Goal: Task Accomplishment & Management: Manage account settings

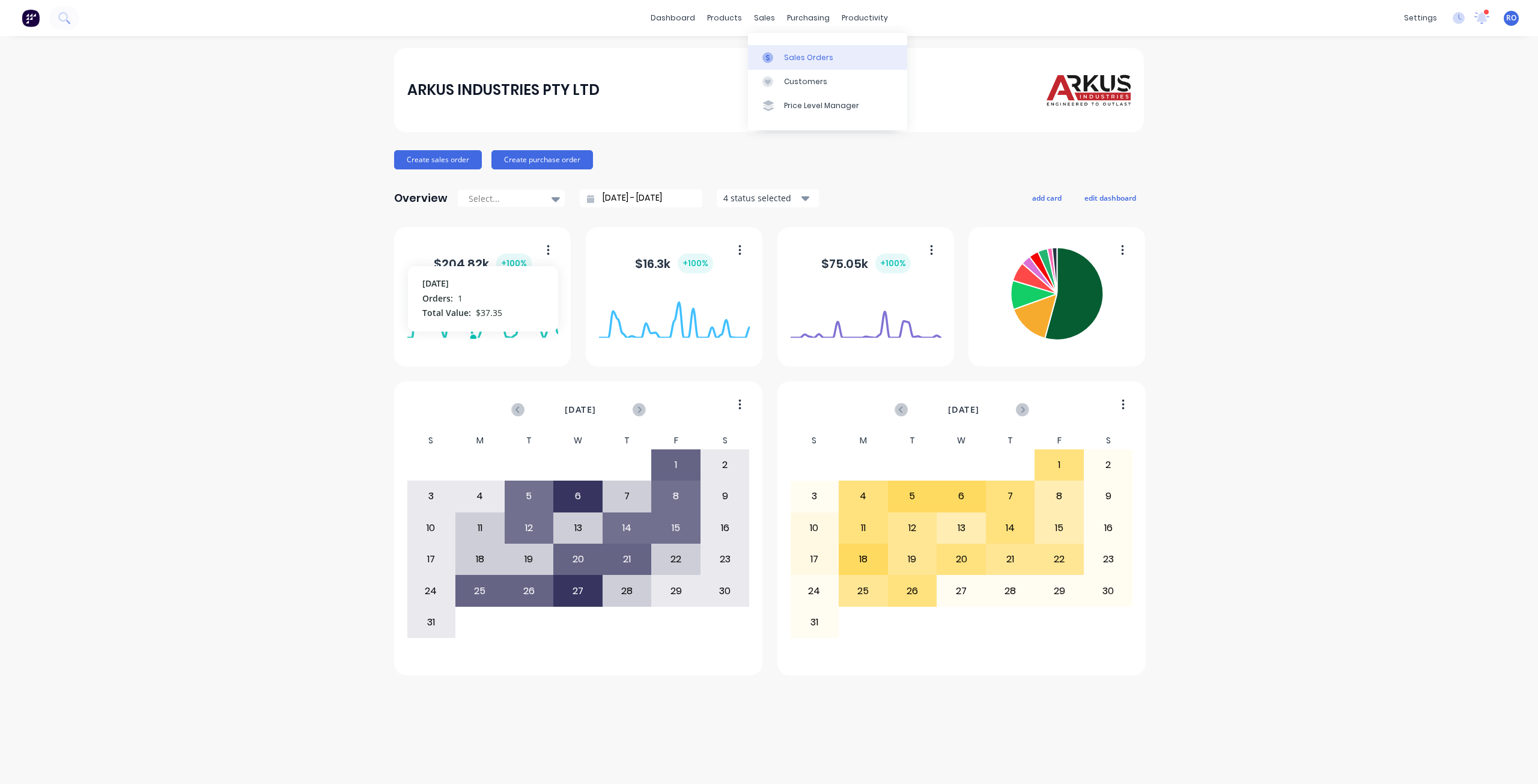
click at [785, 57] on div "Sales Orders" at bounding box center [809, 58] width 49 height 11
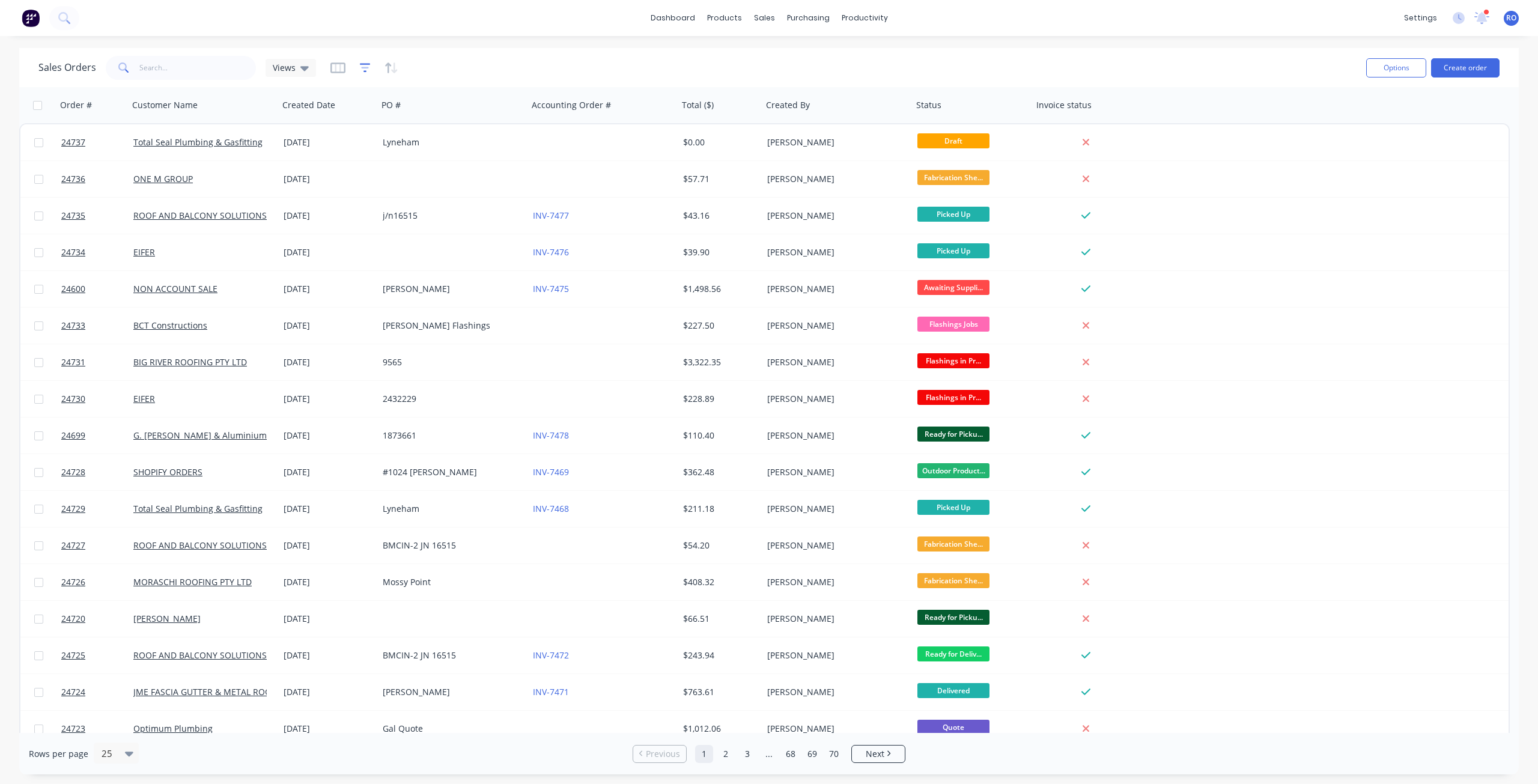
click at [365, 63] on icon "button" at bounding box center [365, 67] width 11 height 9
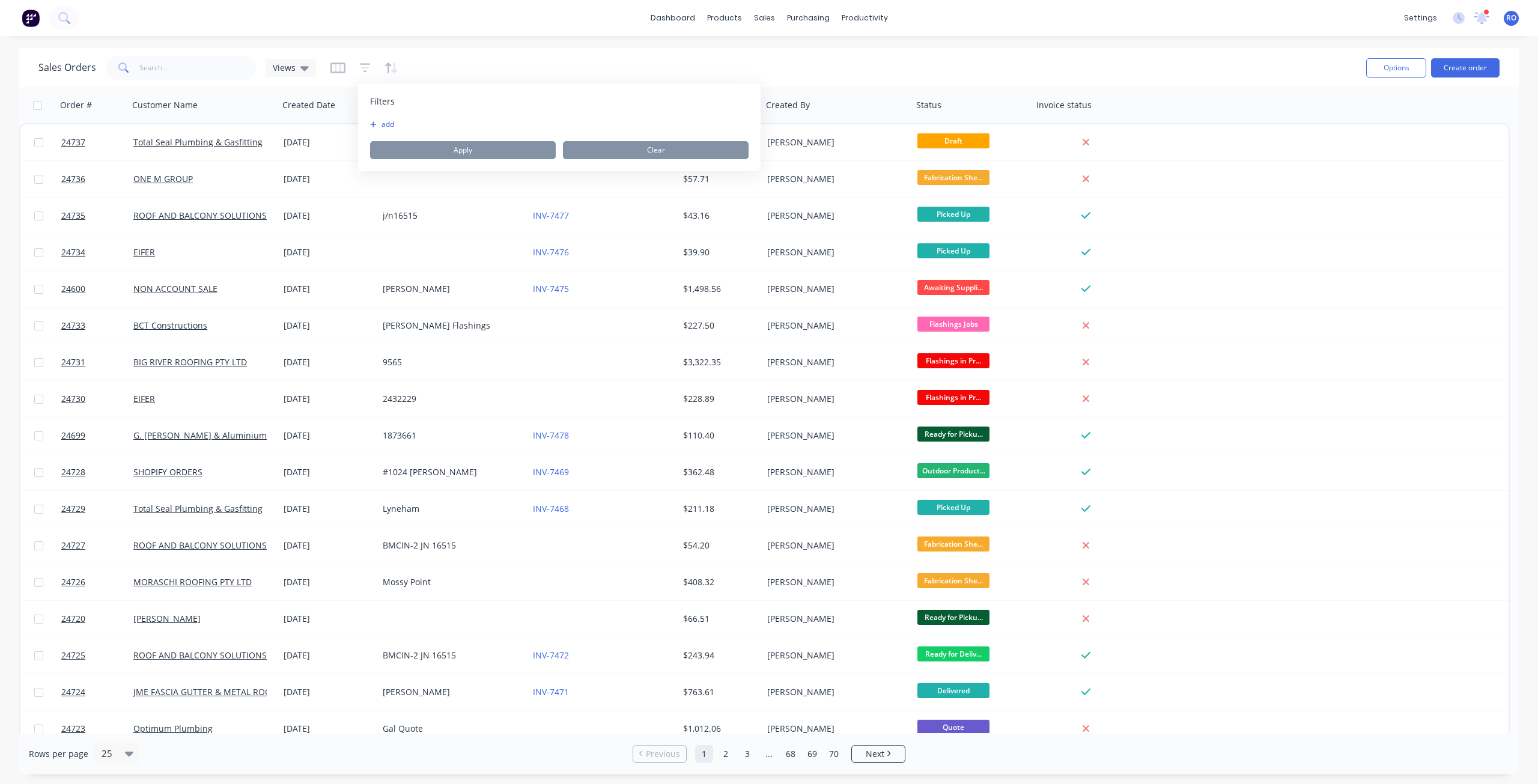
click at [386, 126] on button "add" at bounding box center [385, 125] width 30 height 10
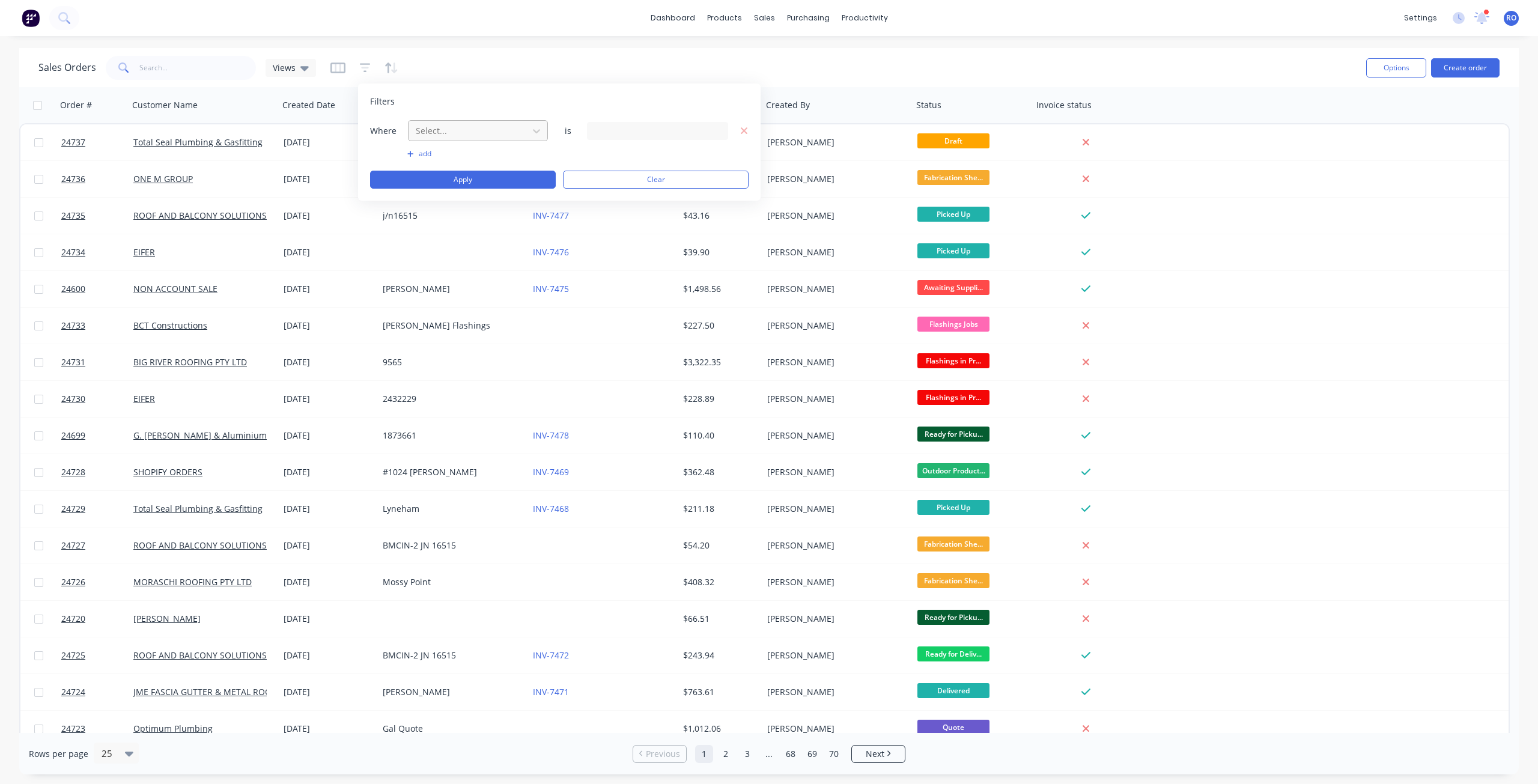
click at [469, 132] on div at bounding box center [468, 131] width 107 height 15
click at [484, 254] on div "Invoice status" at bounding box center [478, 249] width 140 height 22
click at [630, 128] on div "3 Invoice status selected" at bounding box center [648, 131] width 109 height 12
click at [611, 217] on div at bounding box center [606, 221] width 24 height 24
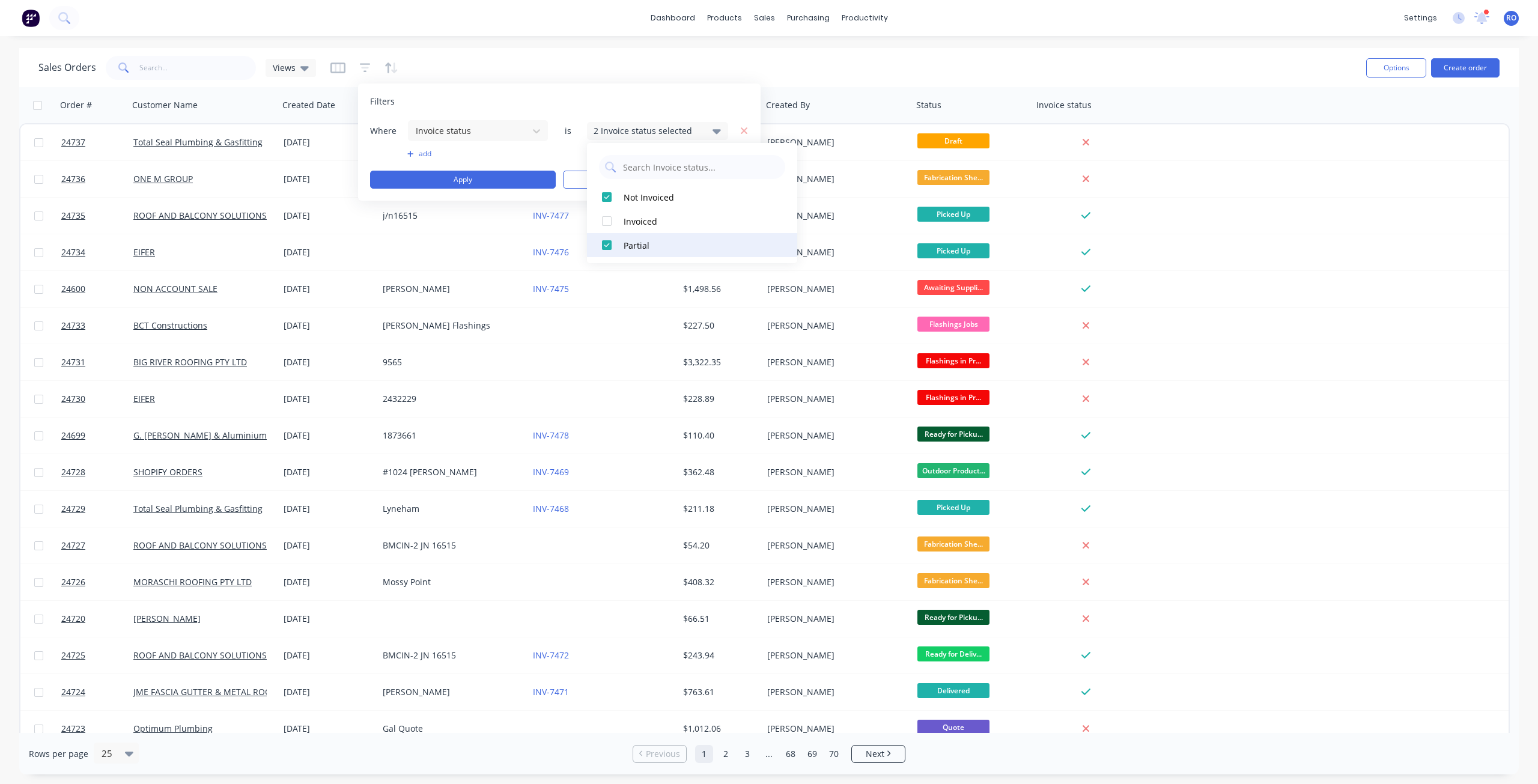
click at [606, 240] on div at bounding box center [606, 245] width 24 height 24
click at [506, 181] on button "Apply" at bounding box center [463, 179] width 186 height 18
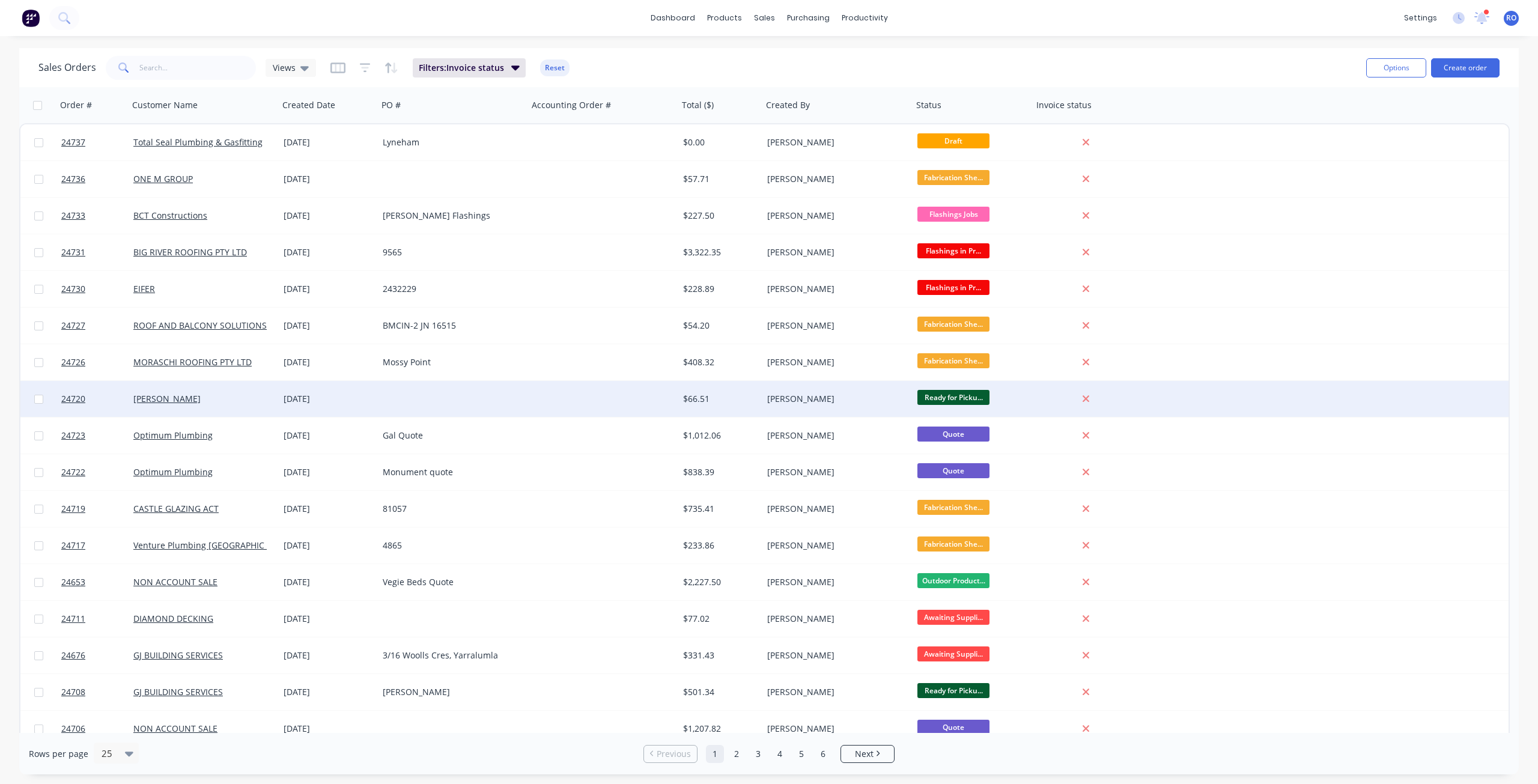
click at [833, 404] on div "[PERSON_NAME]" at bounding box center [833, 398] width 133 height 12
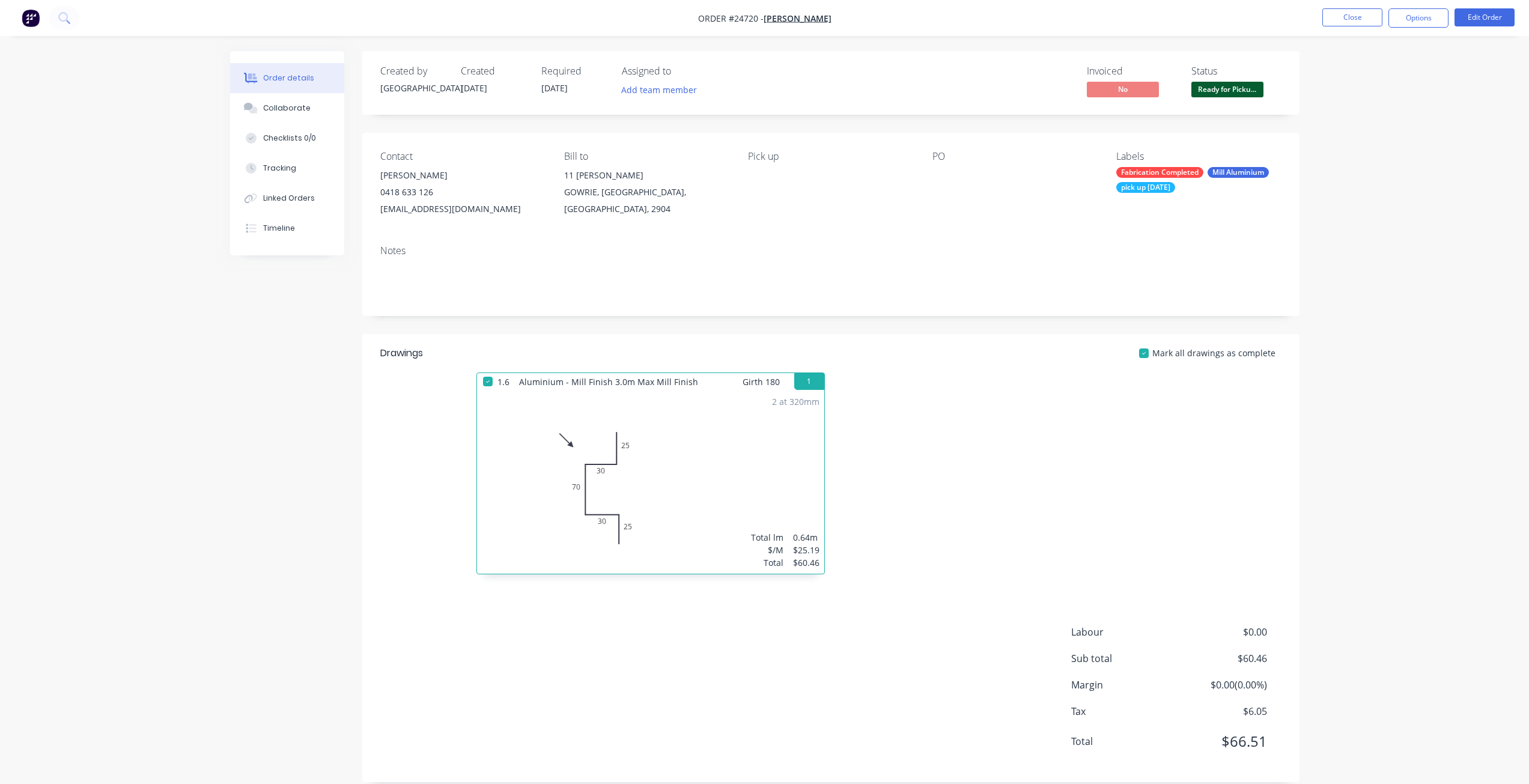
click at [1153, 8] on nav "Order #24720 - [PERSON_NAME] Close Options Edit Order" at bounding box center [764, 18] width 1529 height 36
click at [1153, 21] on button "Options" at bounding box center [1418, 18] width 60 height 19
click at [1153, 74] on div "Invoice" at bounding box center [1382, 73] width 110 height 17
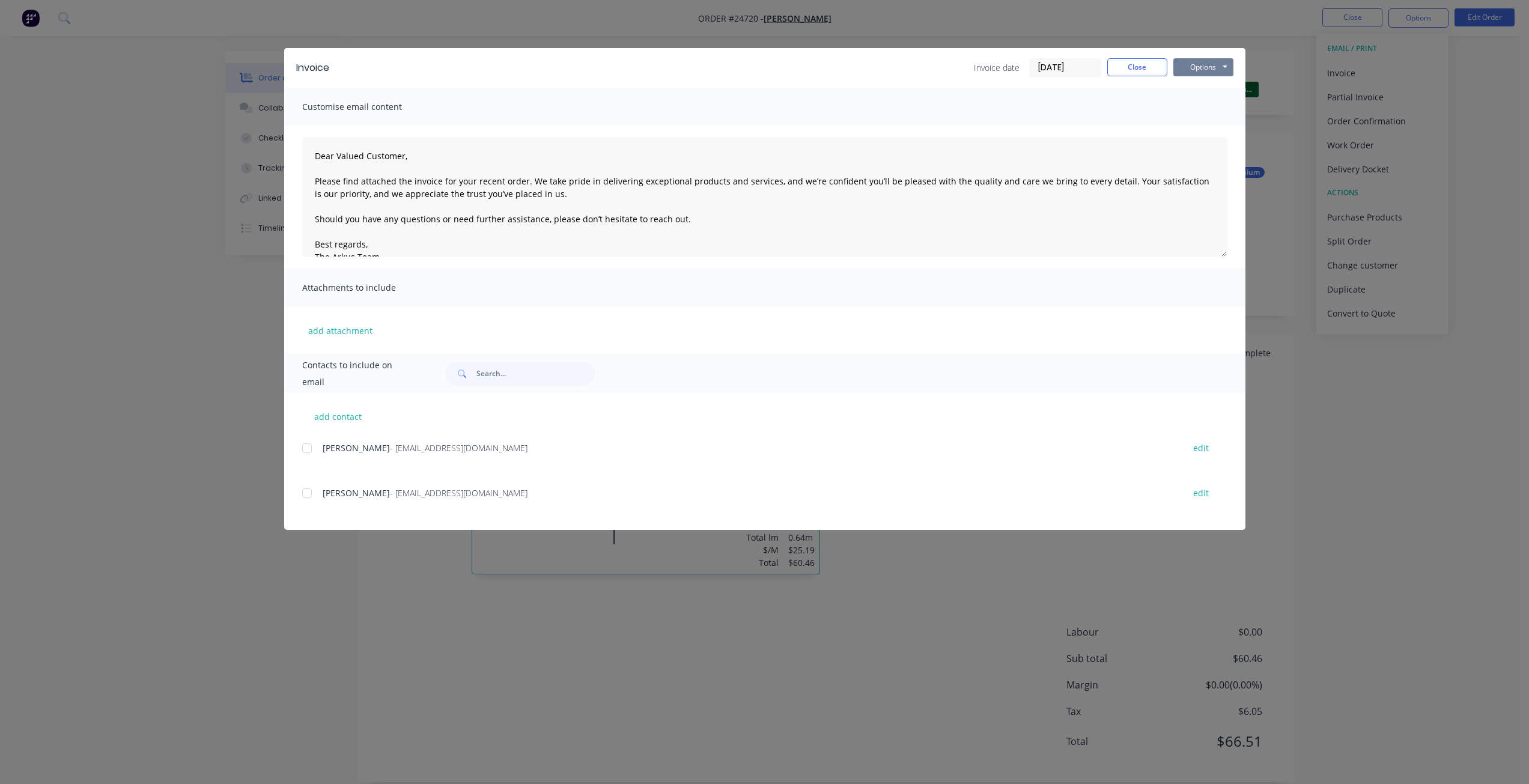
click at [1153, 64] on button "Options" at bounding box center [1203, 67] width 60 height 18
click at [1153, 122] on button "Email" at bounding box center [1212, 128] width 77 height 20
click at [1153, 118] on div "Customise email content" at bounding box center [765, 106] width 961 height 39
click at [1153, 47] on div "Invoice Invoice date [DATE] Close Options Preview Print Email Customise email c…" at bounding box center [764, 392] width 1529 height 784
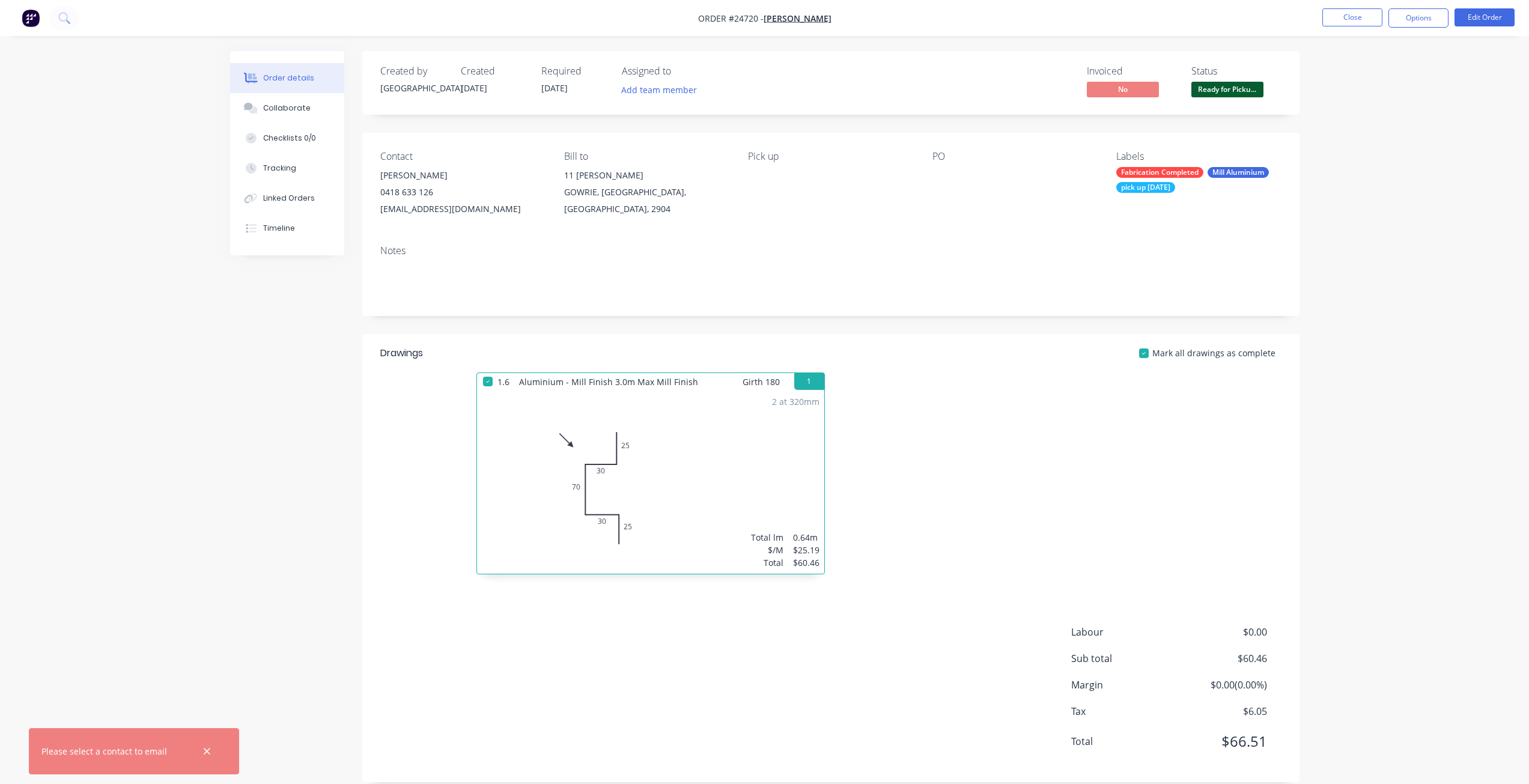
click at [1153, 68] on div "Status" at bounding box center [1237, 71] width 90 height 12
click at [1153, 10] on button "Options" at bounding box center [1418, 18] width 60 height 19
click at [1153, 75] on div "Invoice" at bounding box center [1382, 73] width 110 height 17
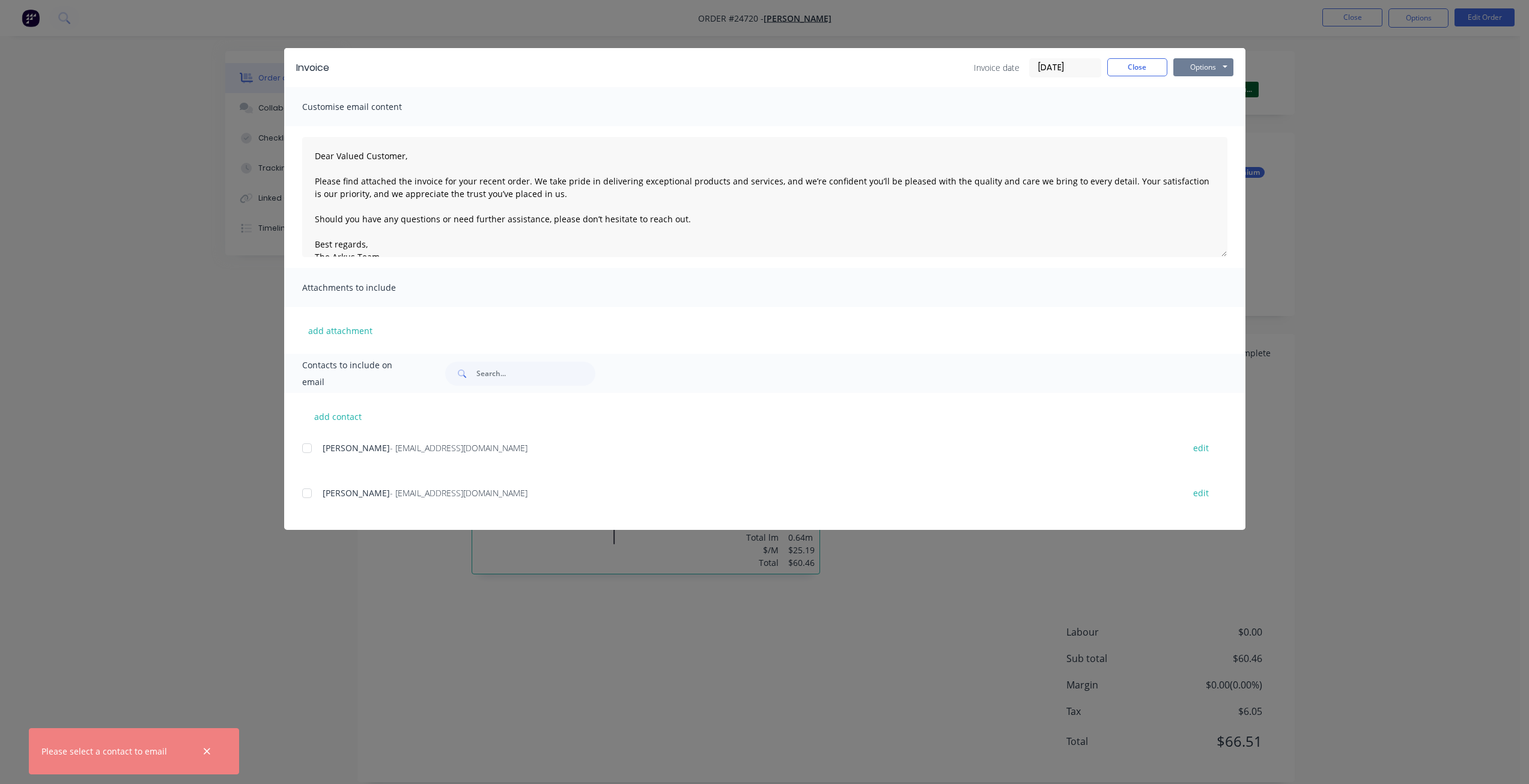
click at [1153, 73] on button "Options" at bounding box center [1203, 67] width 60 height 18
click at [1153, 108] on button "Print" at bounding box center [1212, 109] width 77 height 20
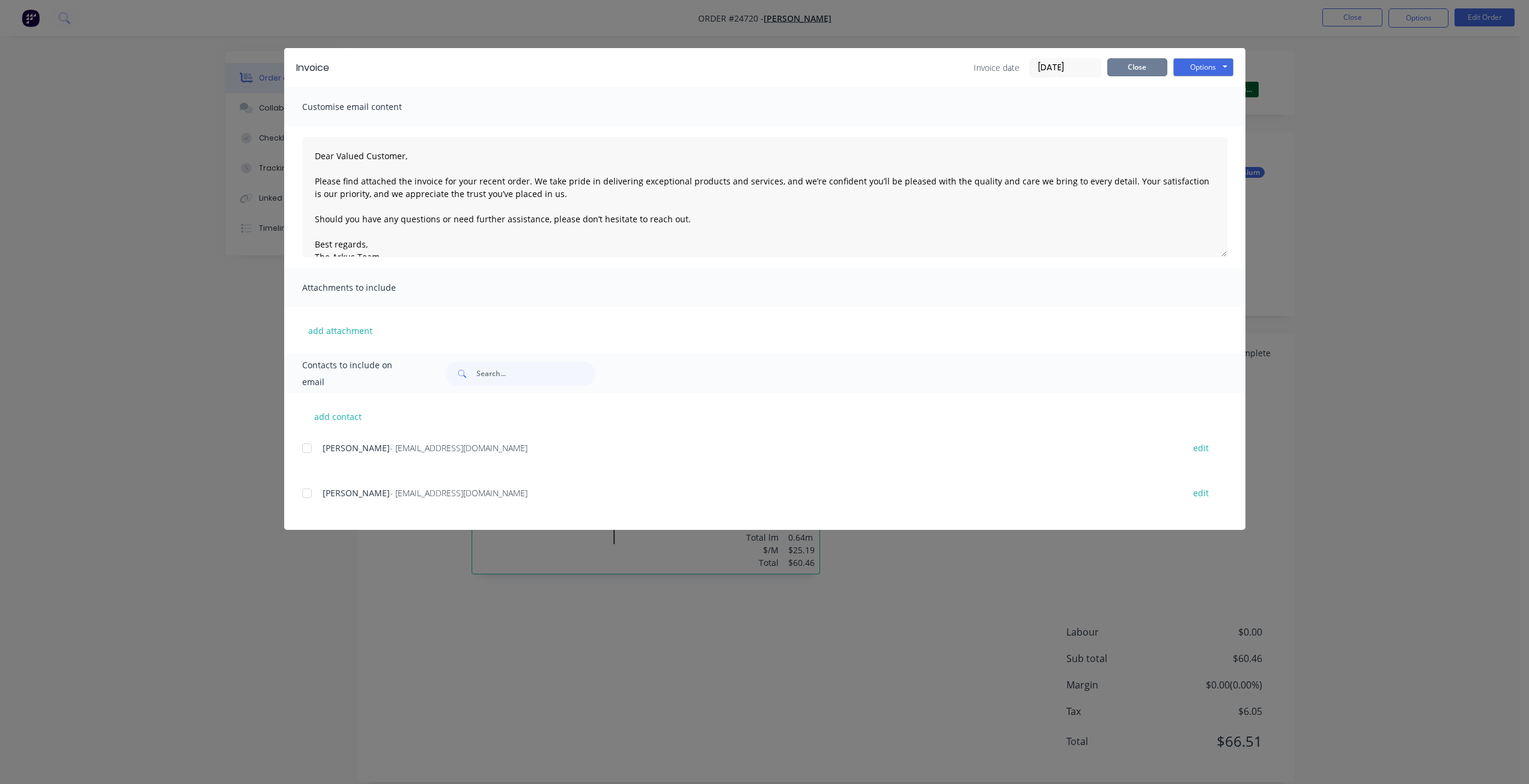
click at [1114, 66] on button "Close" at bounding box center [1137, 67] width 60 height 18
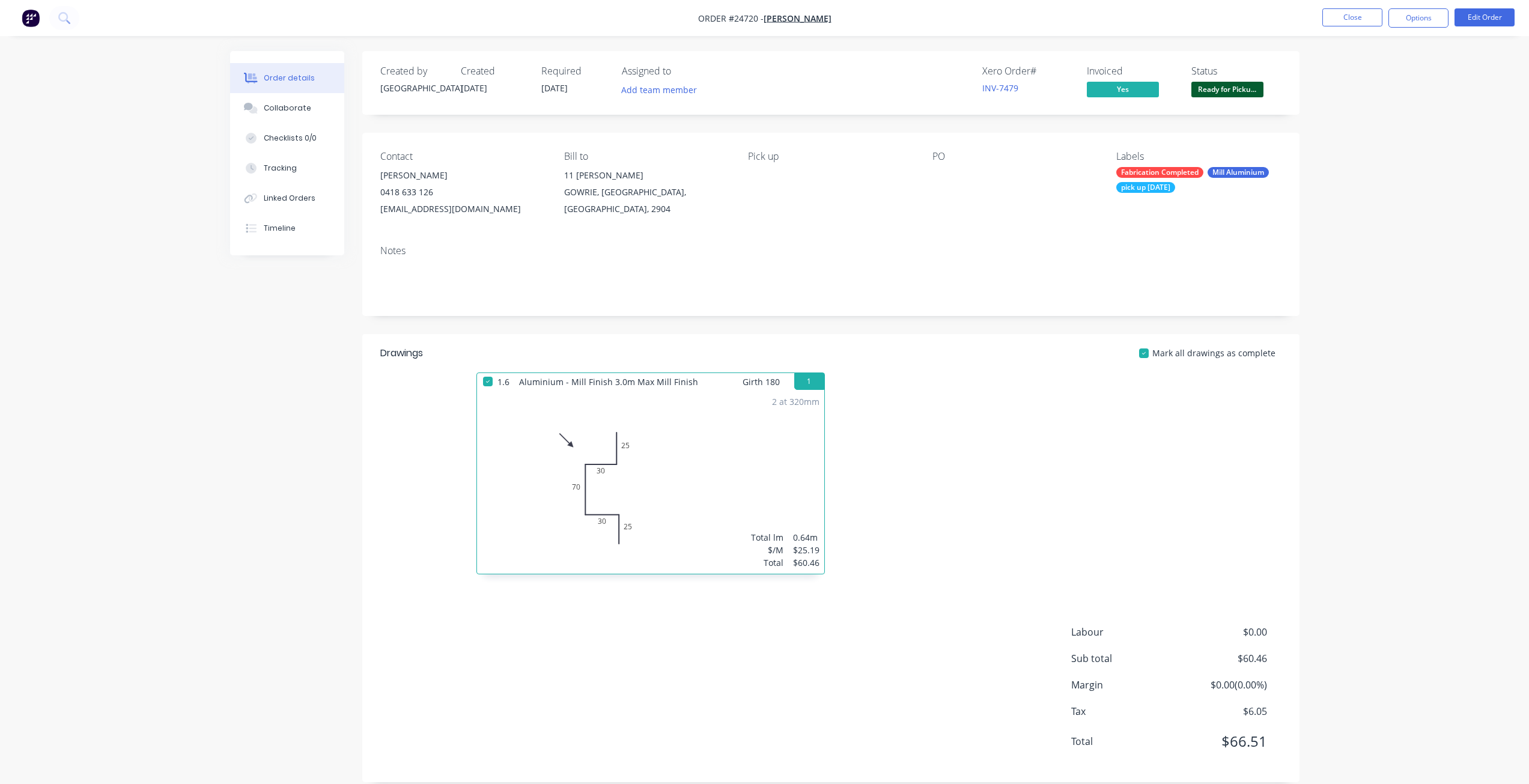
click at [1153, 7] on nav "Order #24720 - [PERSON_NAME] Close Options Edit Order" at bounding box center [764, 18] width 1529 height 36
click at [1153, 16] on button "Close" at bounding box center [1352, 17] width 60 height 18
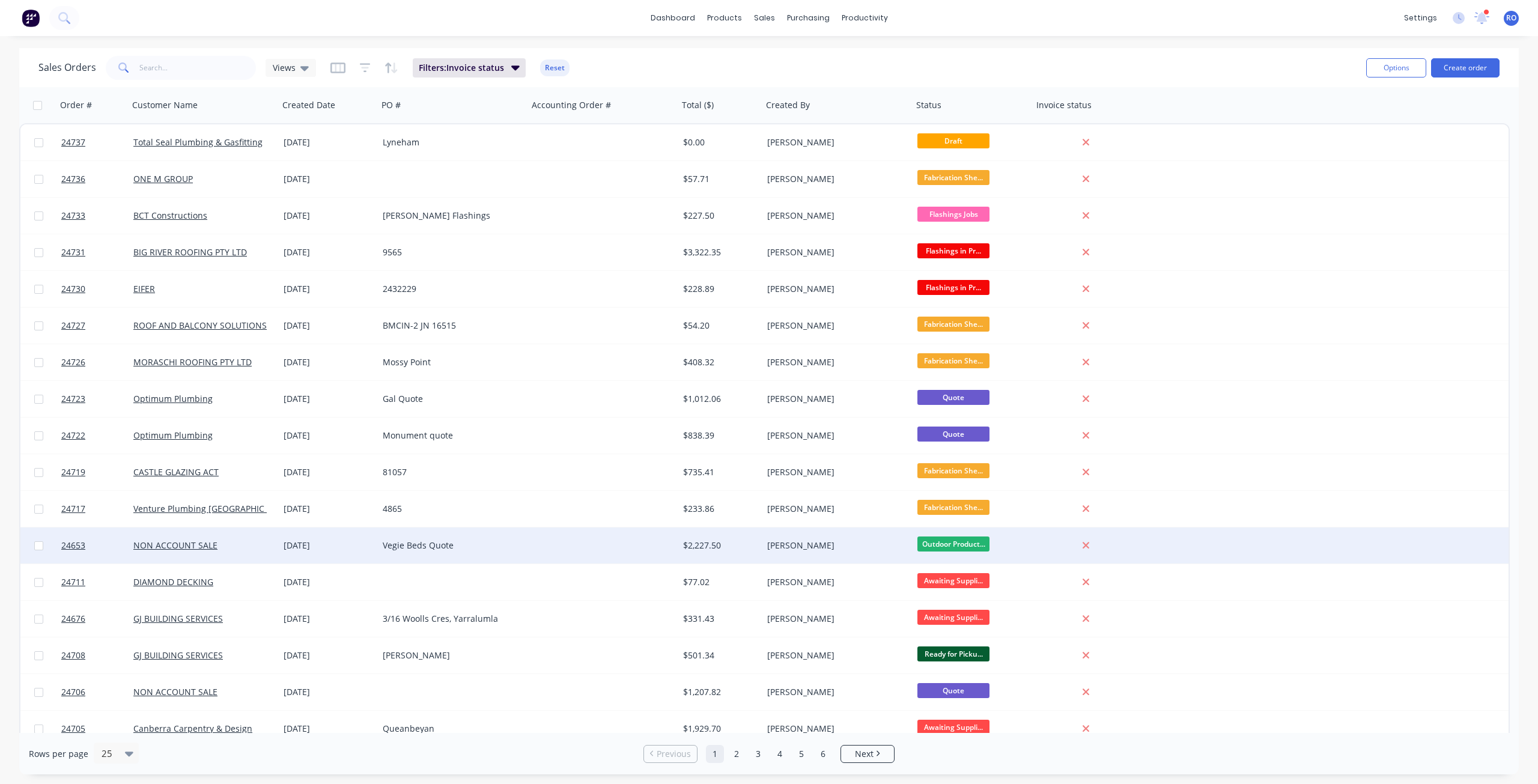
click at [801, 540] on div "[PERSON_NAME]" at bounding box center [833, 545] width 133 height 12
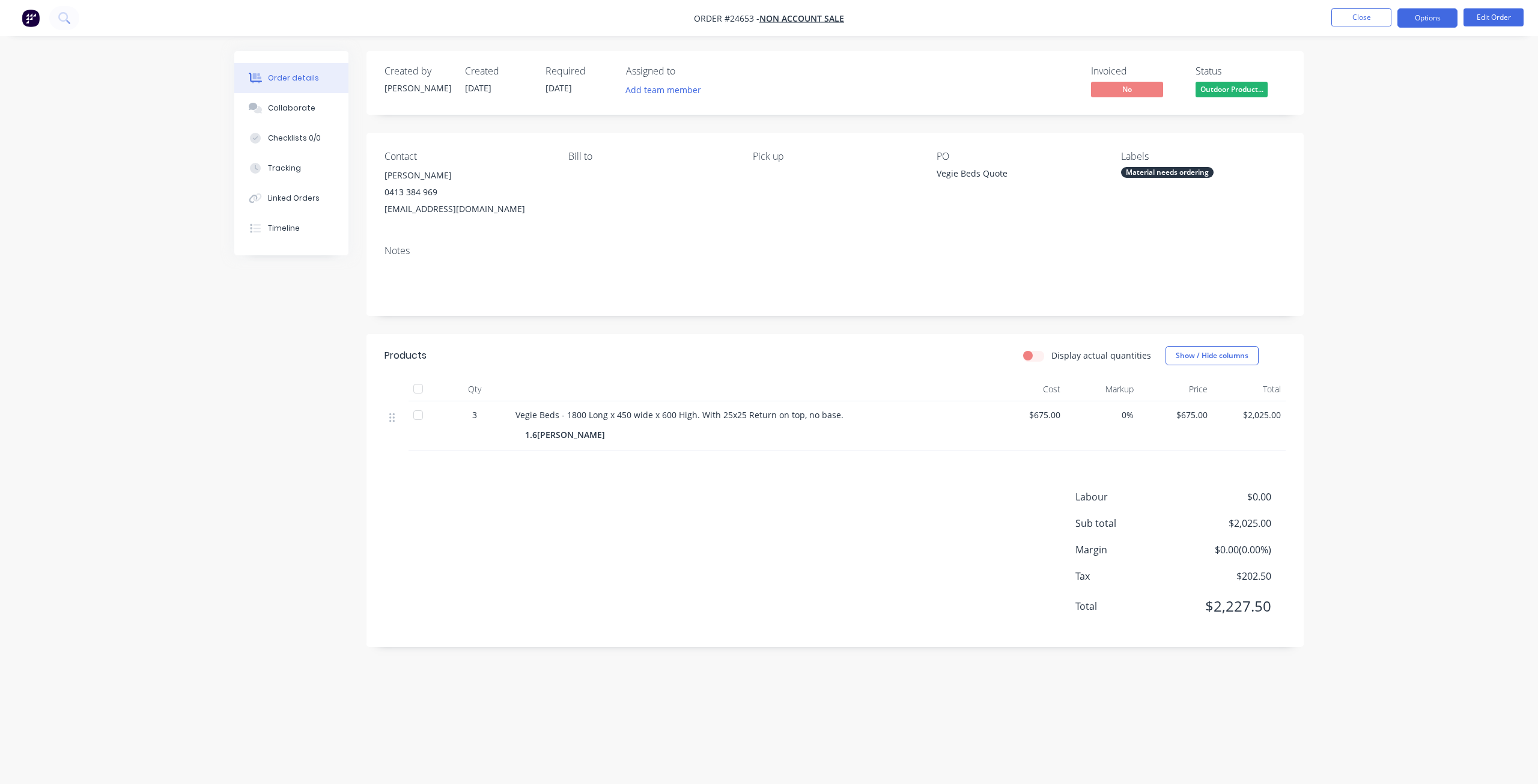
click at [1153, 14] on button "Options" at bounding box center [1427, 18] width 60 height 19
click at [1153, 70] on div "Invoice" at bounding box center [1391, 73] width 110 height 17
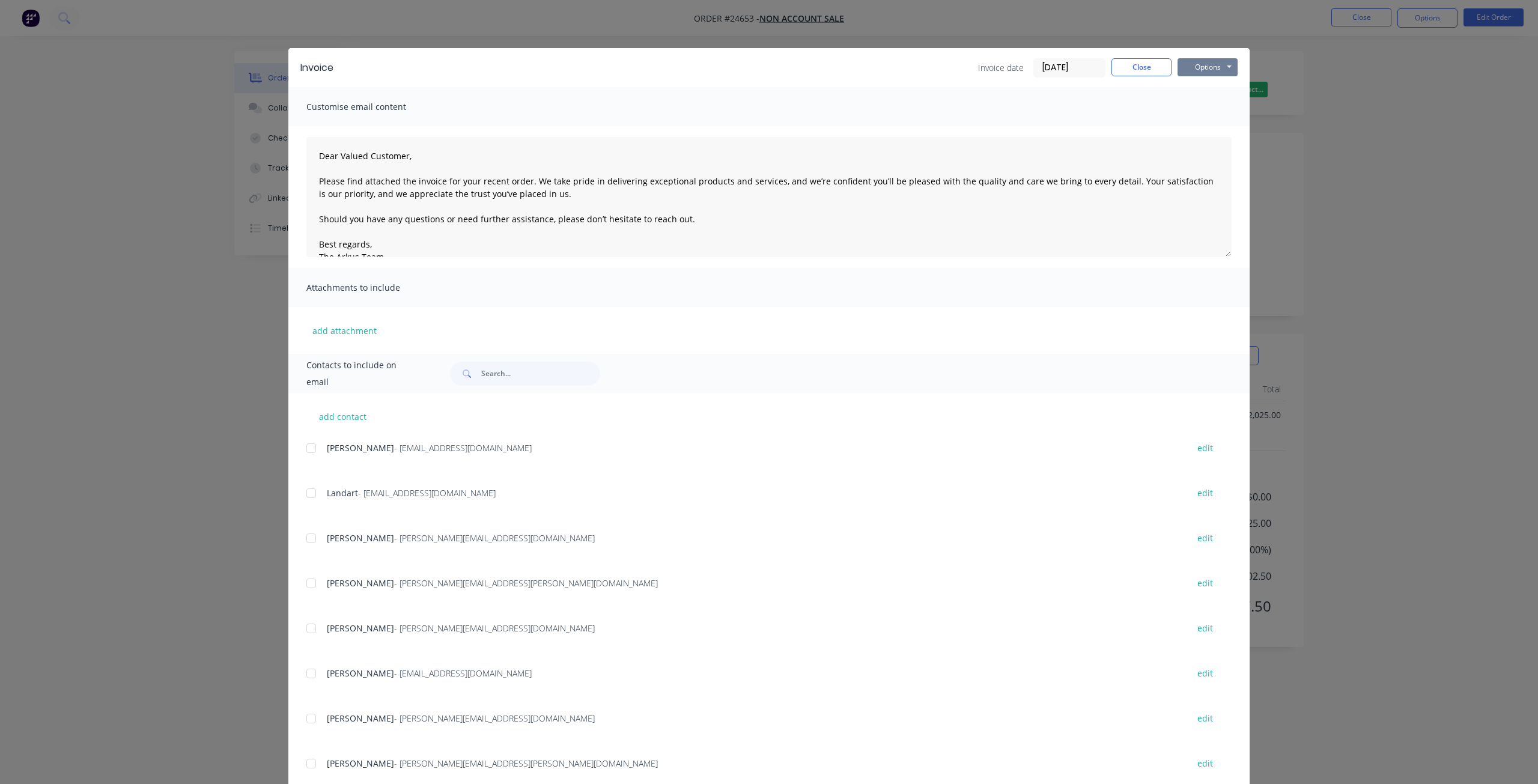
click at [1153, 67] on button "Options" at bounding box center [1207, 67] width 60 height 18
click at [1153, 108] on button "Print" at bounding box center [1216, 109] width 77 height 20
click at [1123, 65] on button "Close" at bounding box center [1141, 67] width 60 height 18
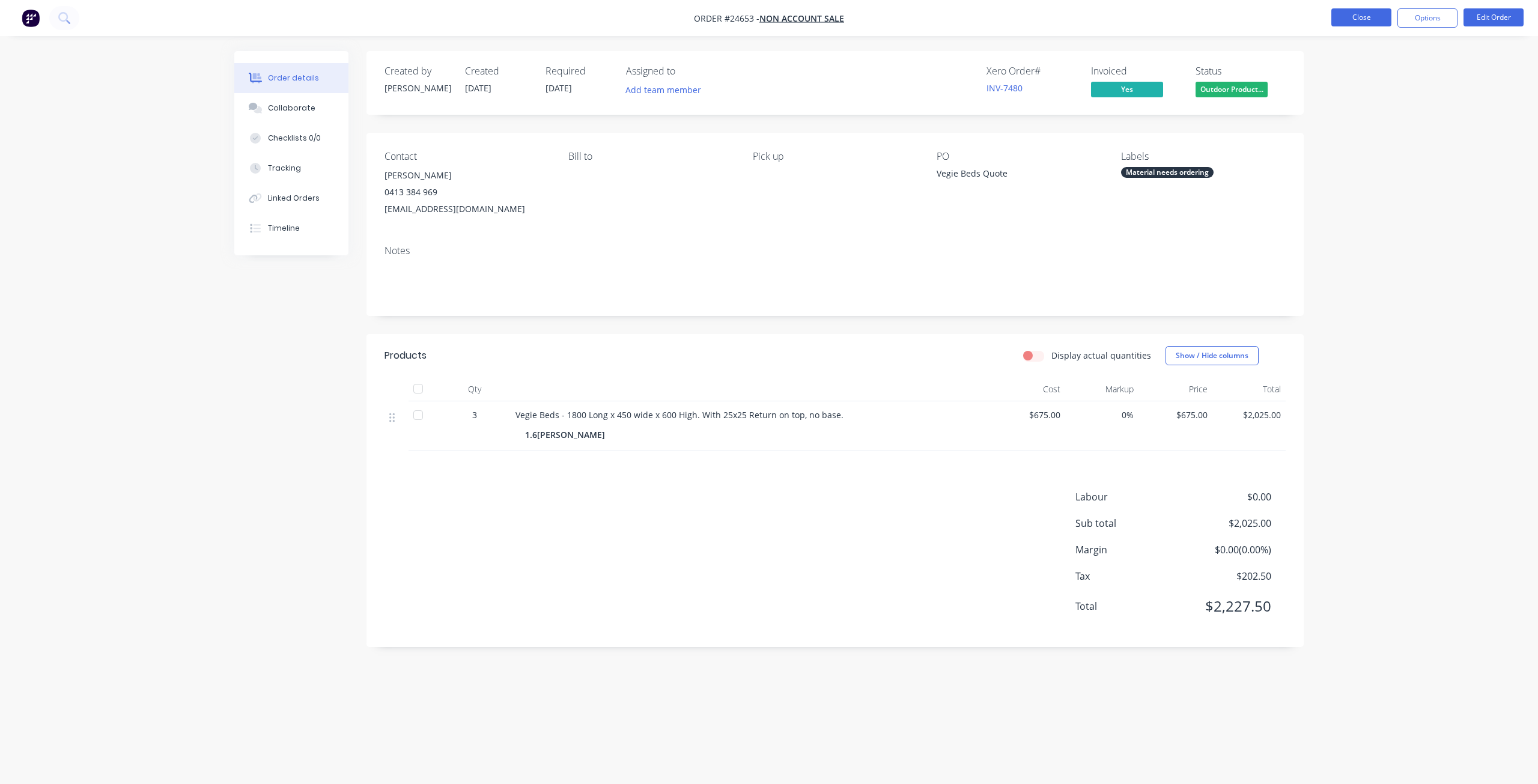
click at [1153, 17] on button "Close" at bounding box center [1361, 17] width 60 height 18
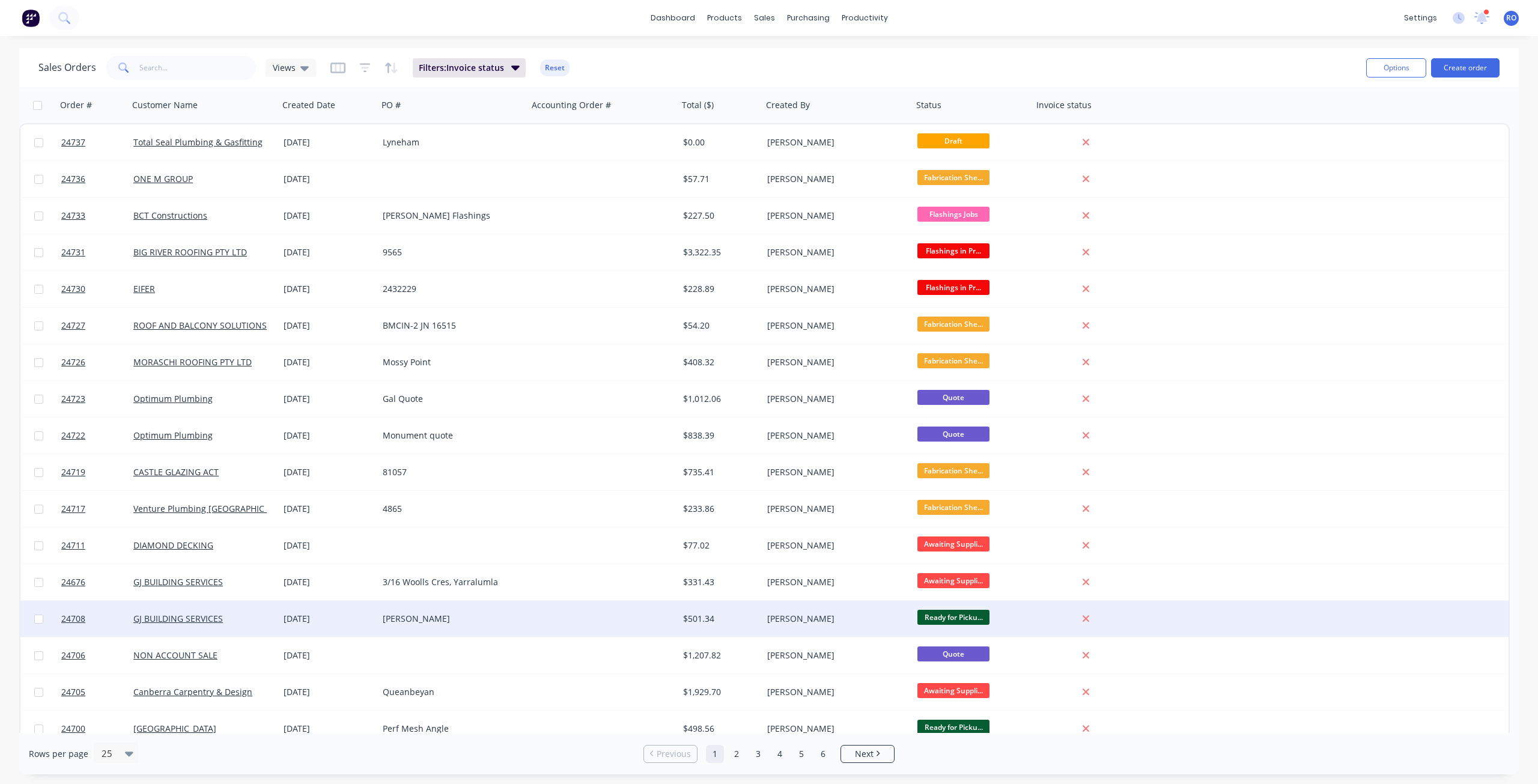
click at [841, 567] on div "[PERSON_NAME]" at bounding box center [833, 618] width 133 height 12
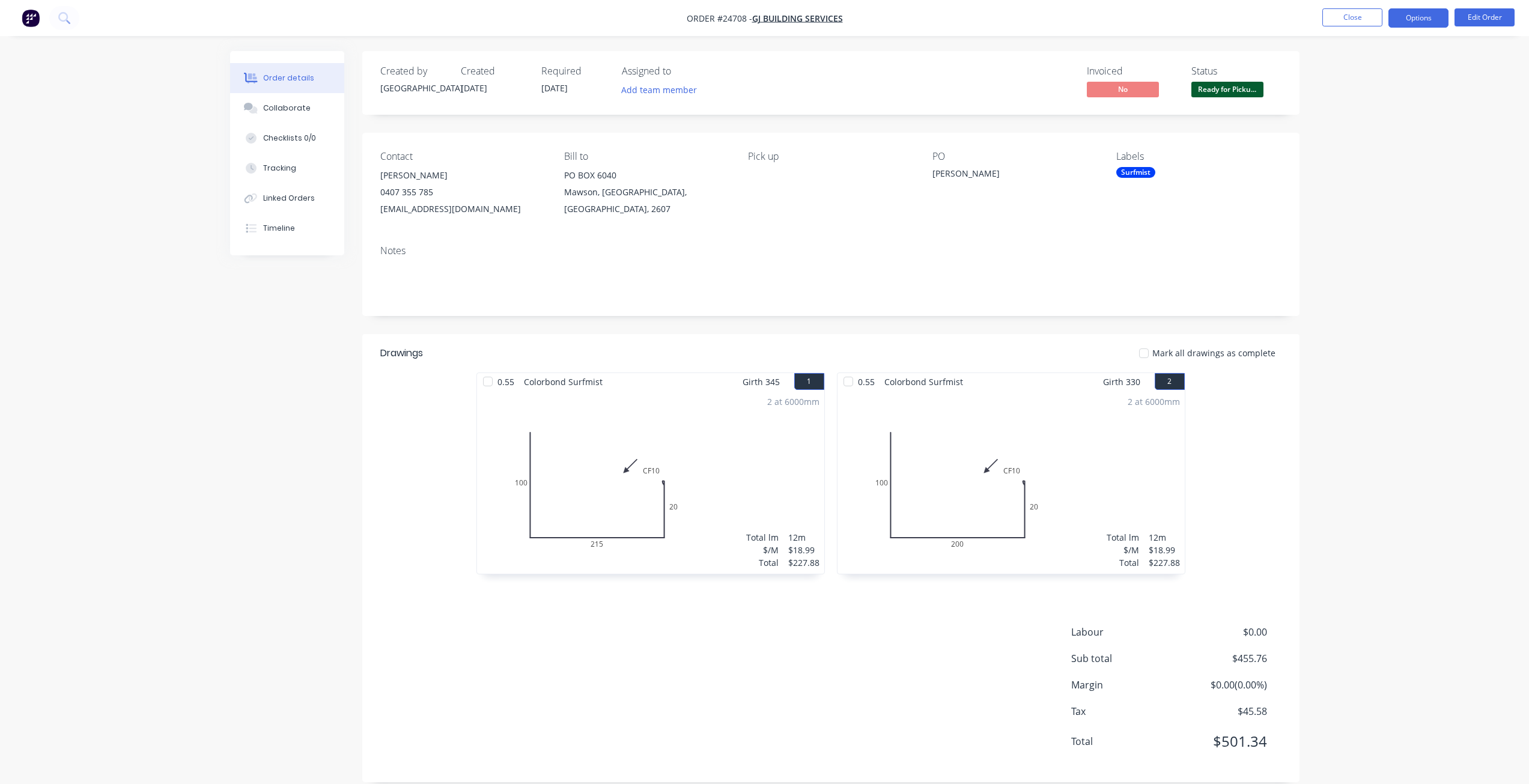
click at [1153, 13] on button "Options" at bounding box center [1418, 18] width 60 height 19
click at [1153, 72] on div "Invoice" at bounding box center [1382, 73] width 110 height 17
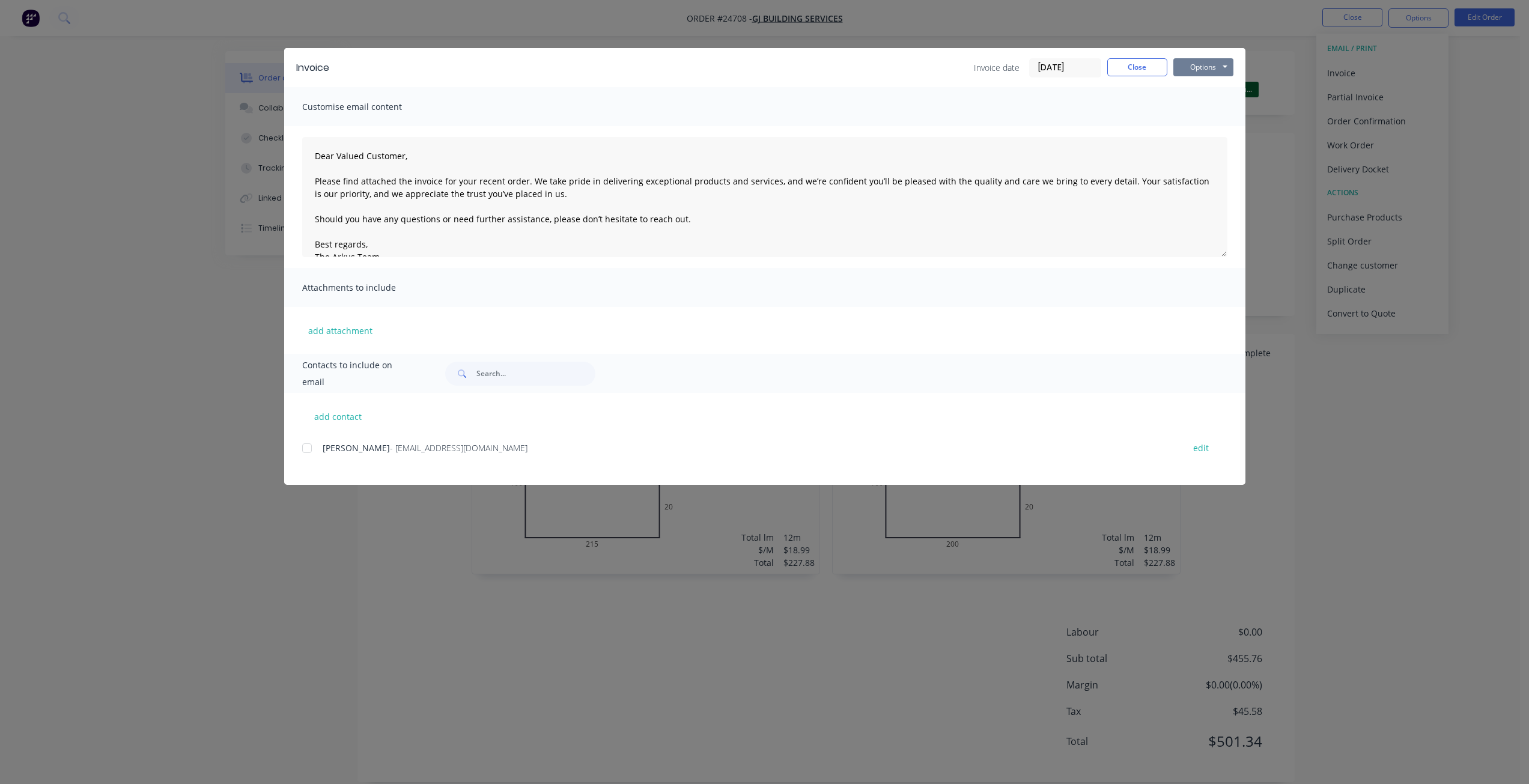
click at [1153, 65] on button "Options" at bounding box center [1203, 67] width 60 height 18
click at [1153, 116] on button "Print" at bounding box center [1212, 109] width 77 height 20
click at [1123, 71] on button "Close" at bounding box center [1137, 67] width 60 height 18
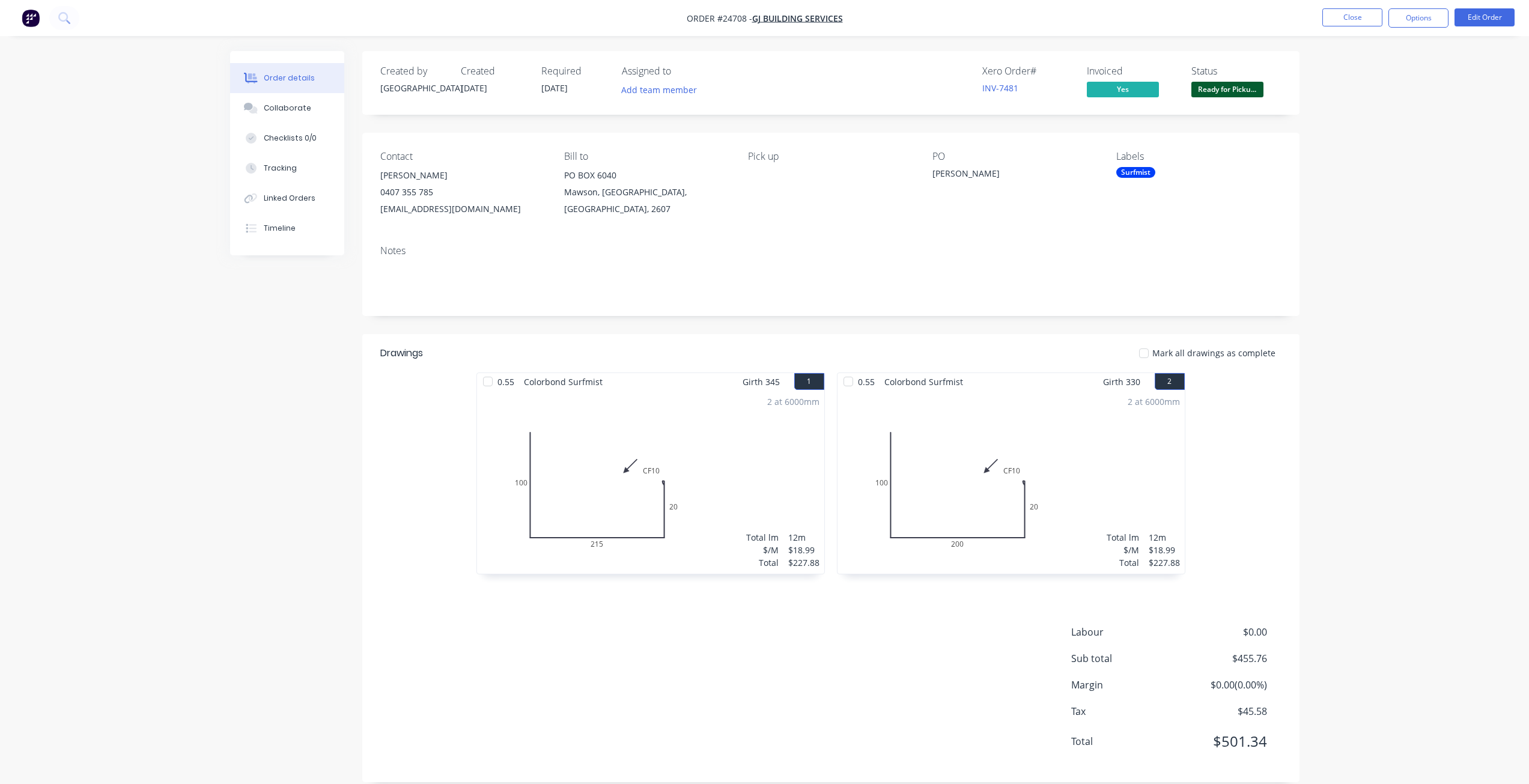
click at [1153, 5] on nav "Order #24708 - GJ BUILDING SERVICES Close Options Edit Order" at bounding box center [764, 18] width 1529 height 36
click at [1153, 19] on button "Close" at bounding box center [1352, 17] width 60 height 18
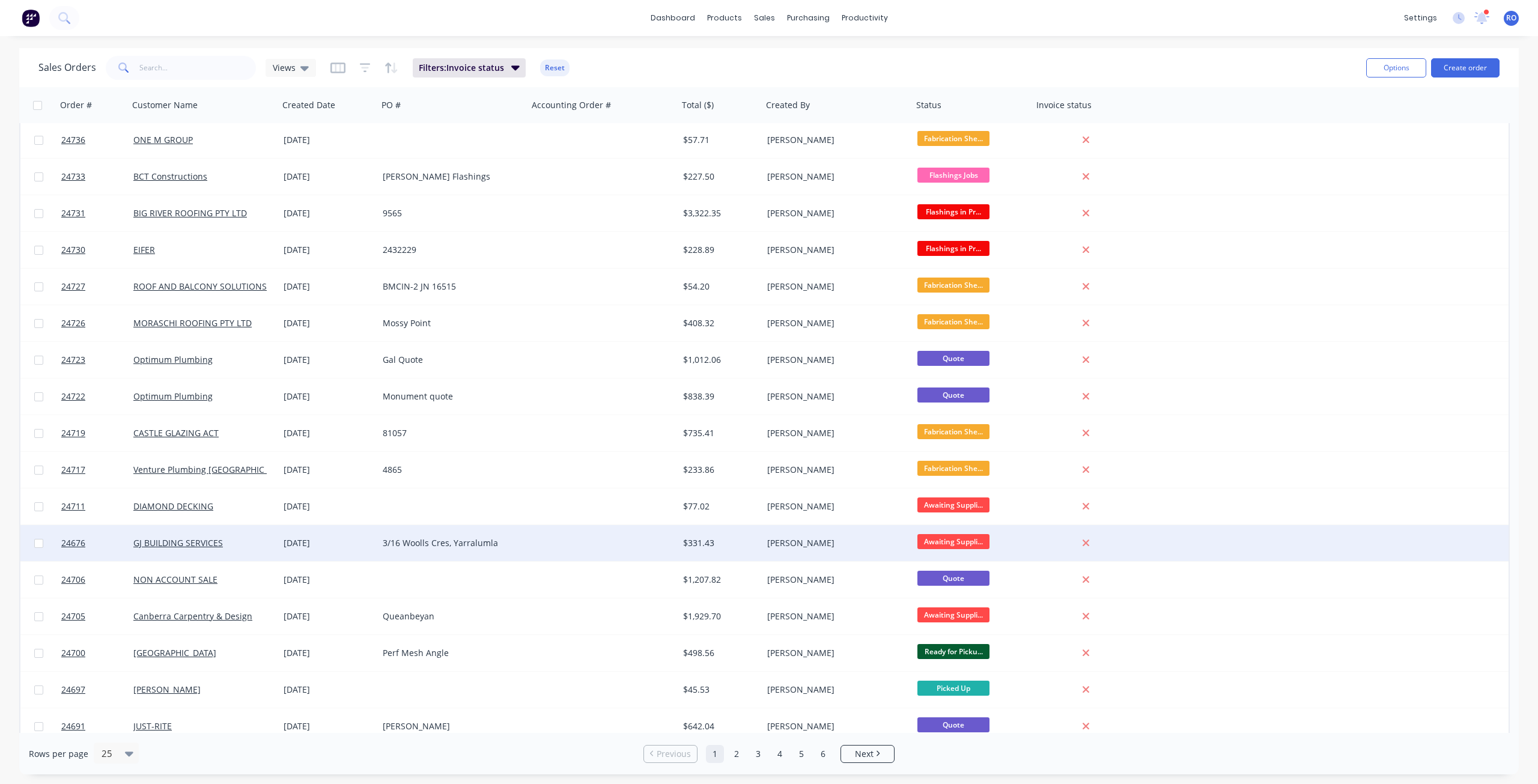
scroll to position [120, 0]
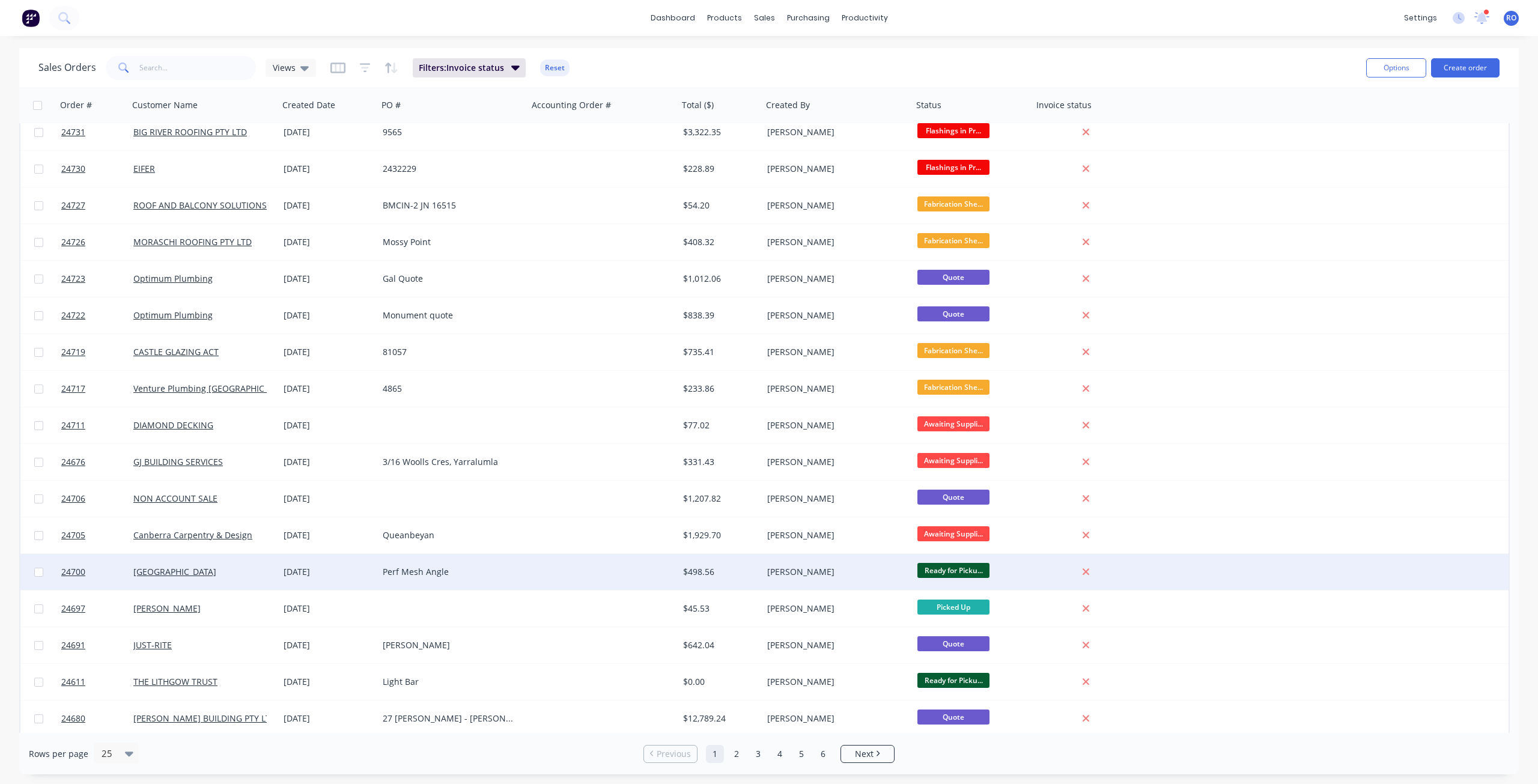
click at [798, 567] on div "[PERSON_NAME]" at bounding box center [837, 572] width 150 height 36
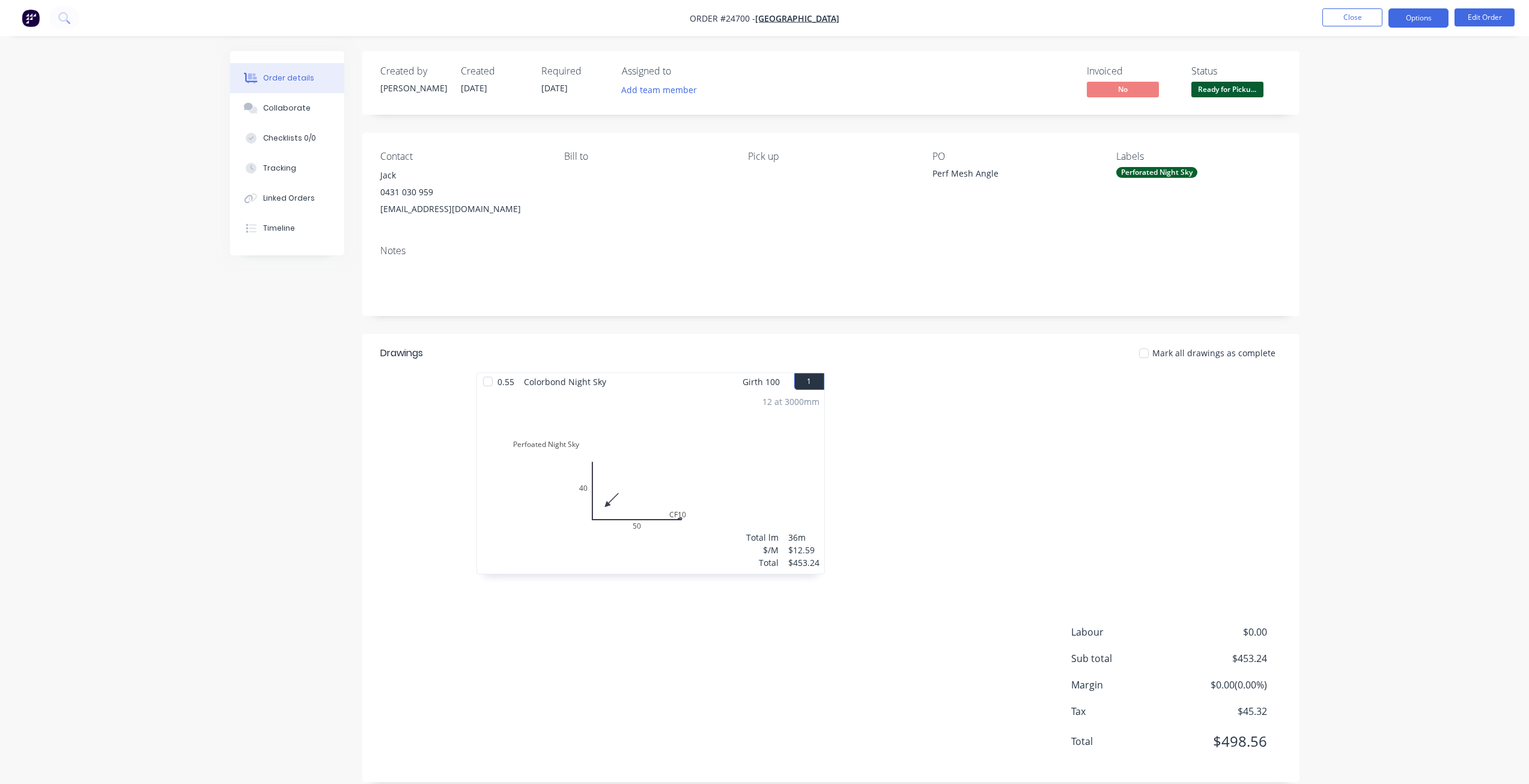
click at [1153, 14] on button "Options" at bounding box center [1418, 18] width 60 height 19
click at [1153, 73] on div "Invoice" at bounding box center [1382, 73] width 110 height 17
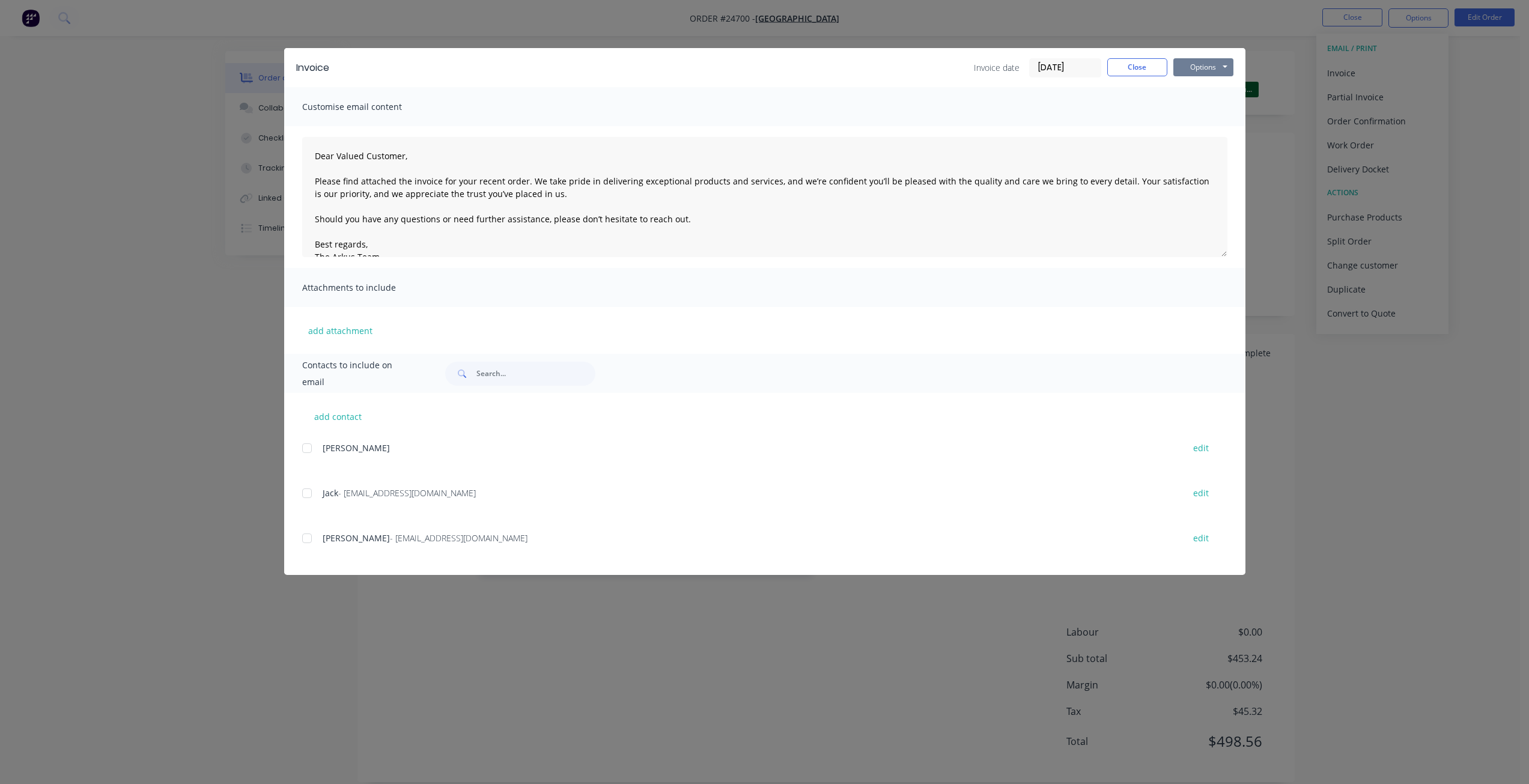
click at [1153, 63] on button "Options" at bounding box center [1203, 67] width 60 height 18
click at [1153, 108] on button "Print" at bounding box center [1212, 109] width 77 height 20
drag, startPoint x: 1140, startPoint y: 70, endPoint x: 1251, endPoint y: 62, distance: 111.3
click at [1141, 70] on button "Close" at bounding box center [1137, 67] width 60 height 18
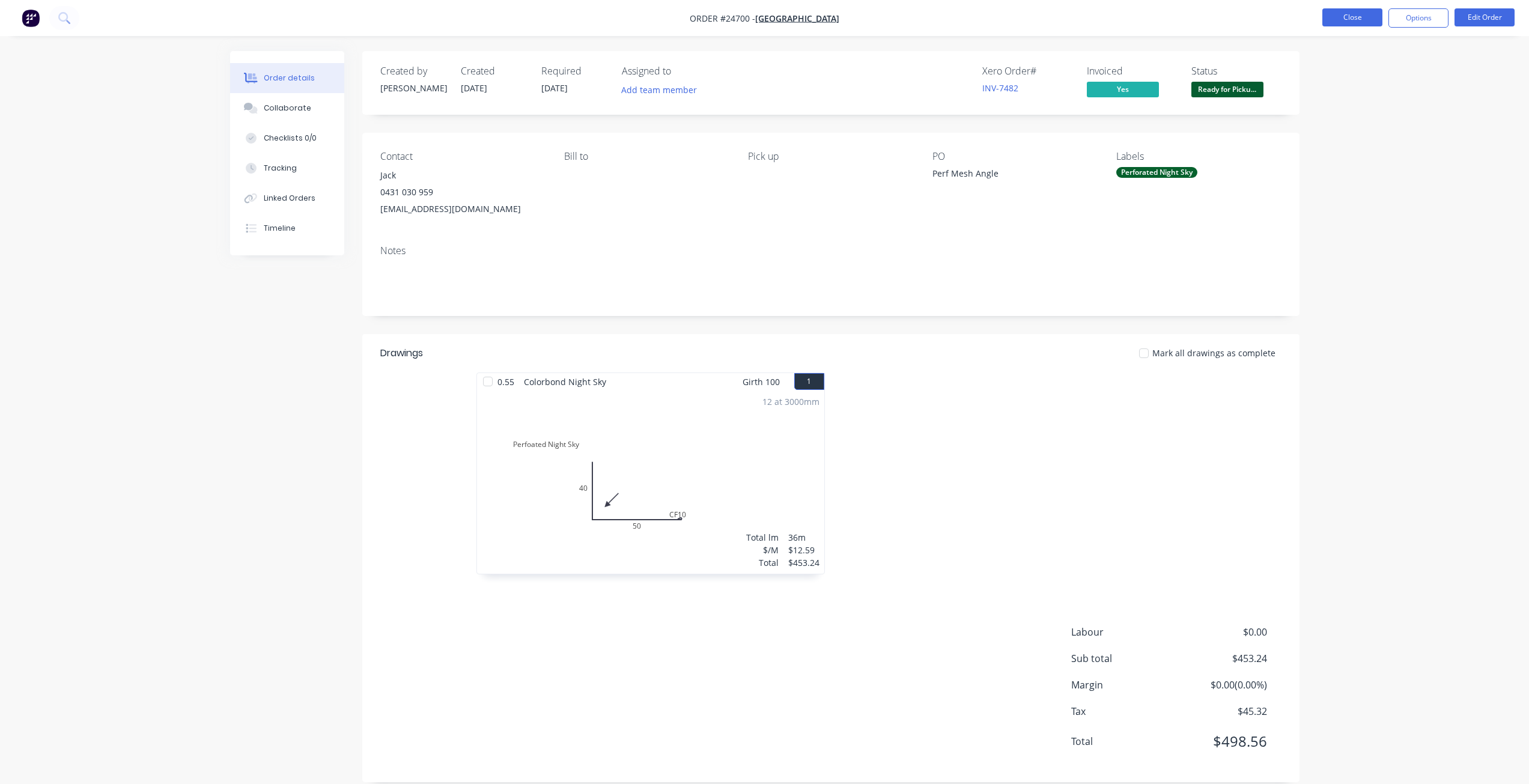
click at [1153, 19] on button "Close" at bounding box center [1352, 17] width 60 height 18
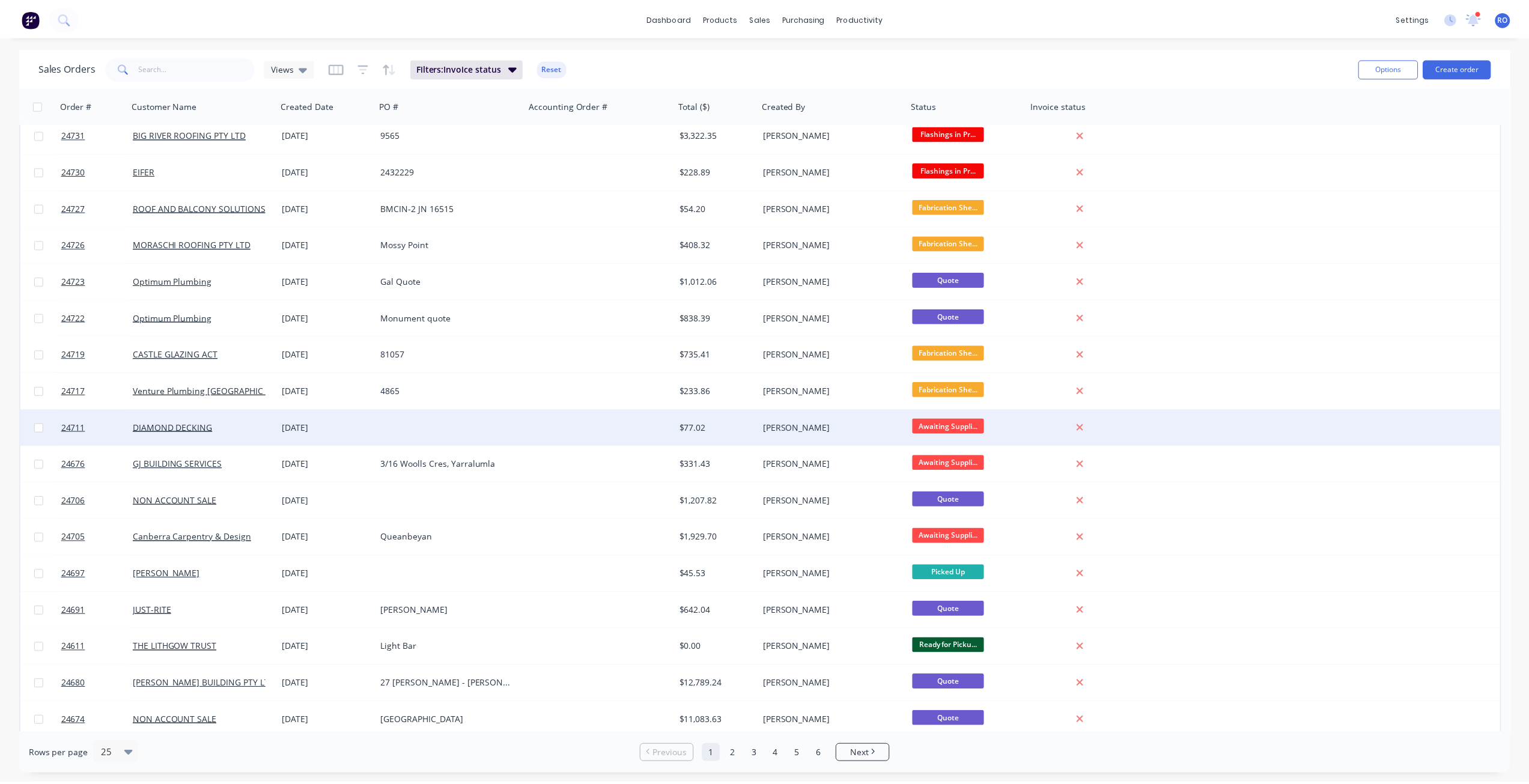
scroll to position [120, 0]
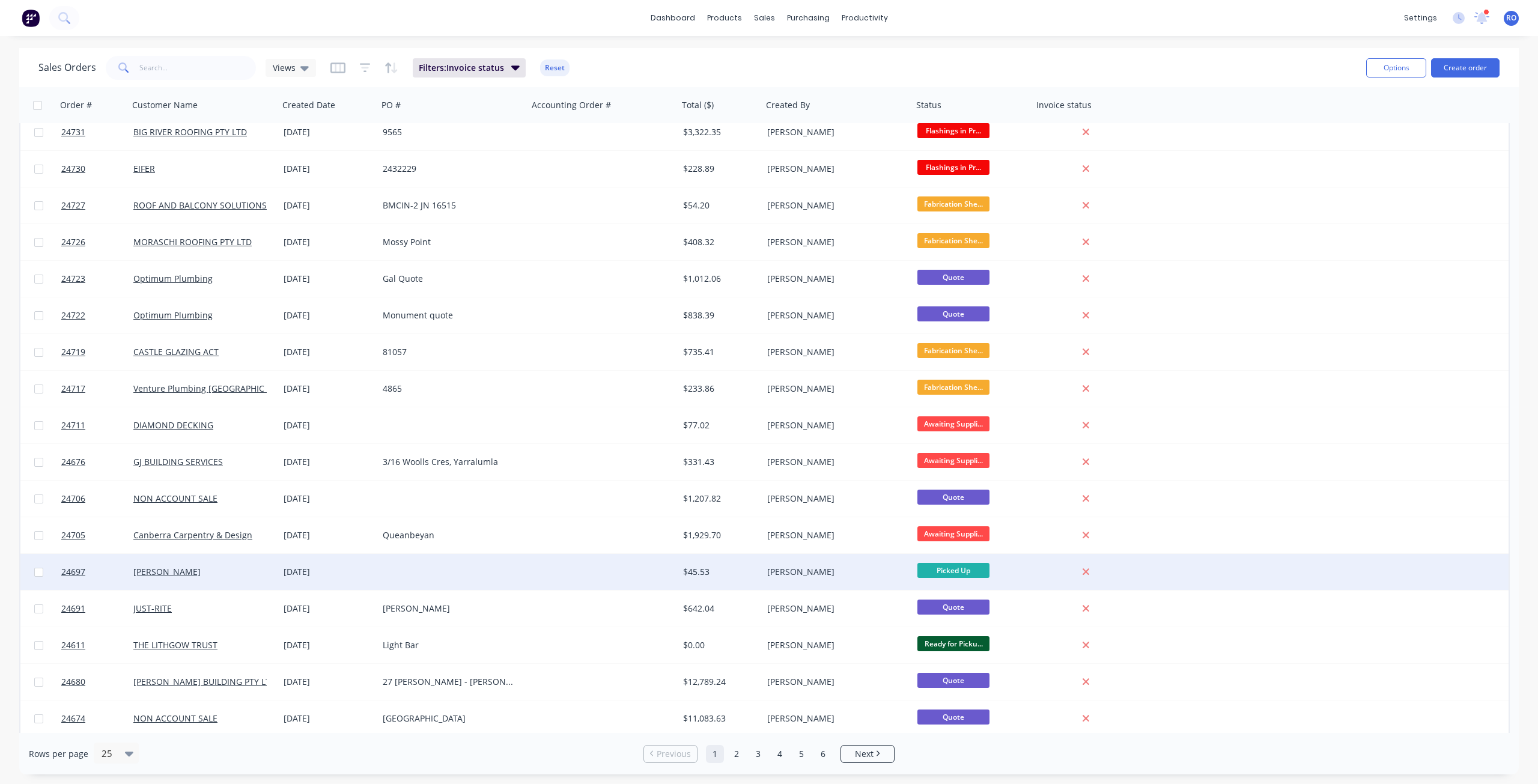
click at [750, 567] on div "$45.53" at bounding box center [718, 571] width 71 height 12
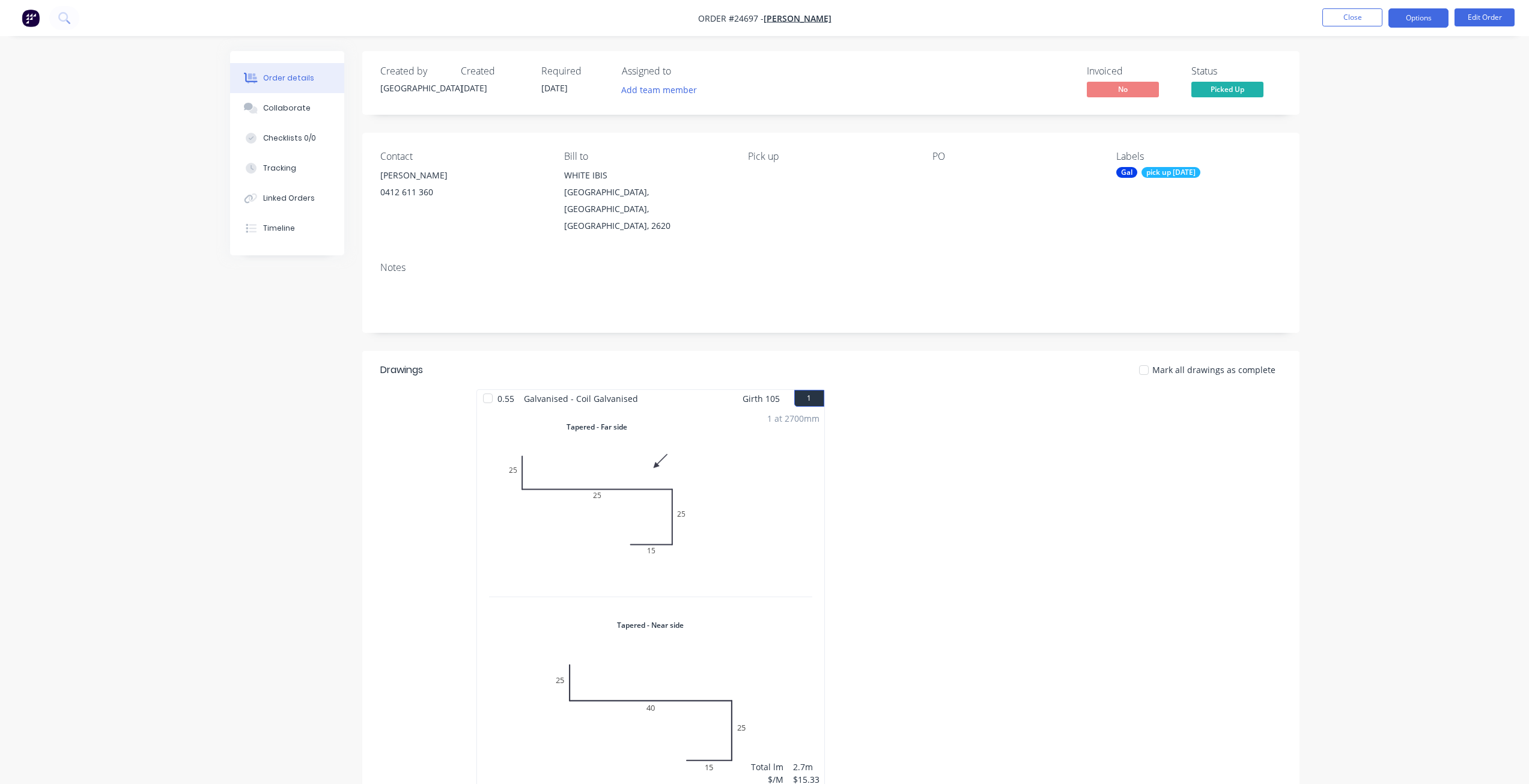
click at [1153, 12] on button "Options" at bounding box center [1418, 18] width 60 height 19
click at [1153, 75] on div "Invoice" at bounding box center [1382, 73] width 110 height 17
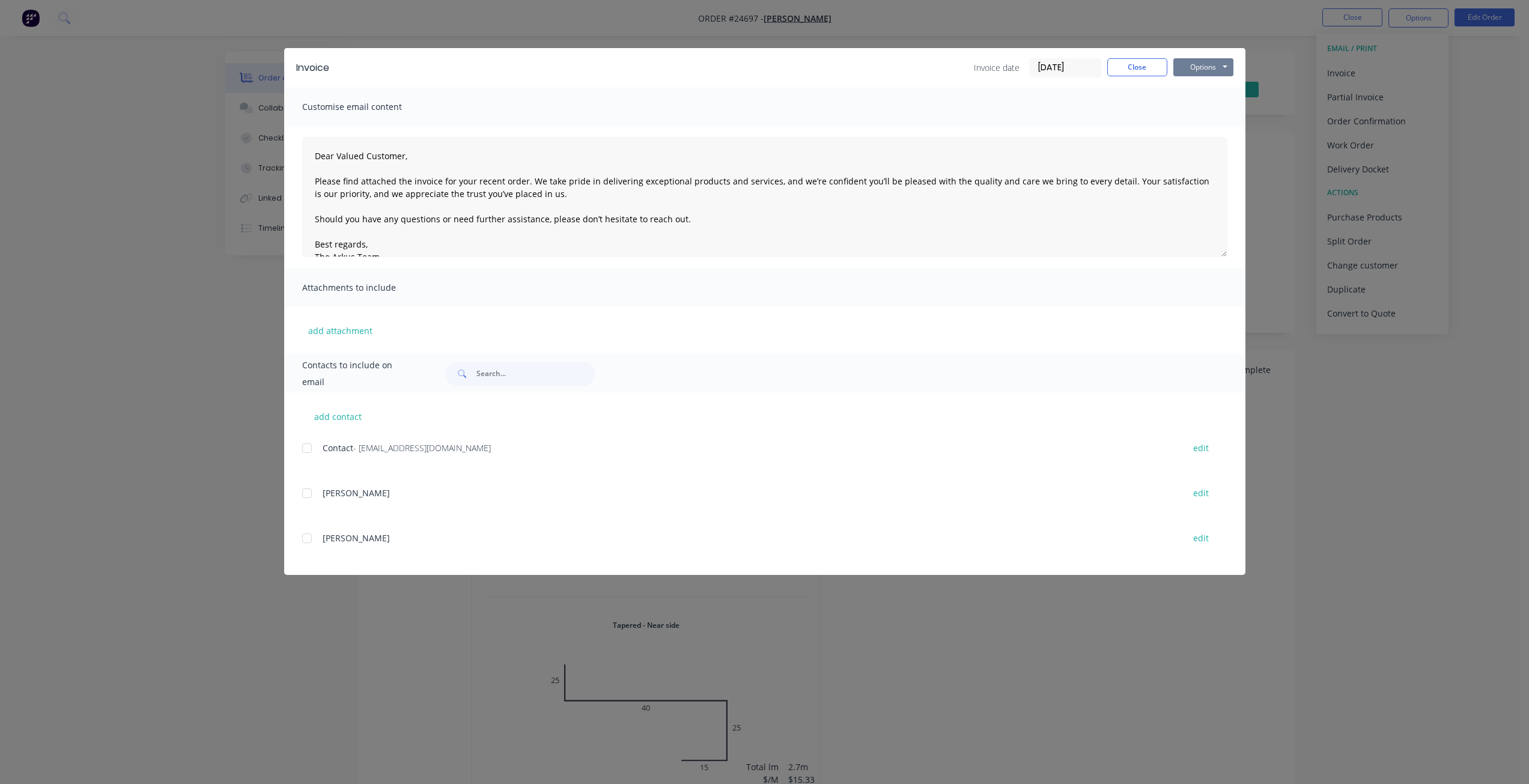
click at [1153, 67] on button "Options" at bounding box center [1203, 67] width 60 height 18
click at [1153, 107] on button "Print" at bounding box center [1212, 109] width 77 height 20
click at [1124, 64] on button "Close" at bounding box center [1137, 67] width 60 height 18
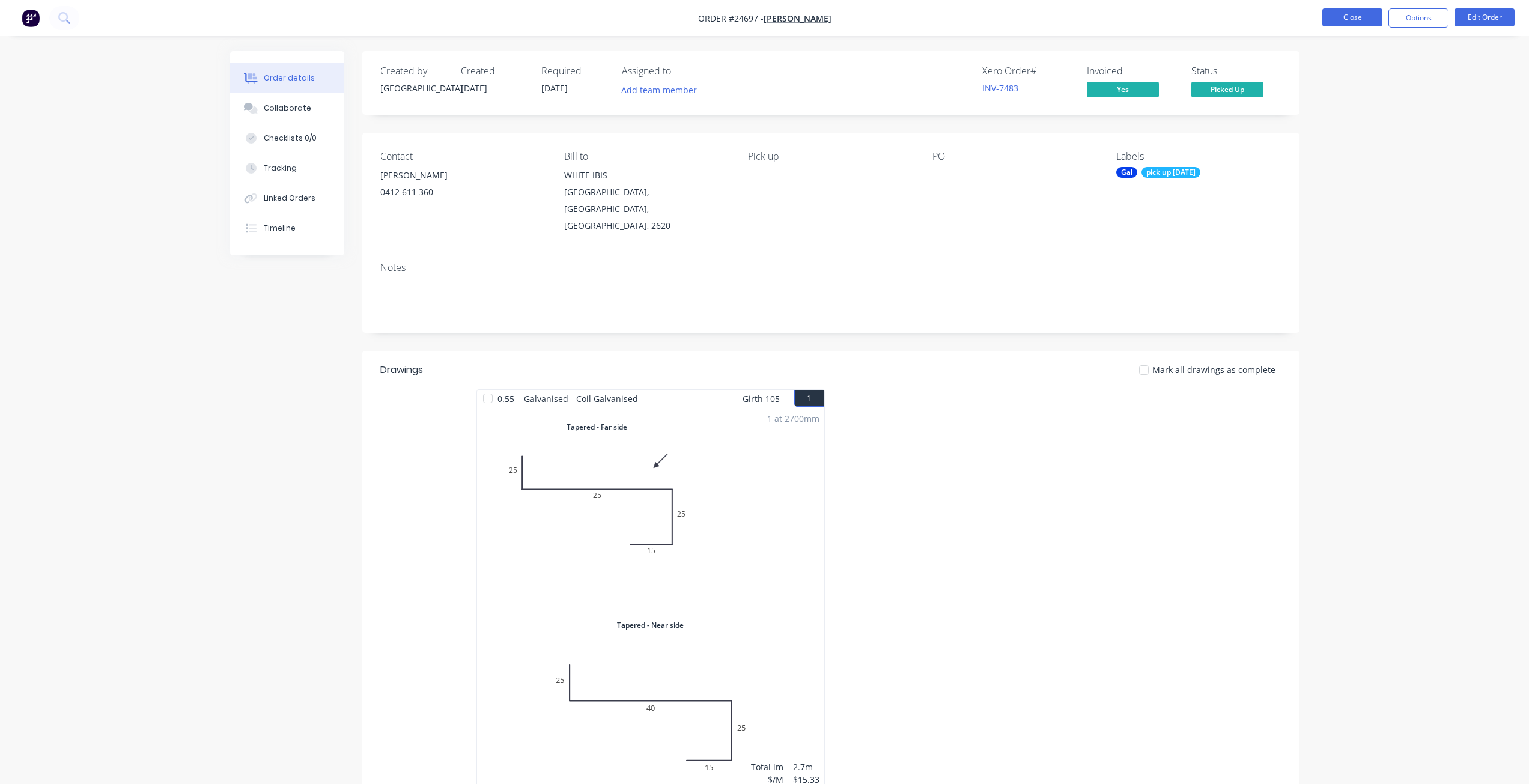
click at [1153, 18] on button "Close" at bounding box center [1352, 17] width 60 height 18
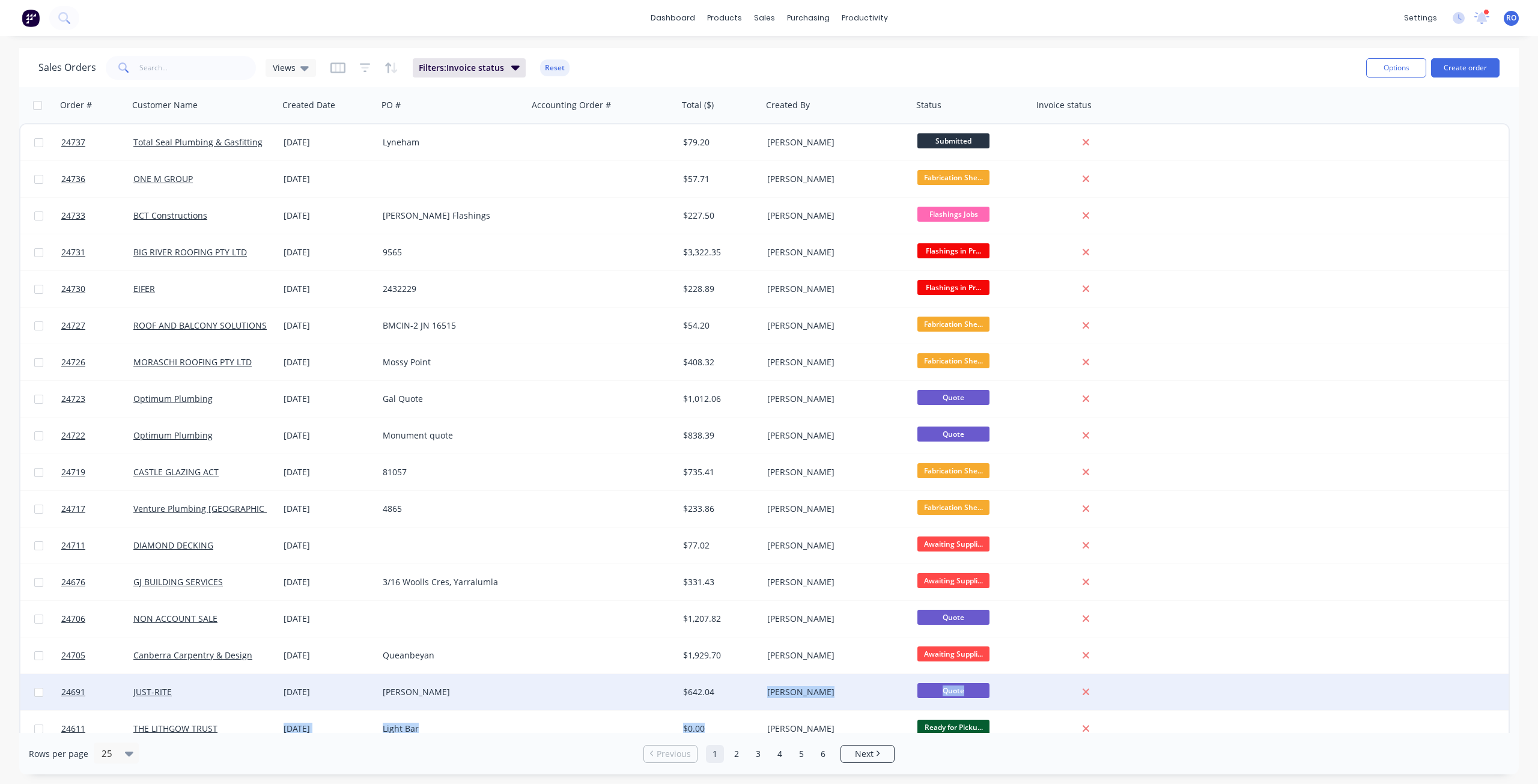
drag, startPoint x: 746, startPoint y: 723, endPoint x: 759, endPoint y: 679, distance: 45.9
click at [759, 567] on div "24737 Total Seal Plumbing & Gasfitting [DATE] Lyneham $79.20 [PERSON_NAME] Subm…" at bounding box center [764, 581] width 1490 height 916
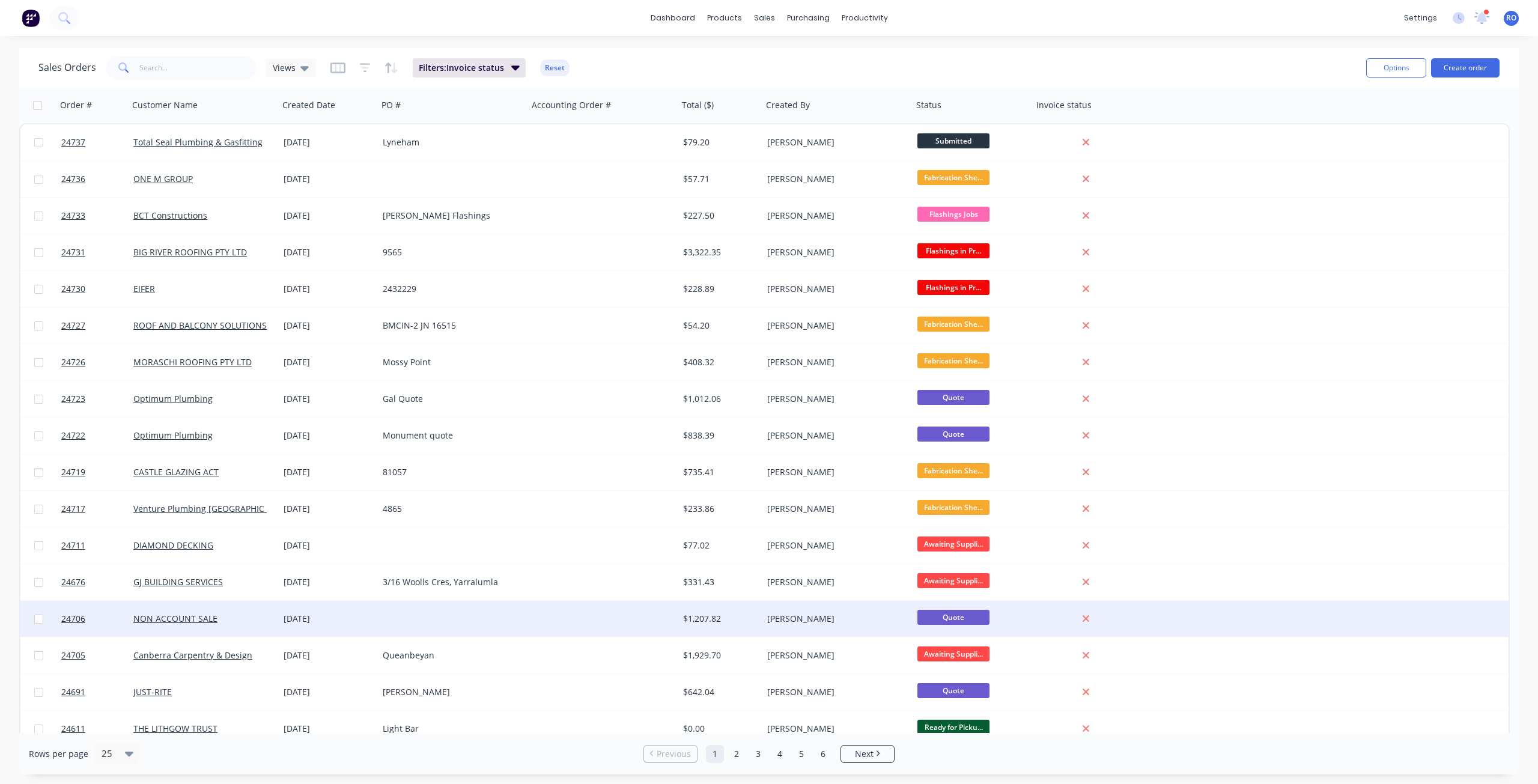
click at [640, 567] on div at bounding box center [603, 619] width 150 height 36
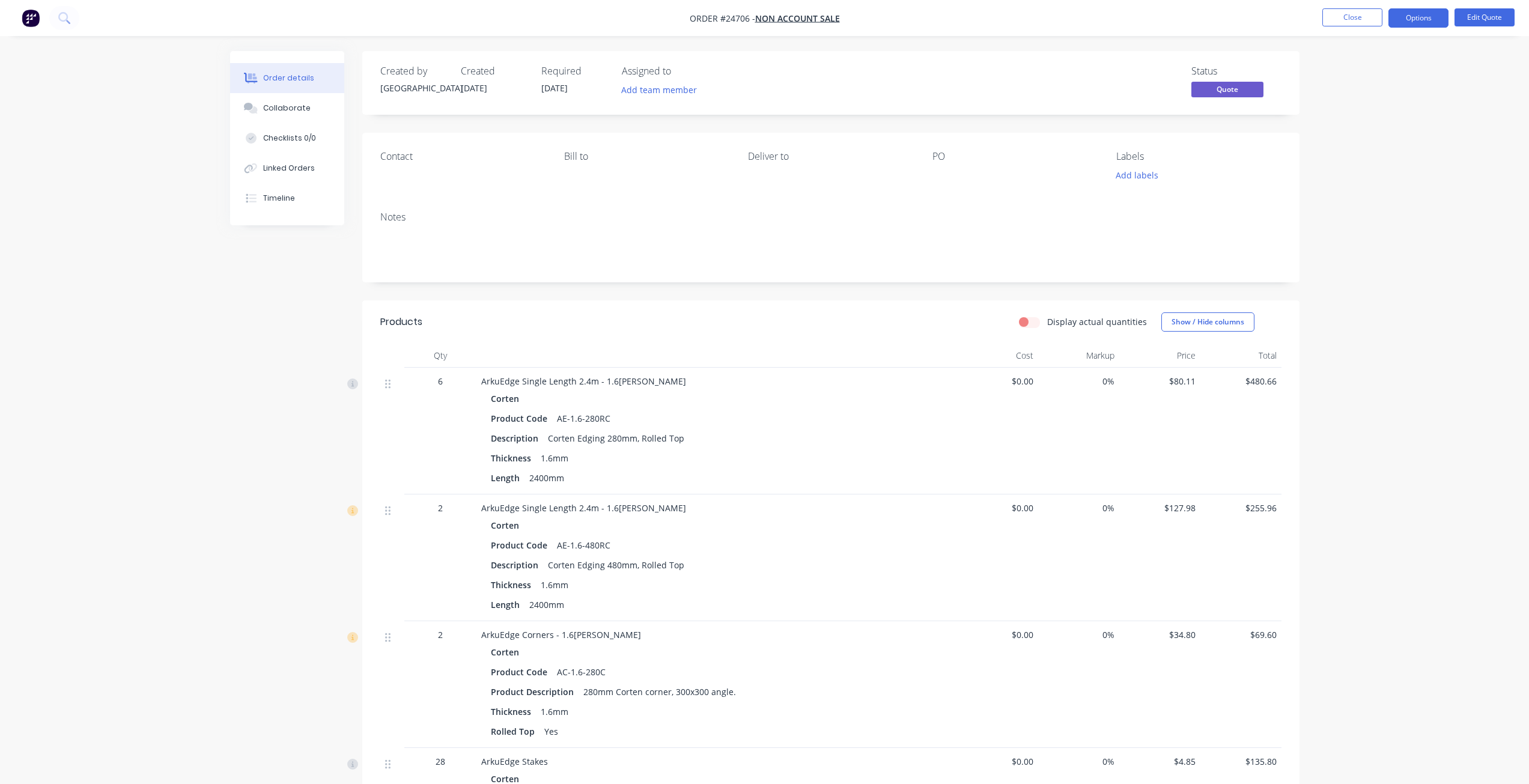
click at [1153, 27] on li "Close" at bounding box center [1352, 18] width 60 height 19
click at [1153, 17] on button "Close" at bounding box center [1352, 17] width 60 height 18
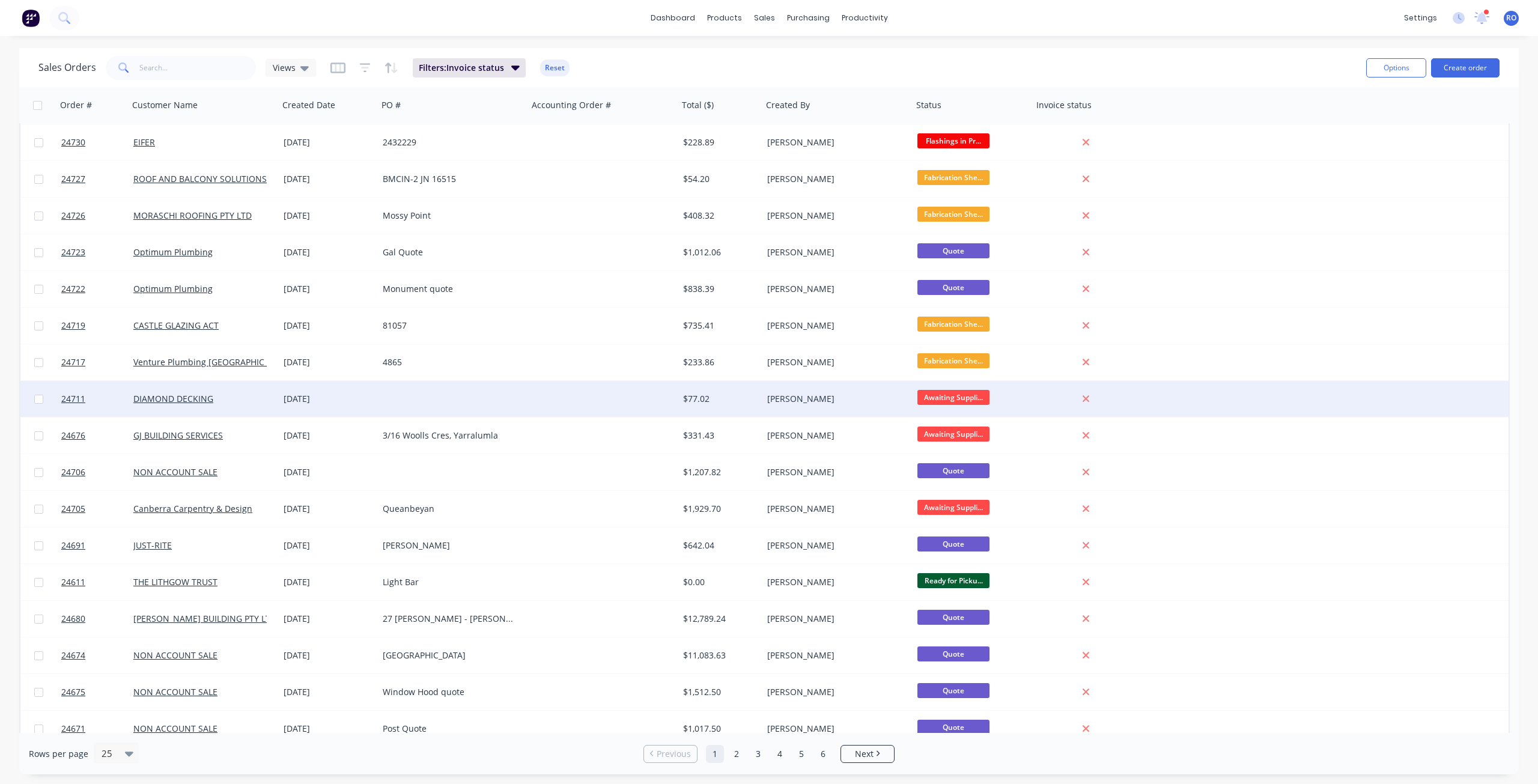
scroll to position [307, 0]
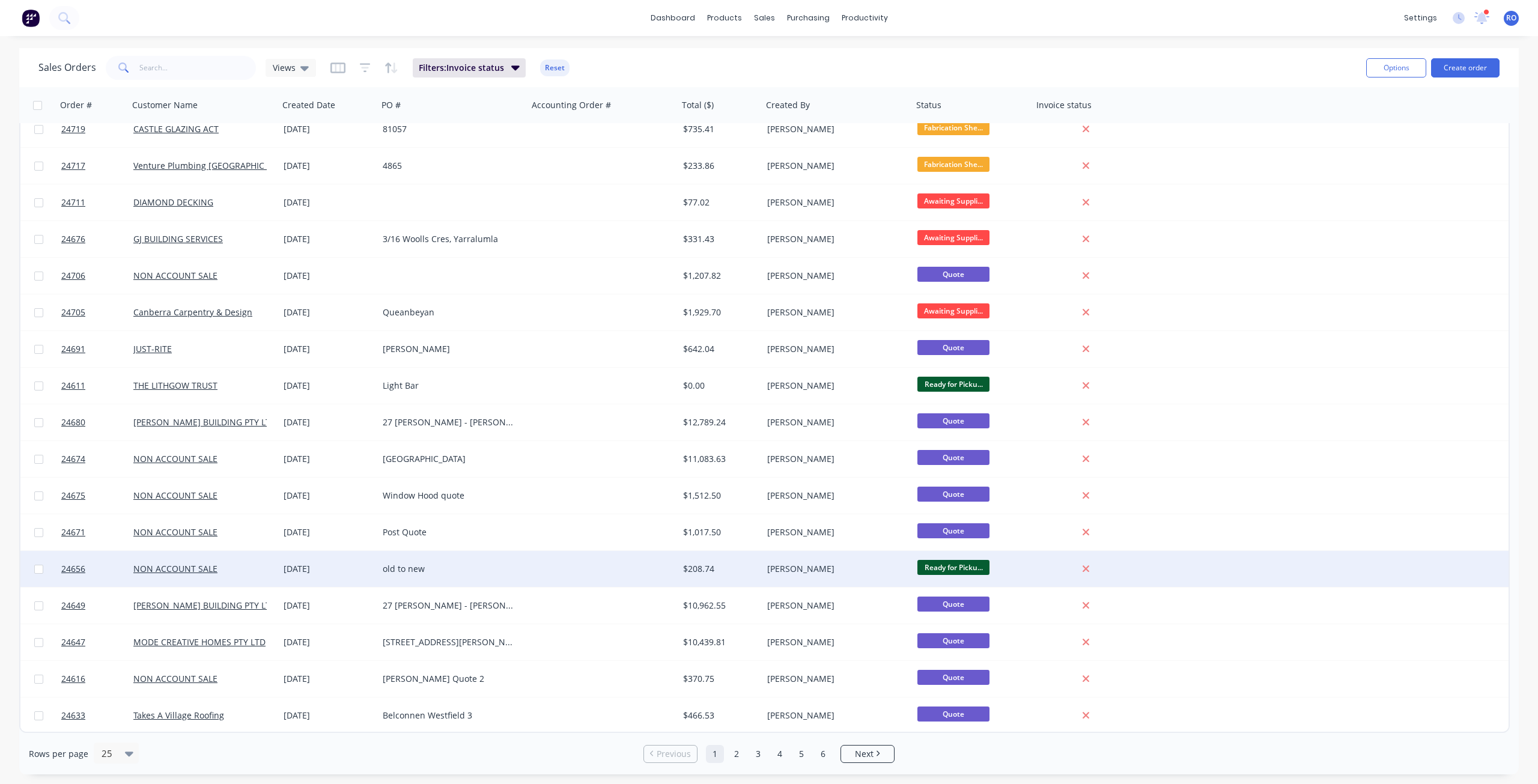
click at [487, 567] on div "old to new" at bounding box center [449, 568] width 133 height 12
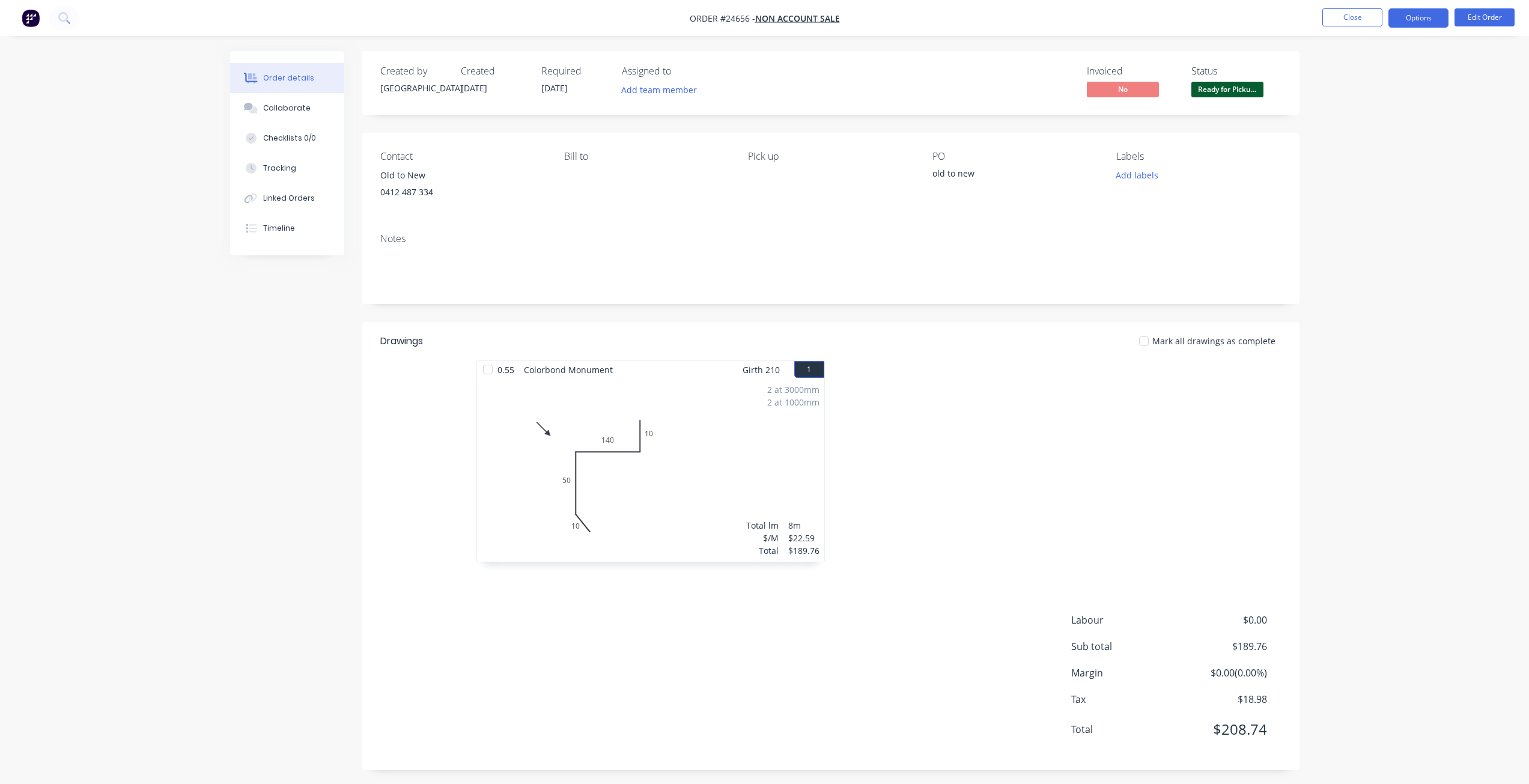
click at [1153, 12] on button "Options" at bounding box center [1418, 18] width 60 height 19
click at [1153, 79] on div "Invoice" at bounding box center [1382, 73] width 110 height 17
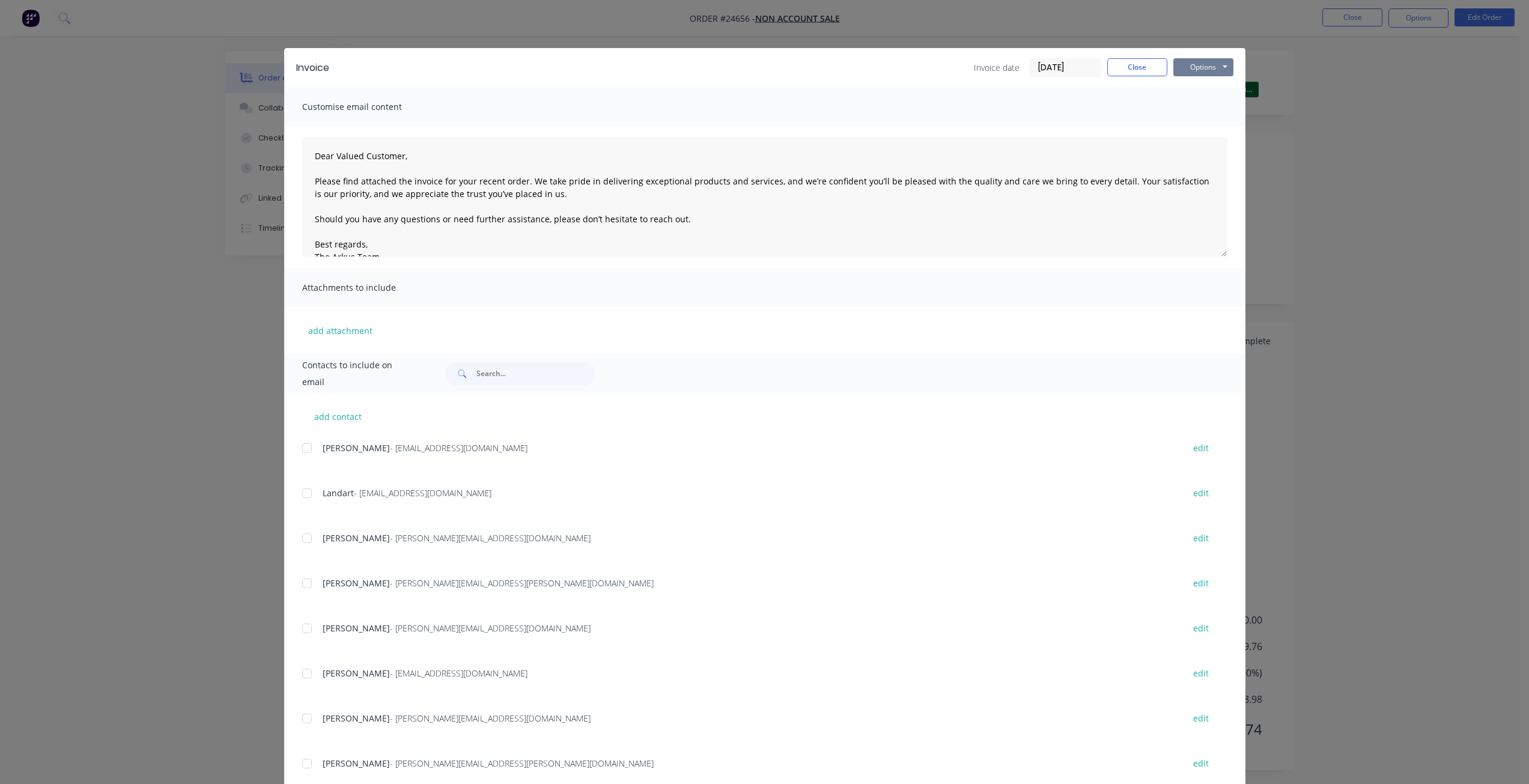
click at [1153, 63] on button "Options" at bounding box center [1203, 67] width 60 height 18
click at [1153, 110] on button "Print" at bounding box center [1212, 109] width 77 height 20
click at [1109, 60] on div "Invoice Invoice date [DATE] Close Options Preview Print Email" at bounding box center [765, 67] width 961 height 39
click at [1114, 65] on button "Close" at bounding box center [1137, 67] width 60 height 18
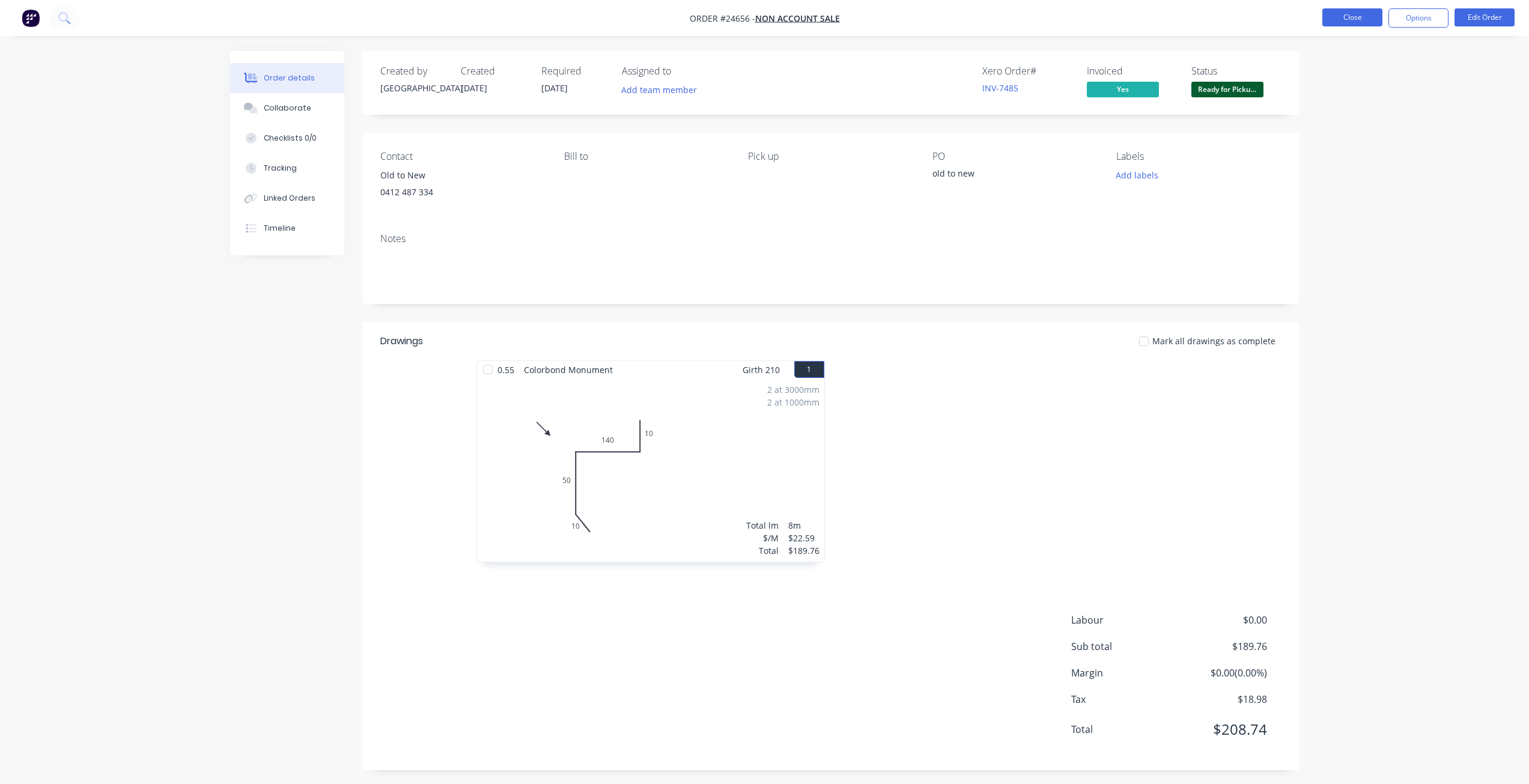
click at [1153, 16] on button "Close" at bounding box center [1352, 17] width 60 height 18
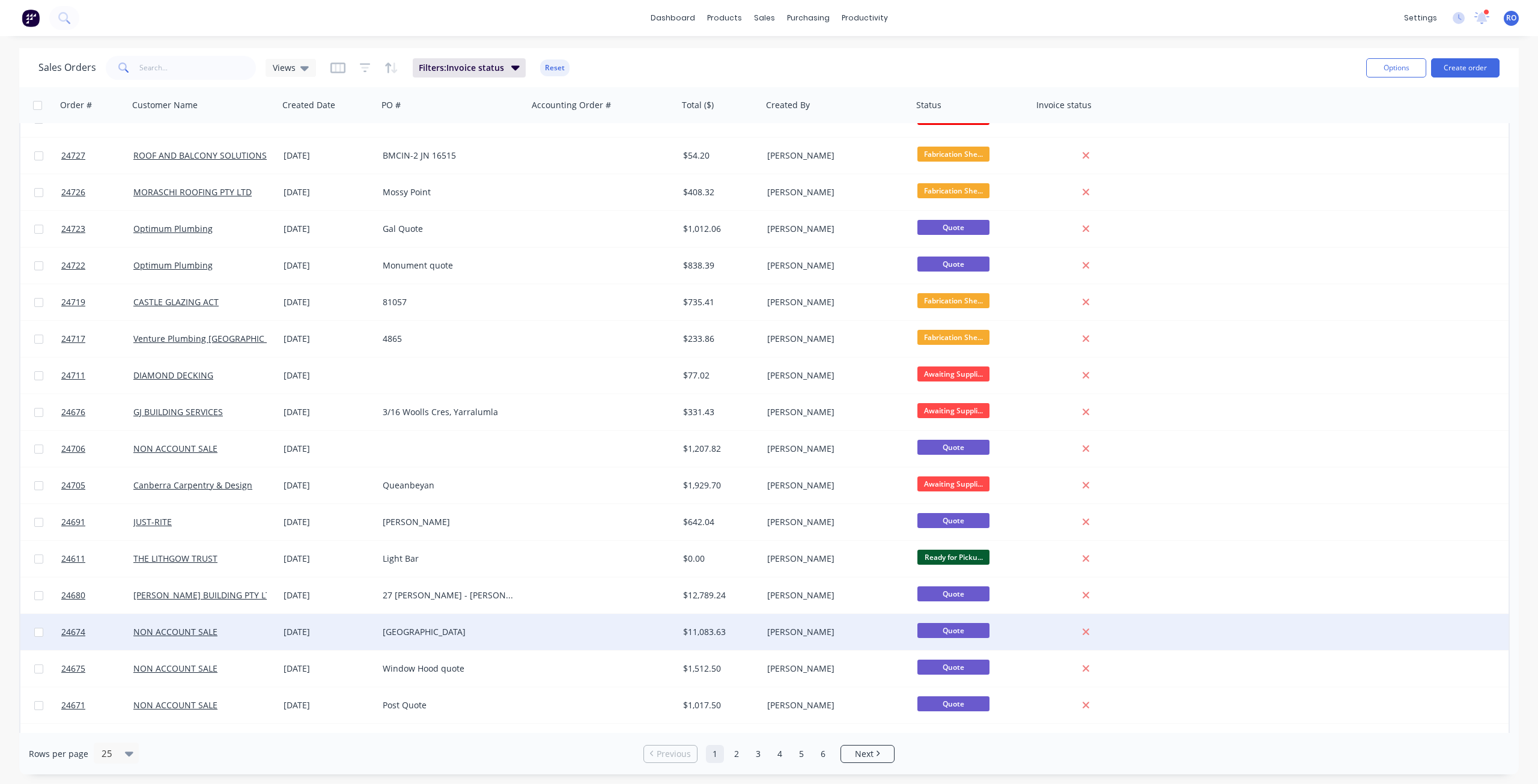
scroll to position [307, 0]
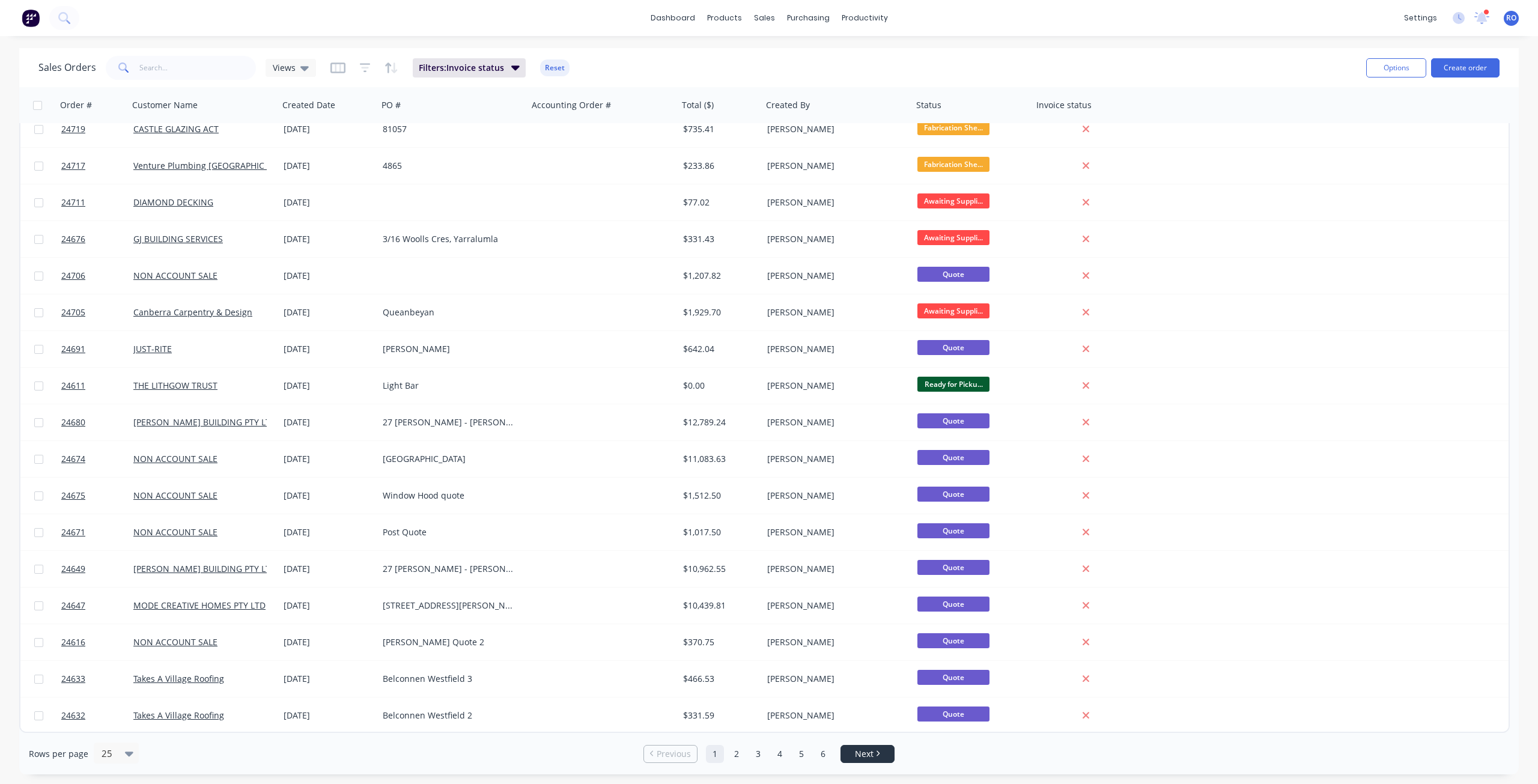
click at [876, 567] on icon "Next page" at bounding box center [878, 753] width 4 height 6
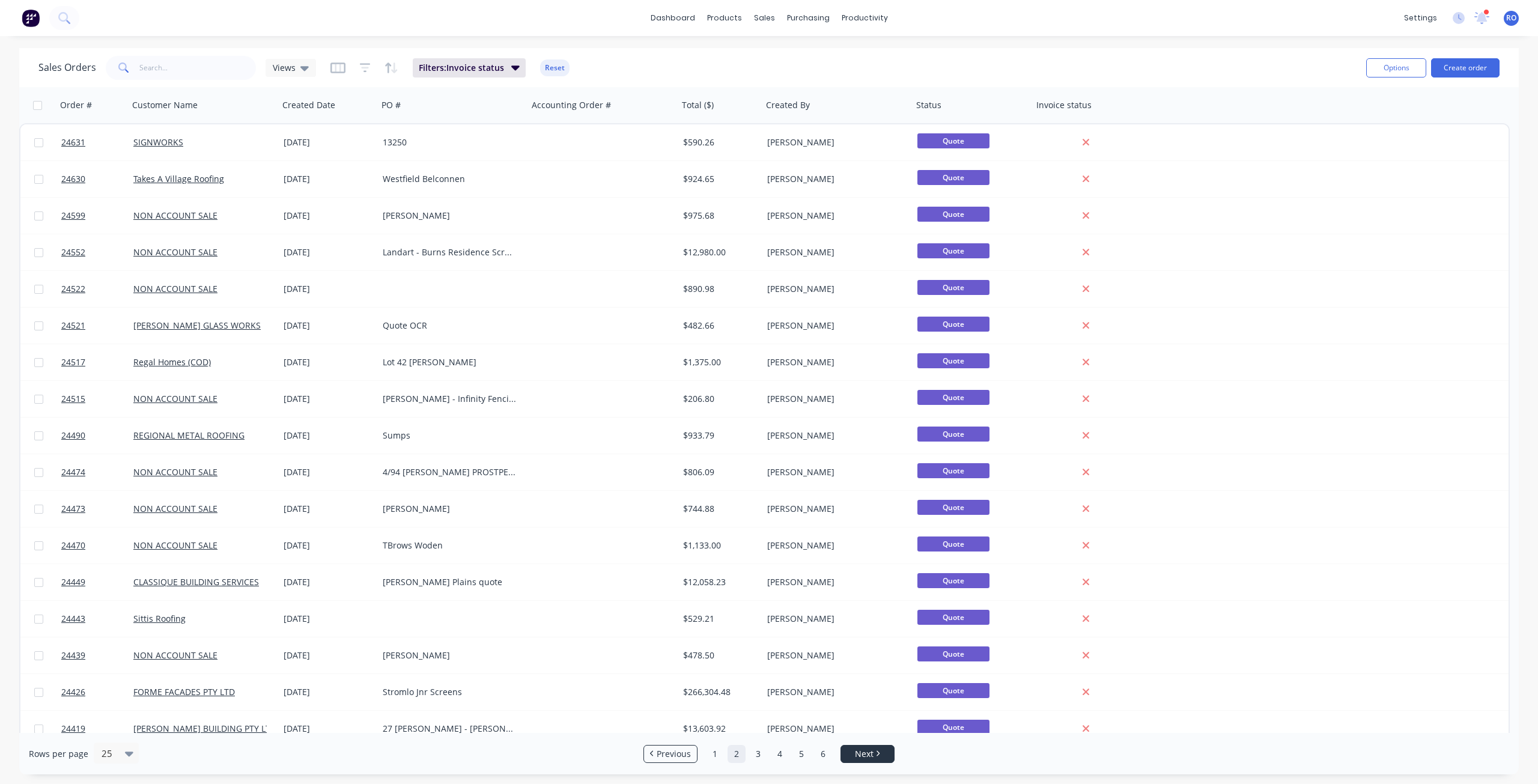
click at [875, 567] on li "Next" at bounding box center [867, 753] width 54 height 18
click at [878, 567] on icon "Next page" at bounding box center [879, 753] width 3 height 6
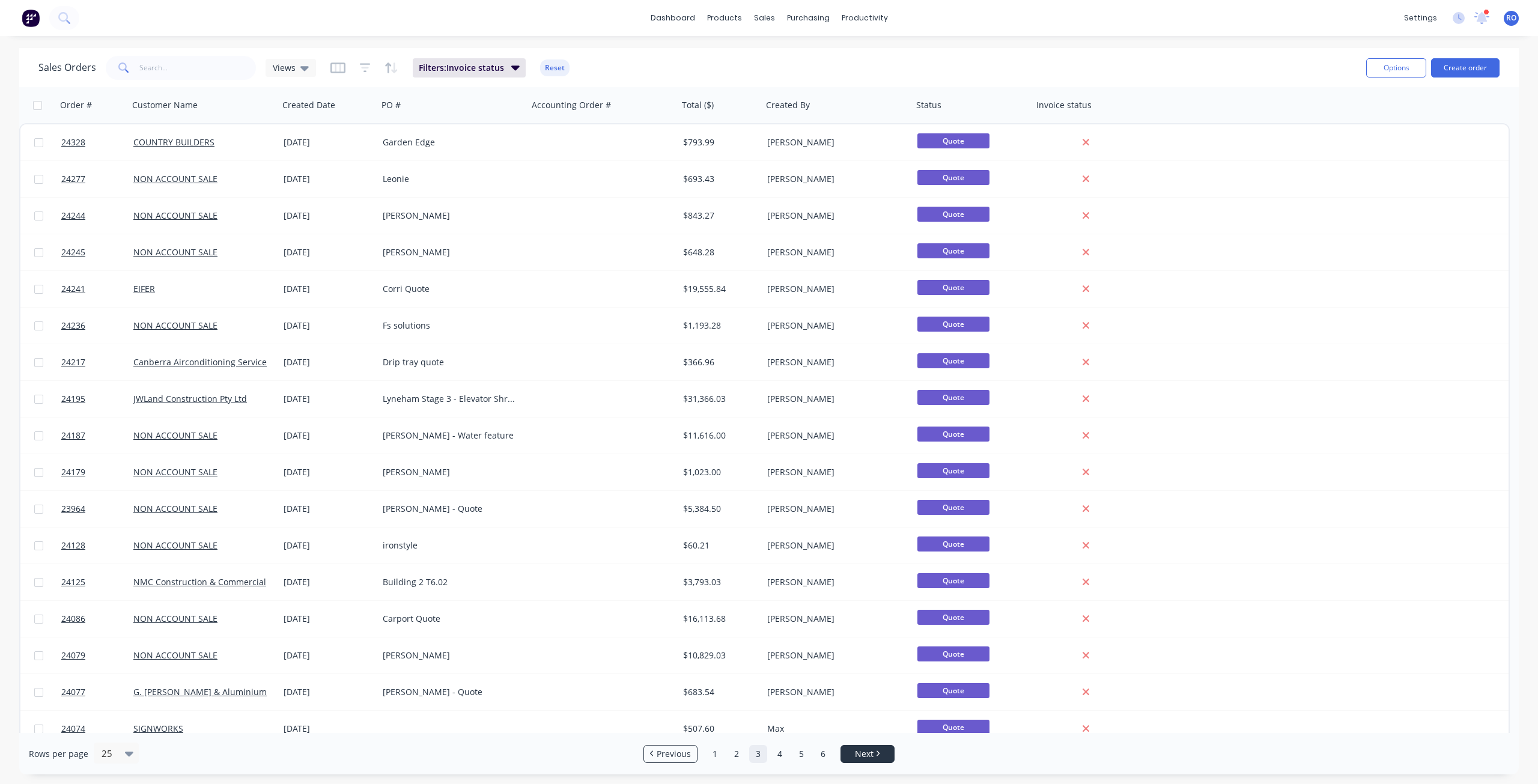
click at [878, 567] on icon "Next page" at bounding box center [879, 753] width 3 height 6
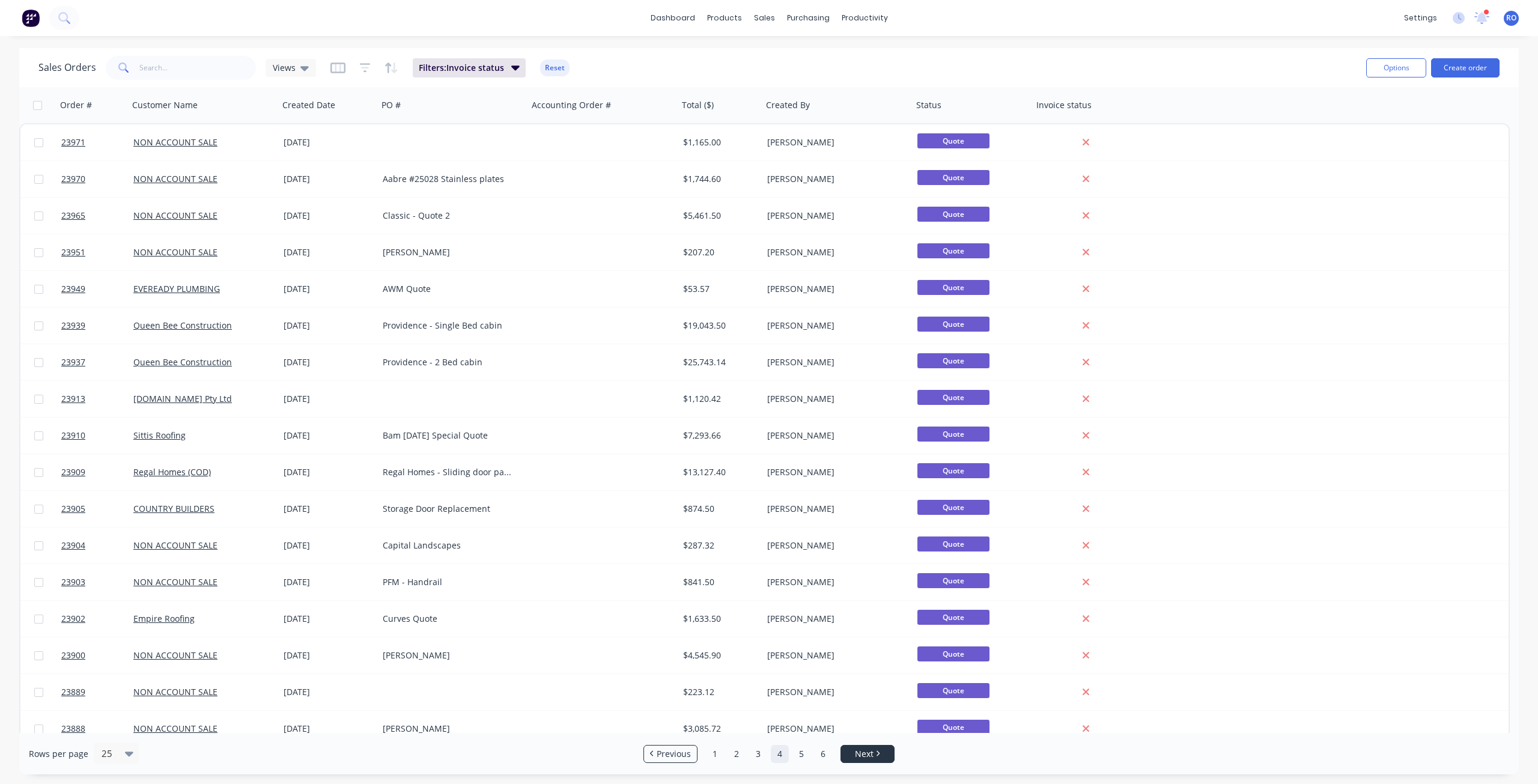
click at [878, 567] on icon "Next page" at bounding box center [879, 753] width 3 height 6
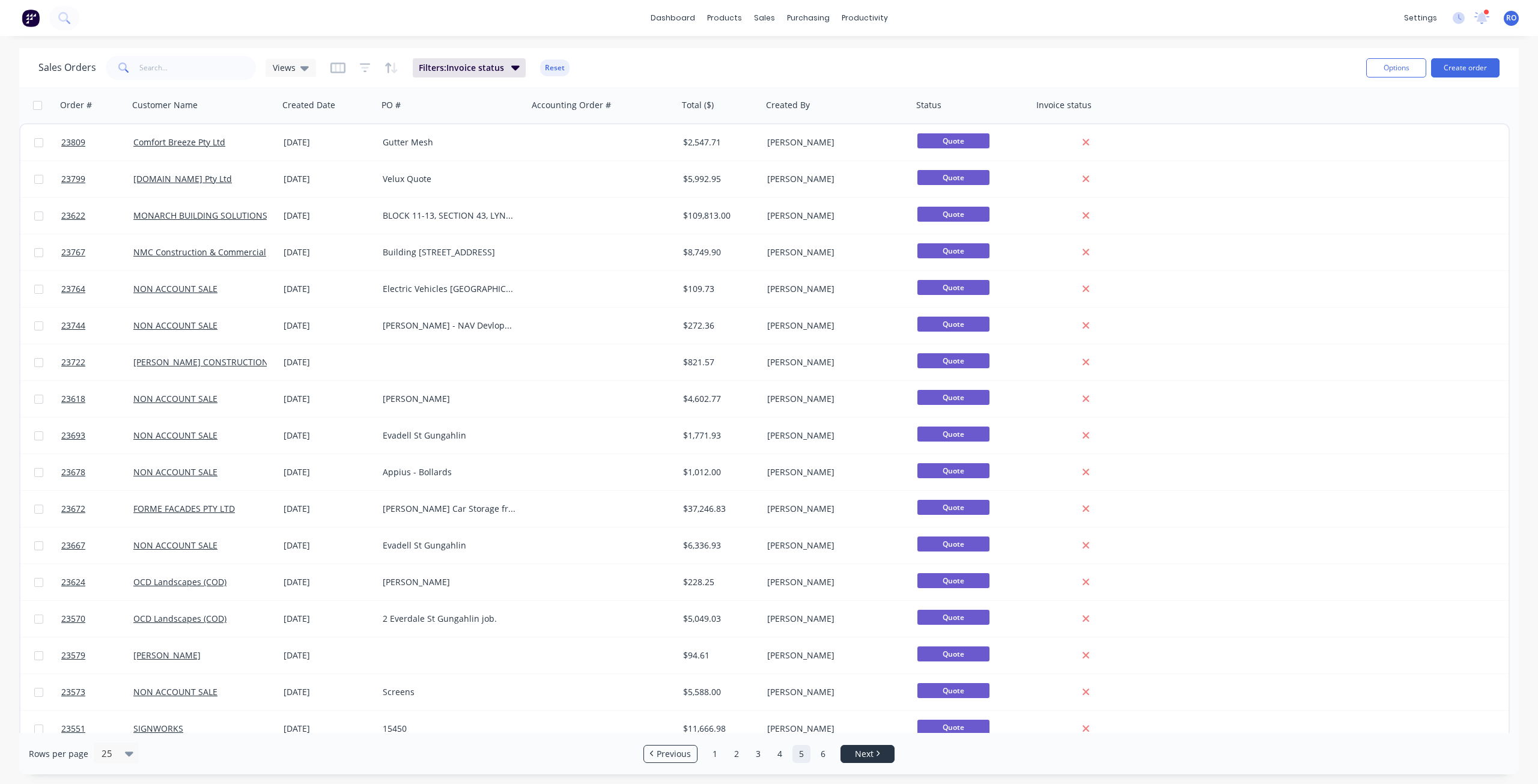
click at [878, 567] on icon "Next page" at bounding box center [879, 753] width 3 height 6
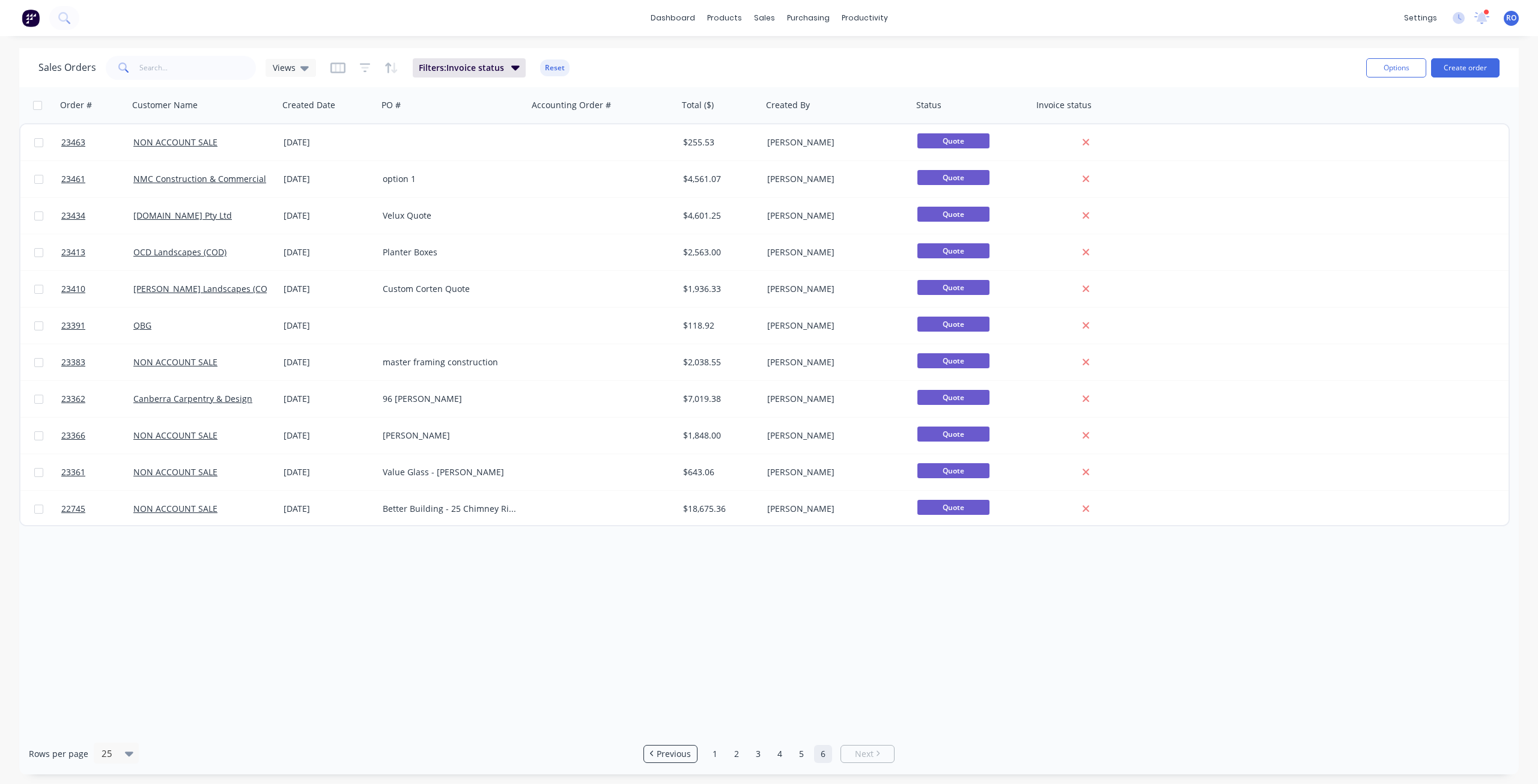
click at [878, 567] on icon "Next page" at bounding box center [879, 753] width 3 height 6
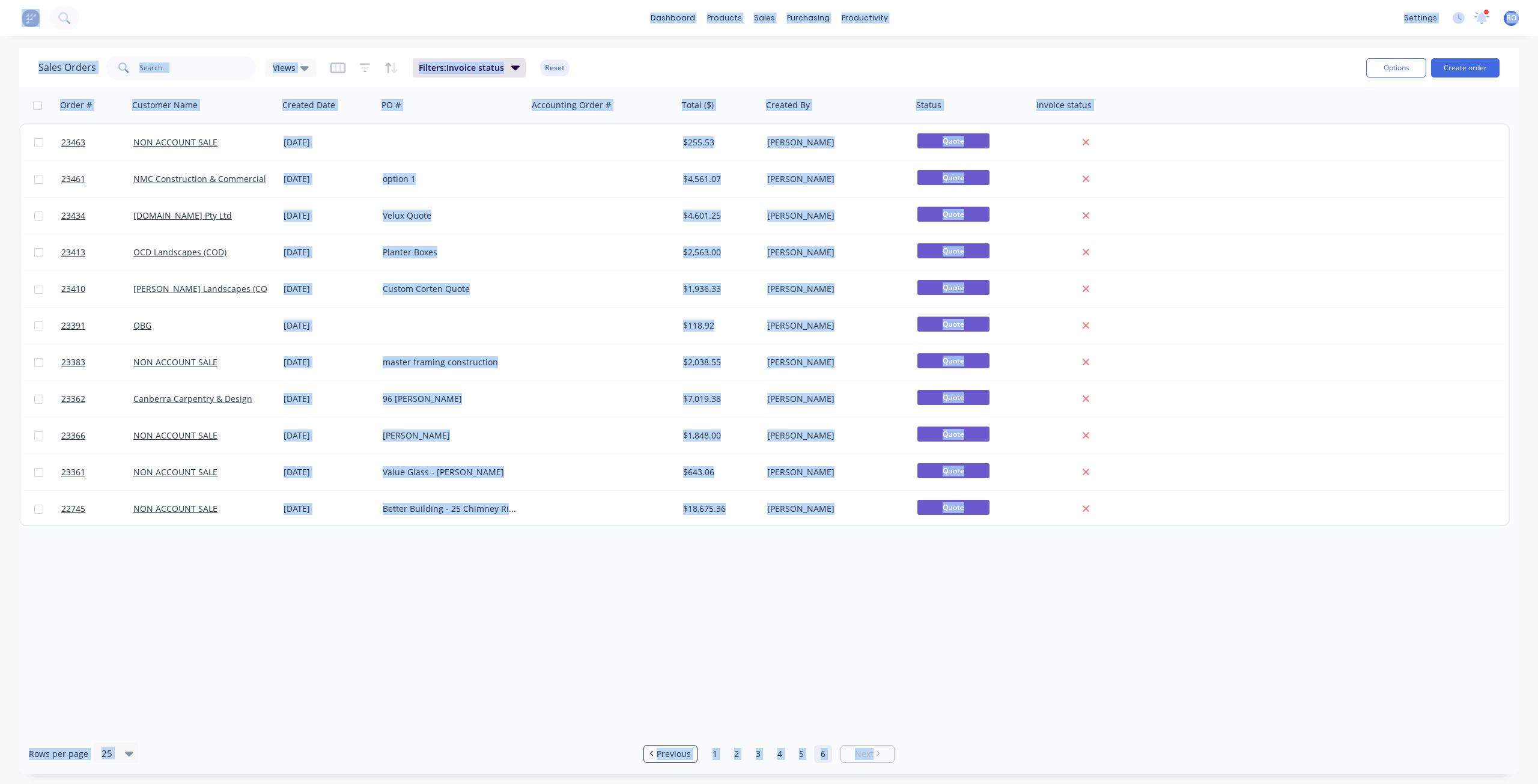
drag, startPoint x: 878, startPoint y: 755, endPoint x: 870, endPoint y: 648, distance: 107.3
click at [870, 567] on div "Sales Orders Views Filters: Invoice status Reset Options Create order Order # C…" at bounding box center [769, 411] width 1499 height 726
click at [35, 105] on input "checkbox" at bounding box center [38, 105] width 9 height 9
checkbox input "true"
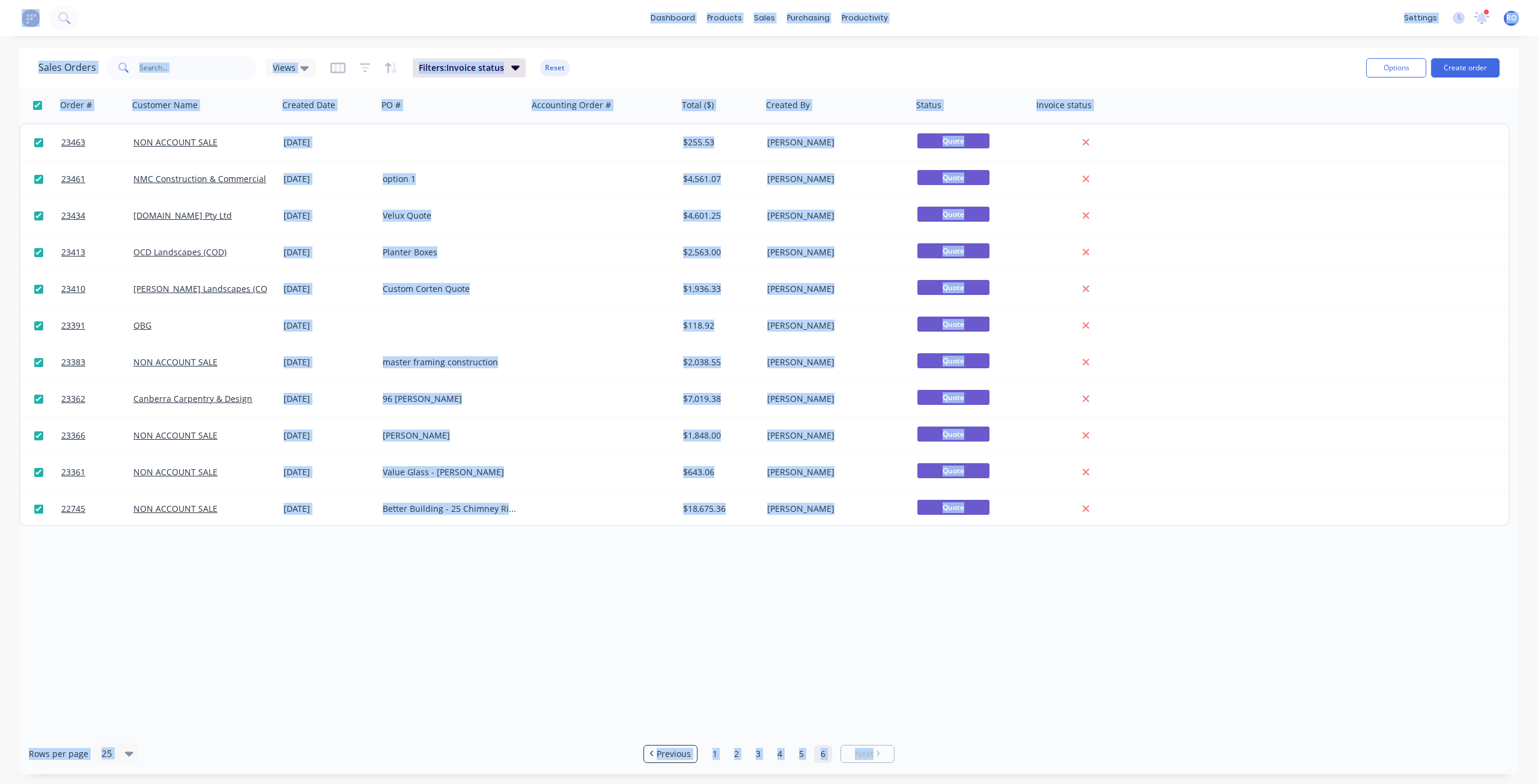
checkbox input "true"
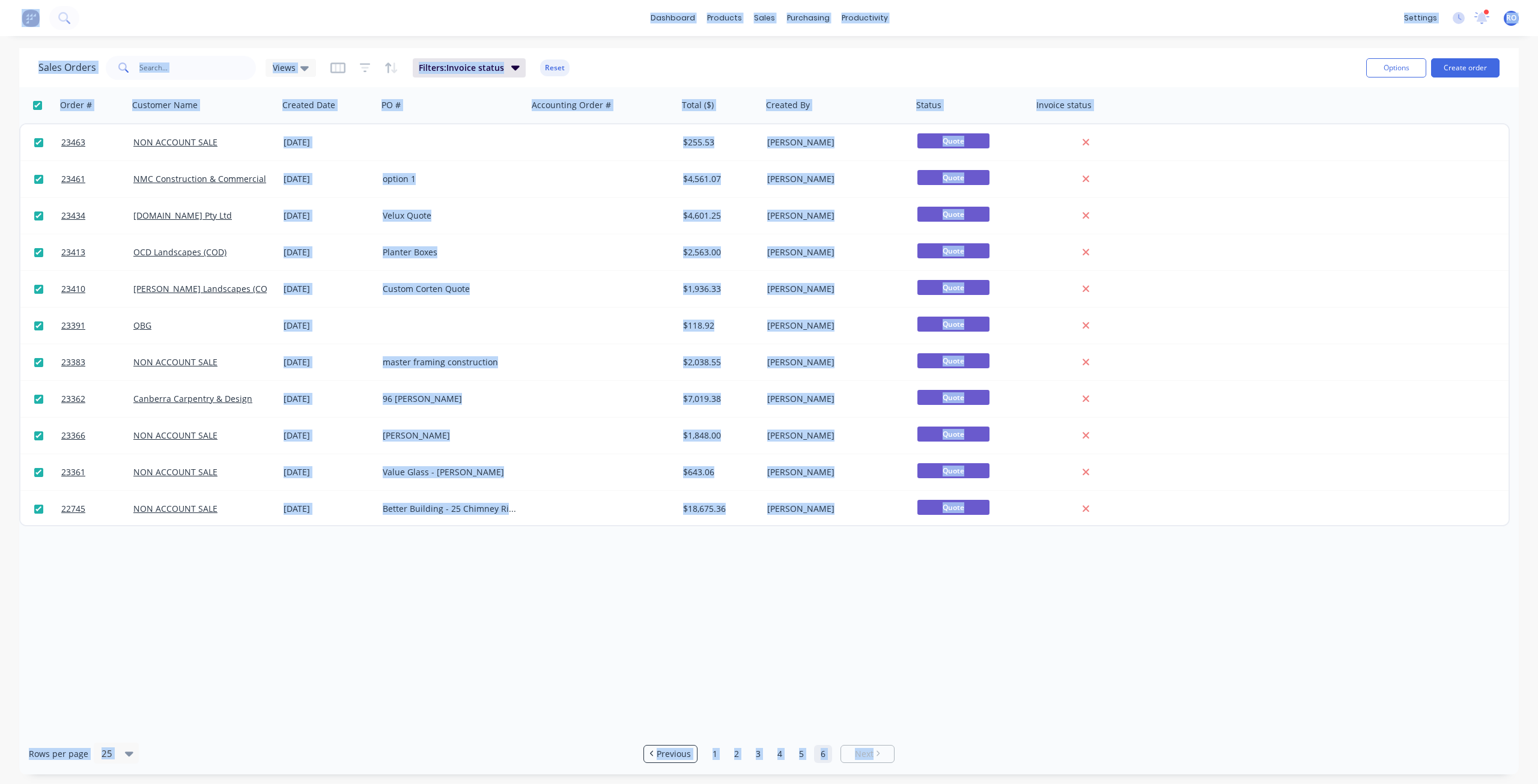
checkbox input "true"
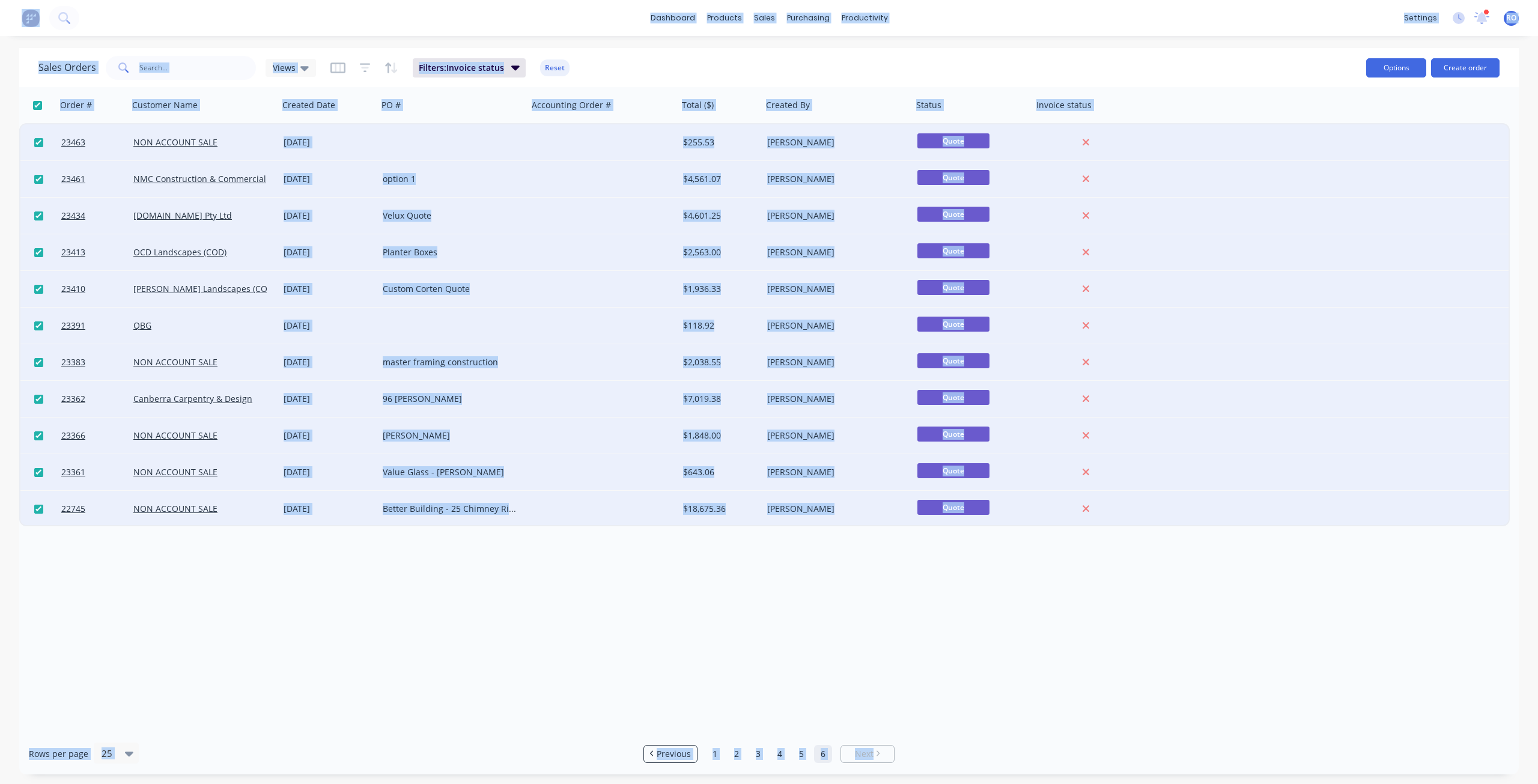
click at [1153, 68] on button "Options" at bounding box center [1395, 67] width 60 height 19
click at [1153, 126] on div "Archive" at bounding box center [1360, 122] width 110 height 17
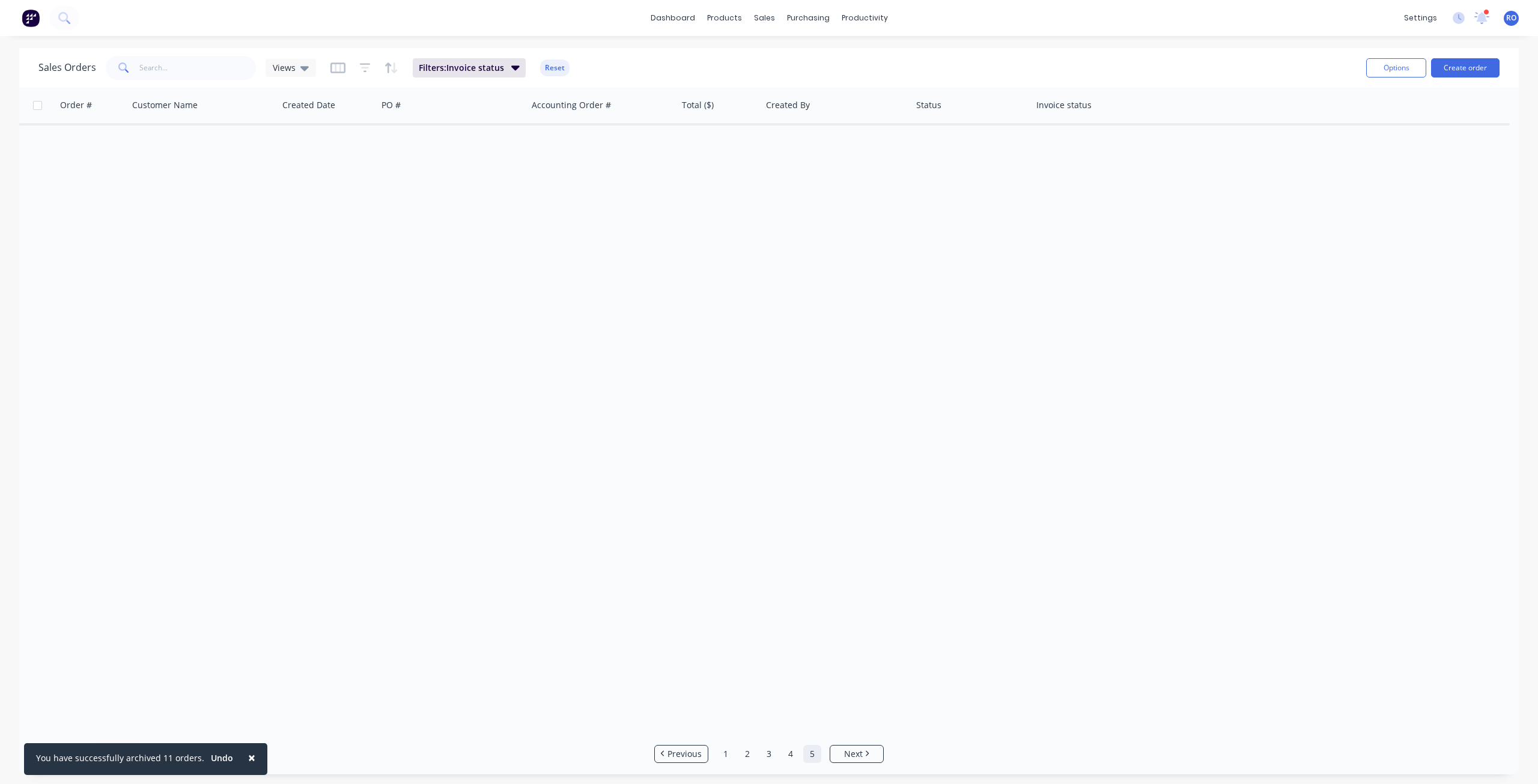
click at [815, 567] on link "5" at bounding box center [812, 753] width 18 height 18
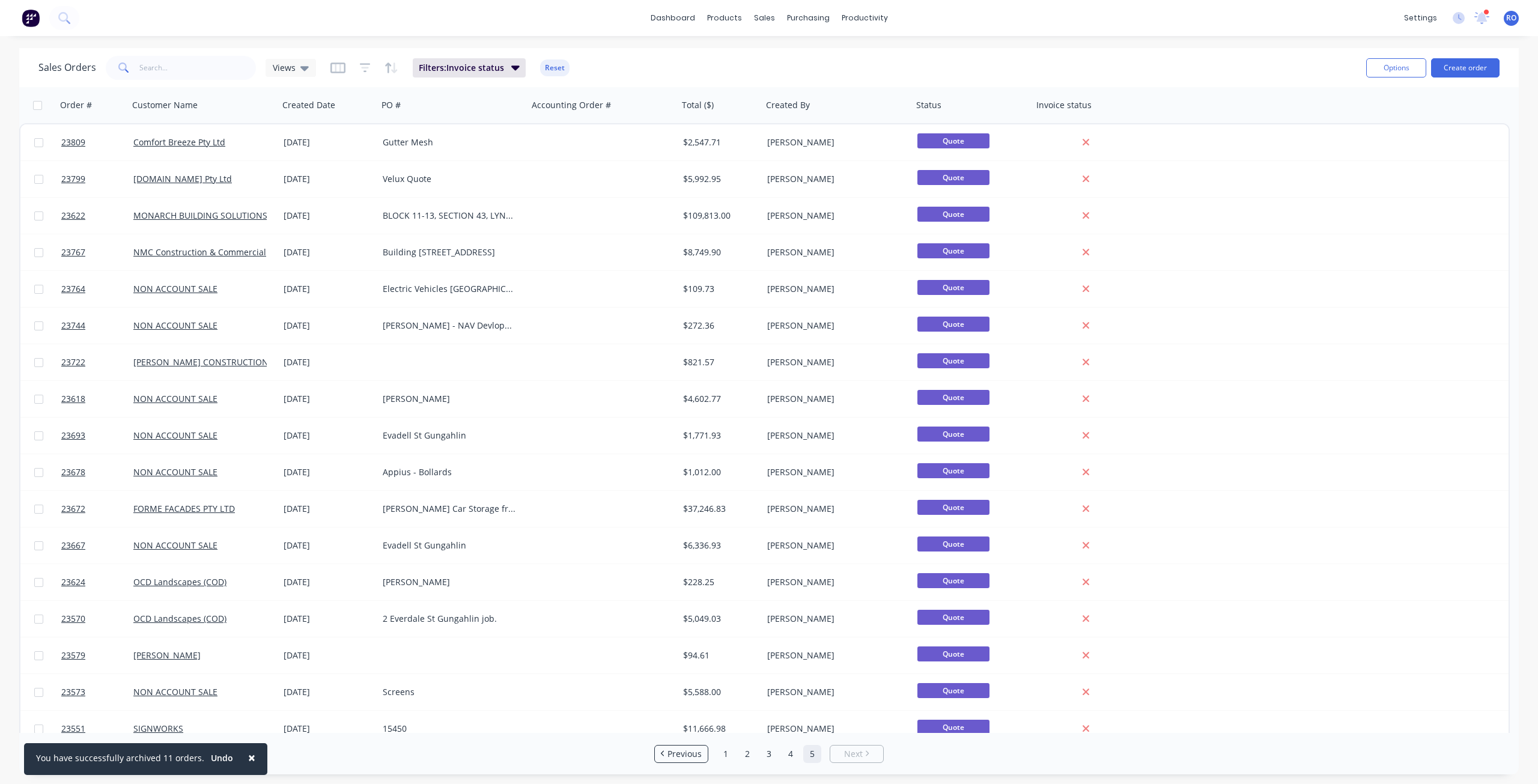
click at [36, 103] on input "checkbox" at bounding box center [38, 105] width 9 height 9
checkbox input "true"
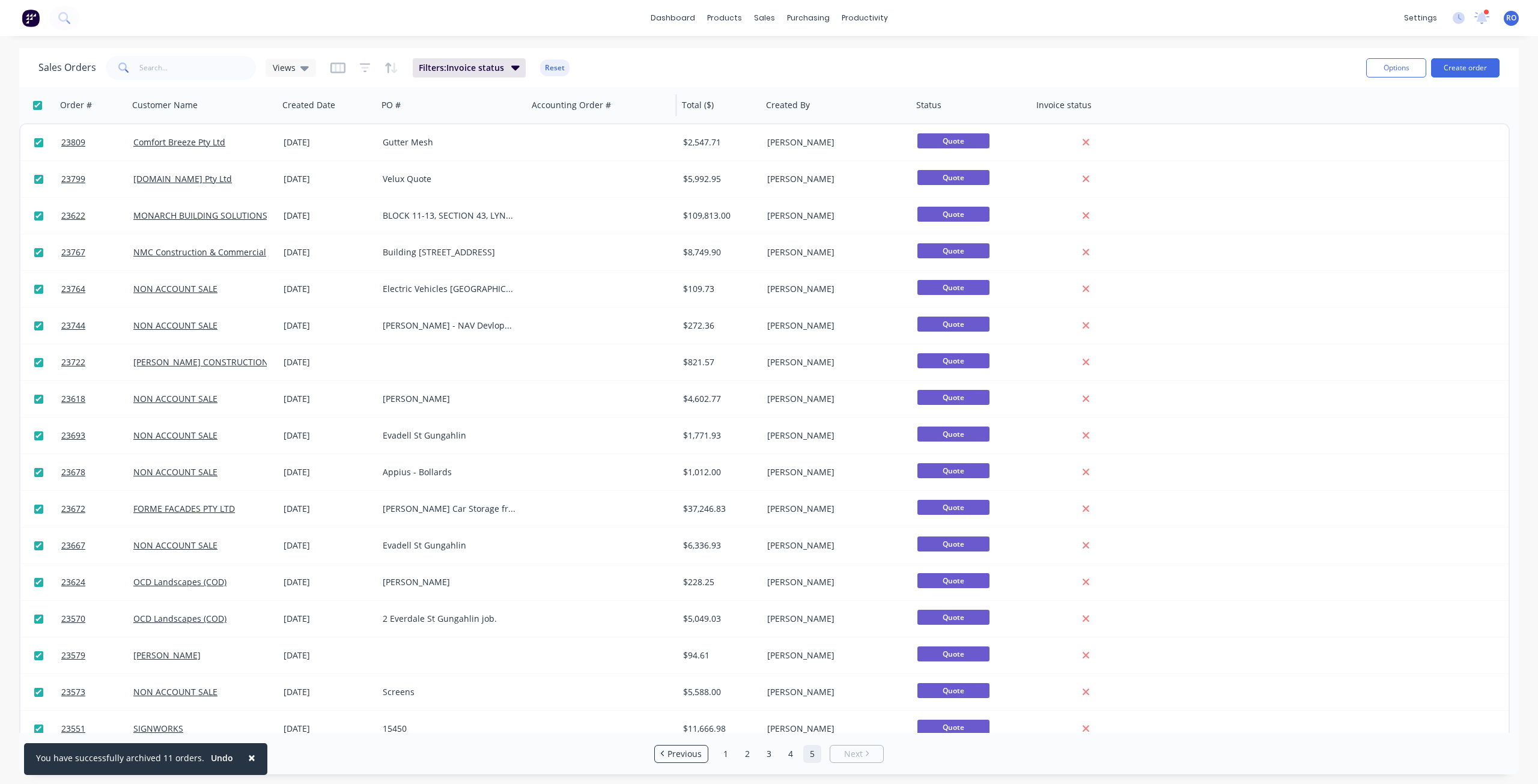
checkbox input "true"
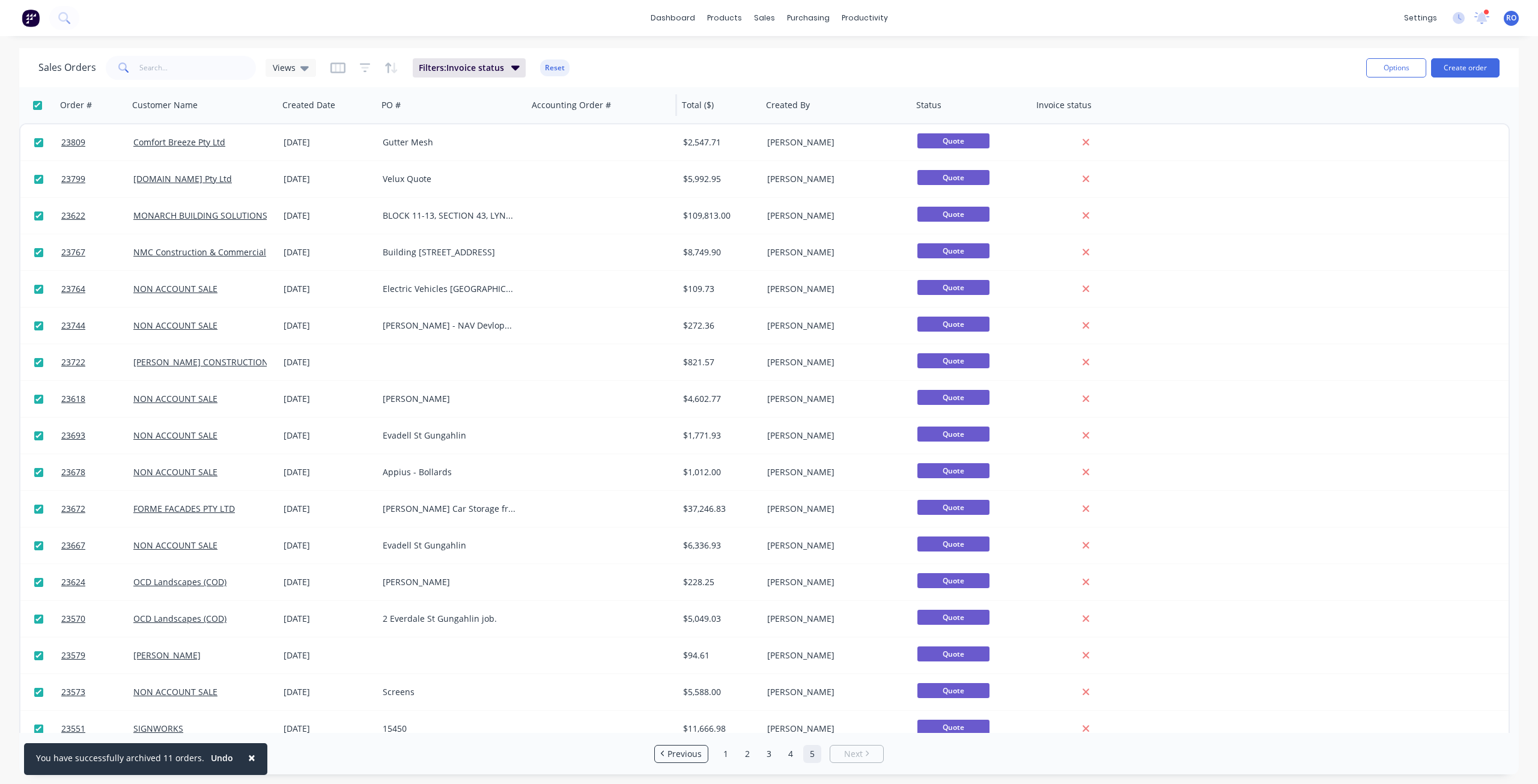
checkbox input "true"
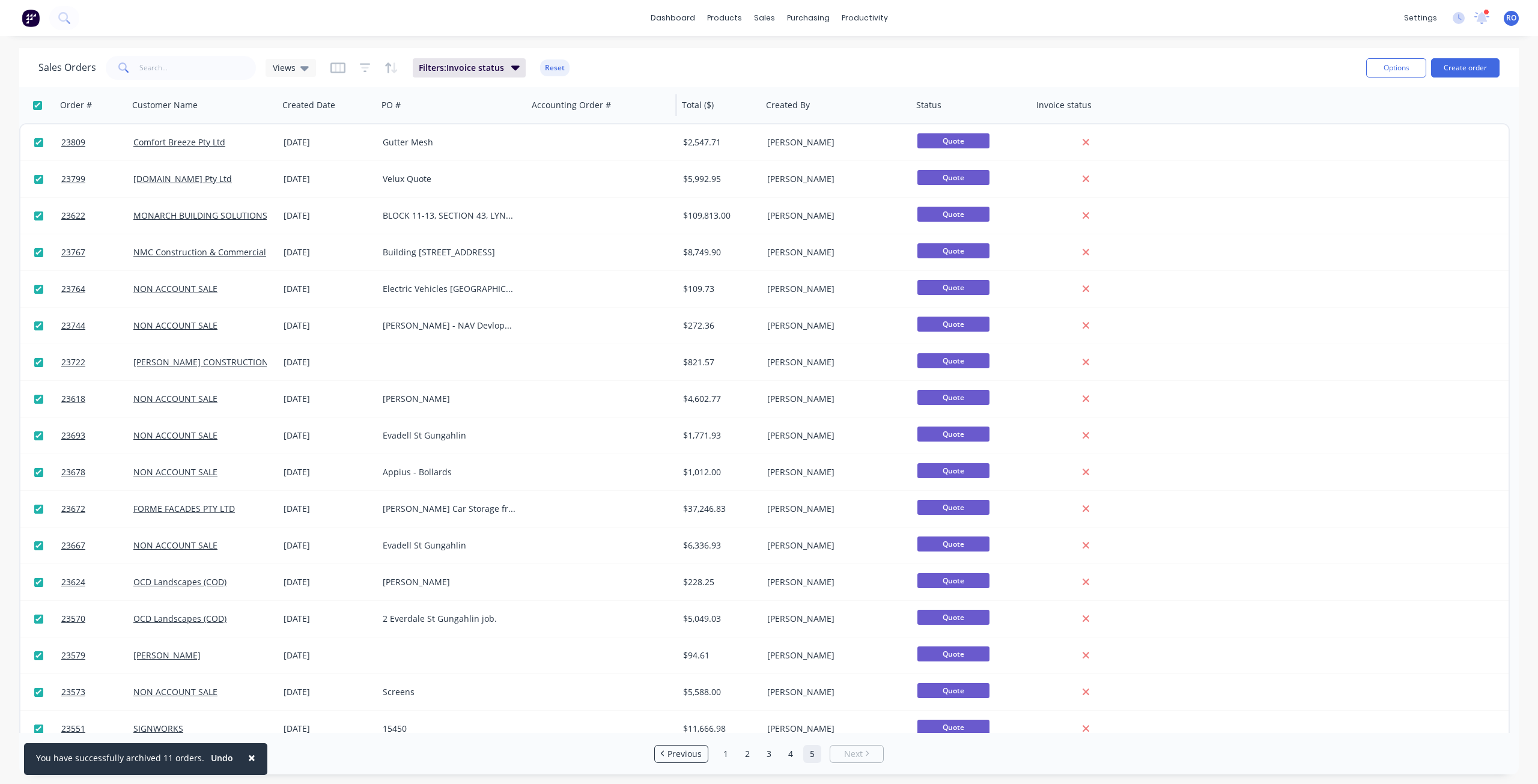
checkbox input "true"
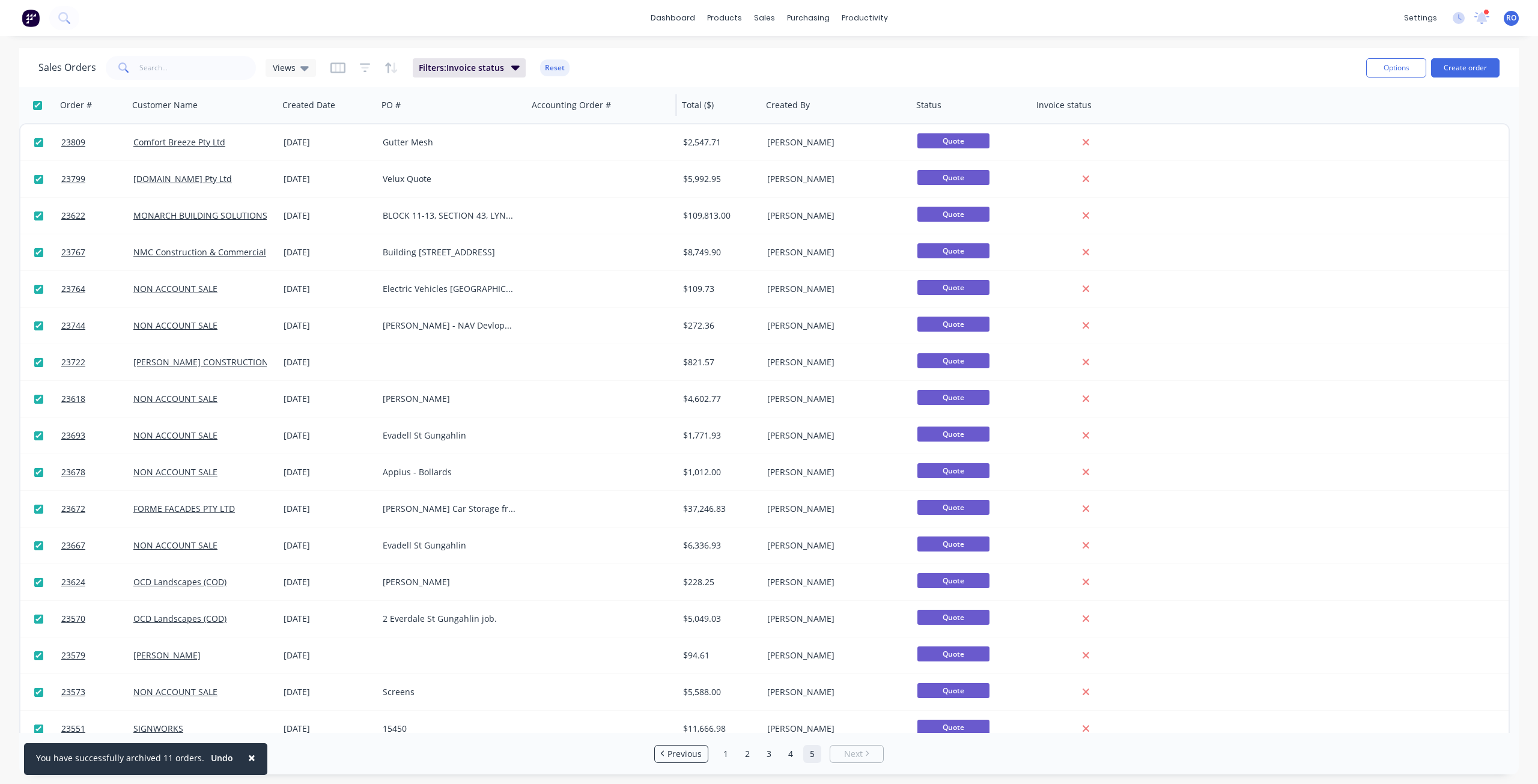
checkbox input "true"
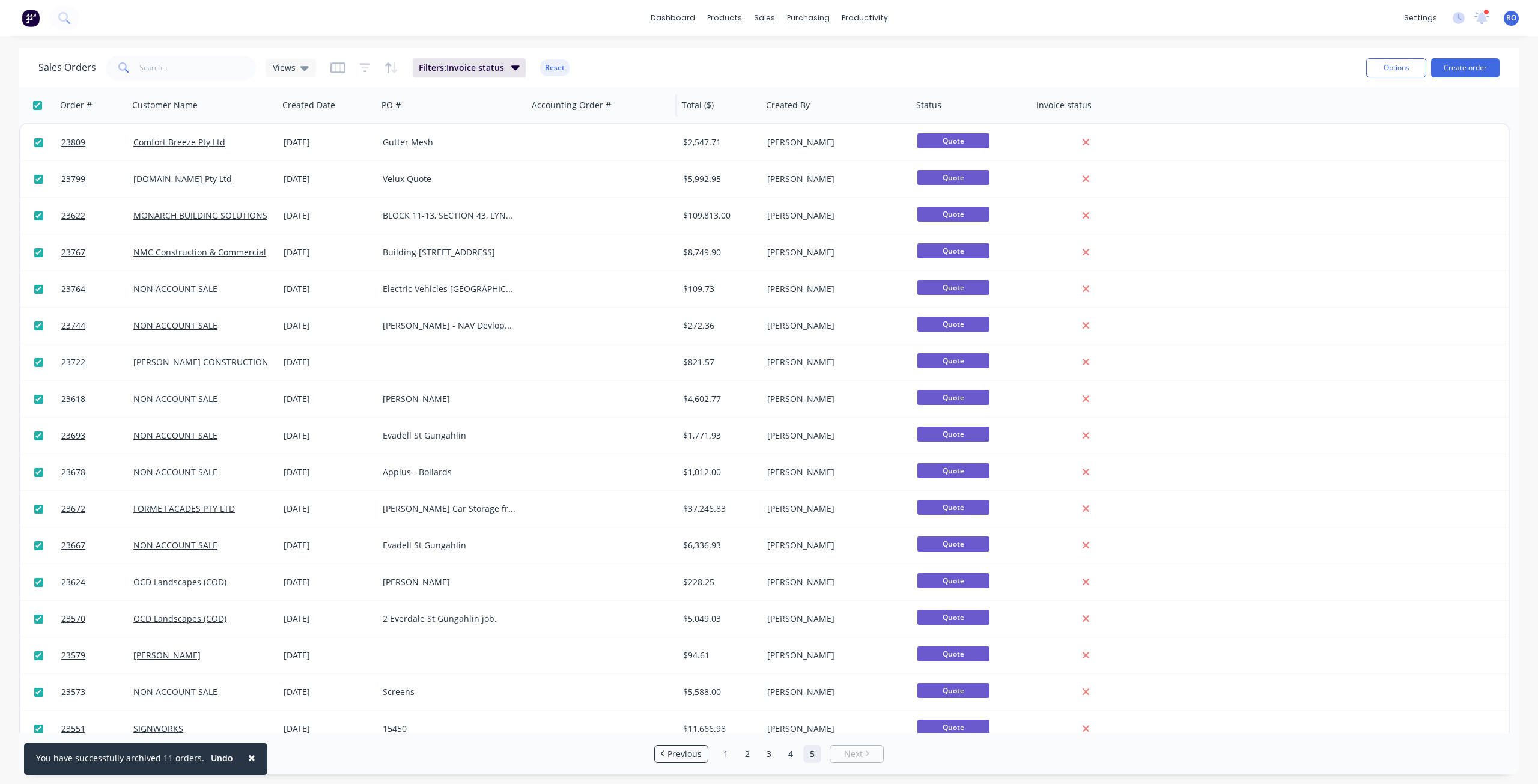
checkbox input "true"
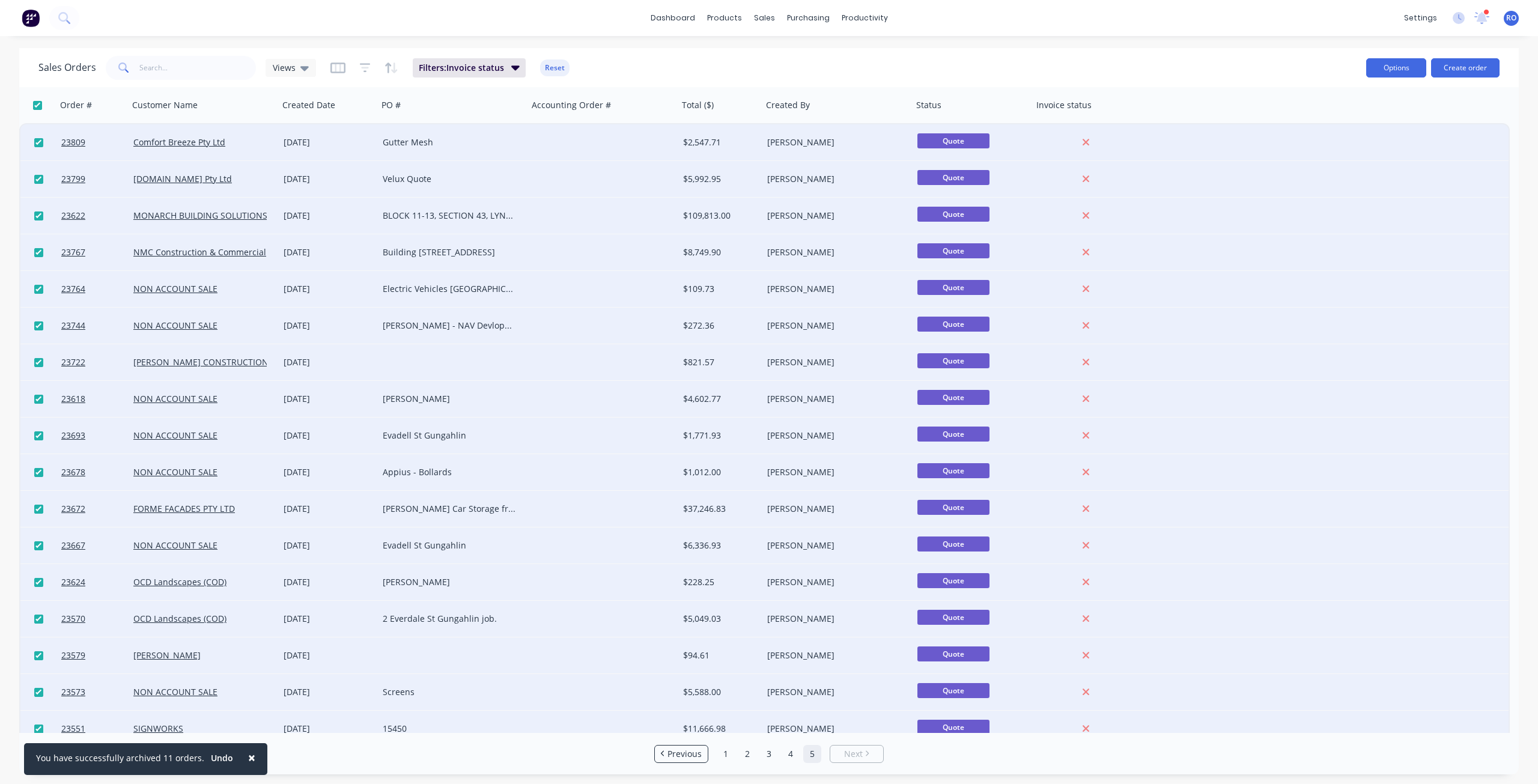
click at [1153, 63] on button "Options" at bounding box center [1395, 67] width 60 height 19
click at [1153, 125] on div "Archive" at bounding box center [1360, 122] width 110 height 17
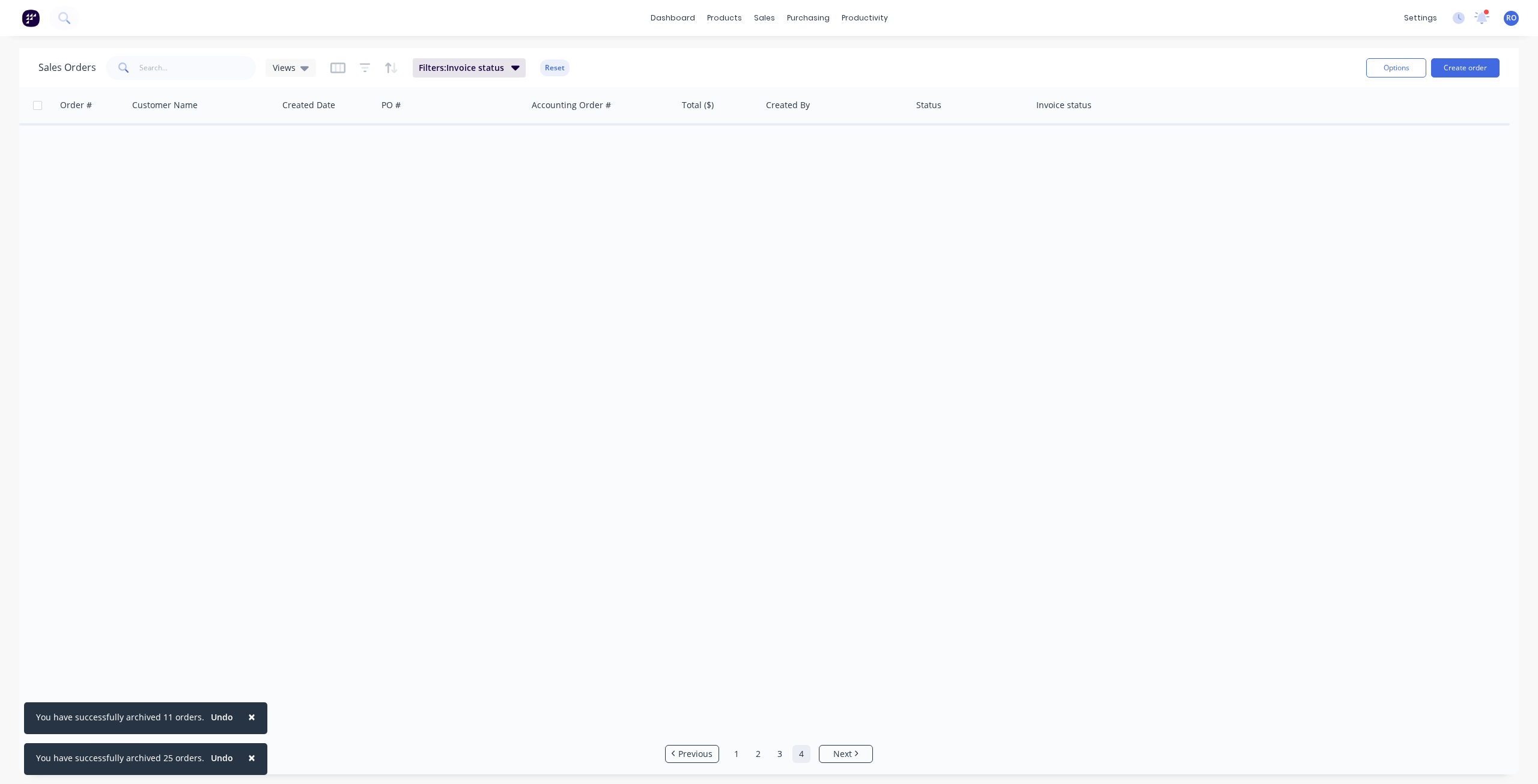
click at [802, 567] on link "4" at bounding box center [801, 753] width 18 height 18
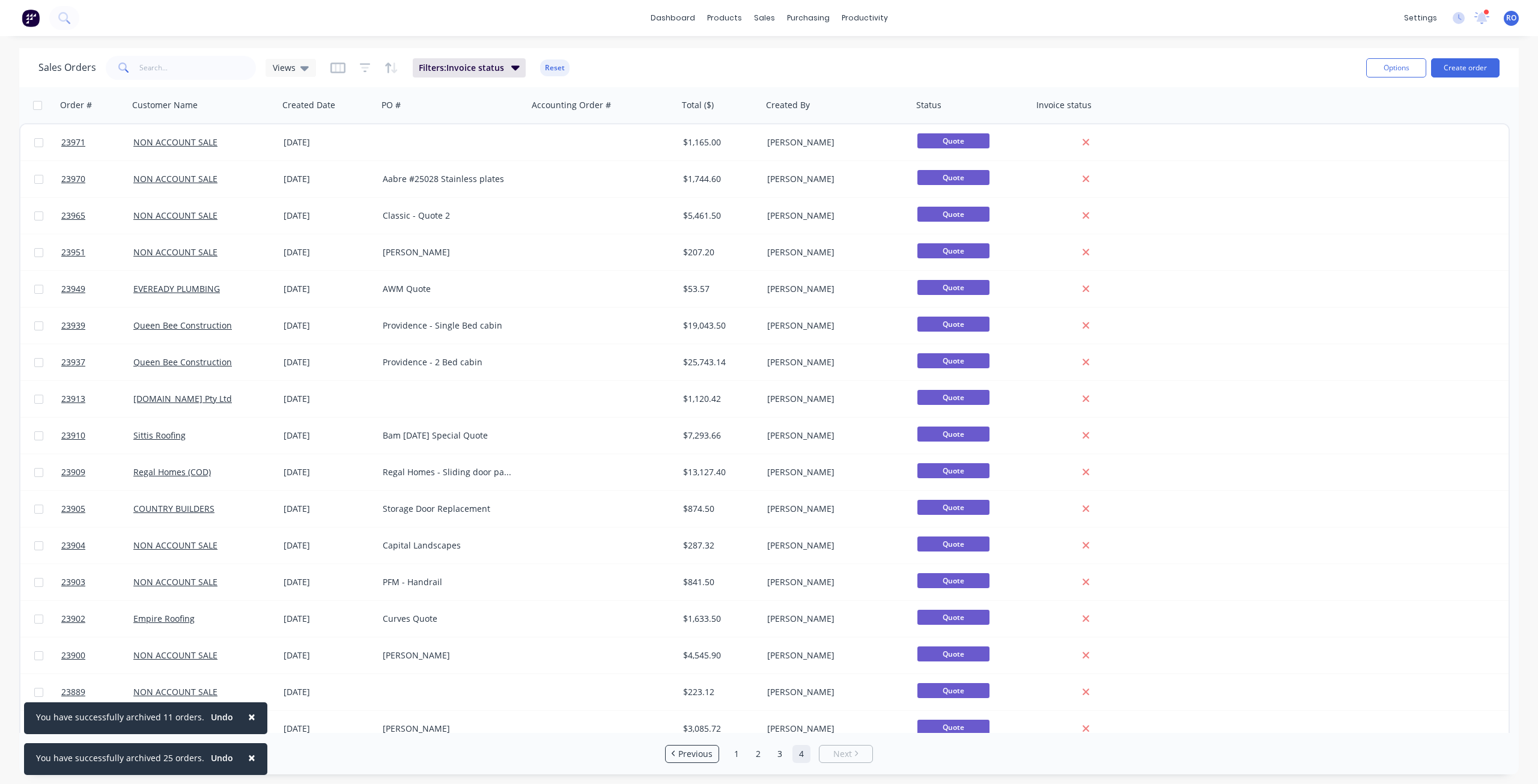
click at [36, 103] on input "checkbox" at bounding box center [38, 105] width 9 height 9
checkbox input "true"
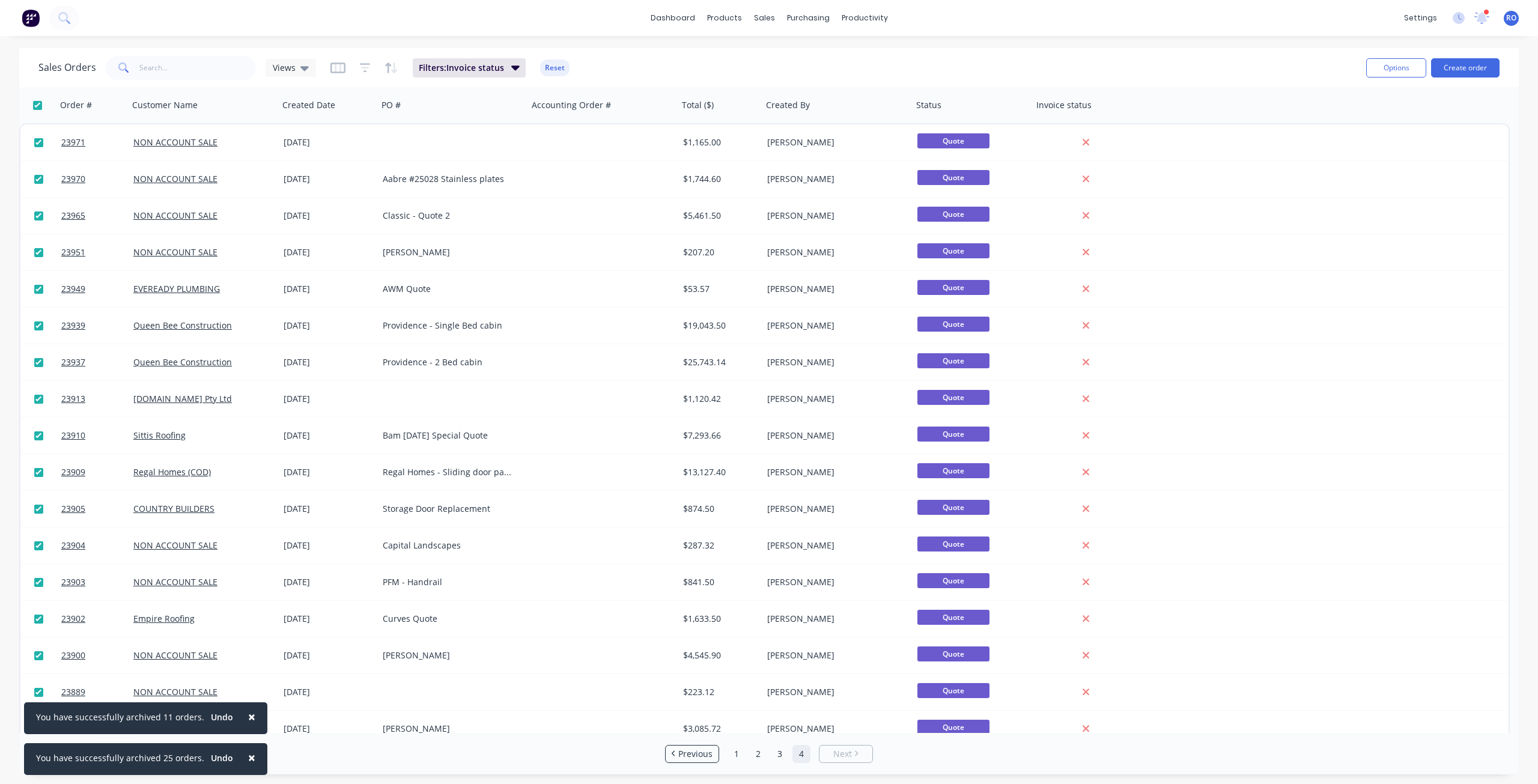
checkbox input "true"
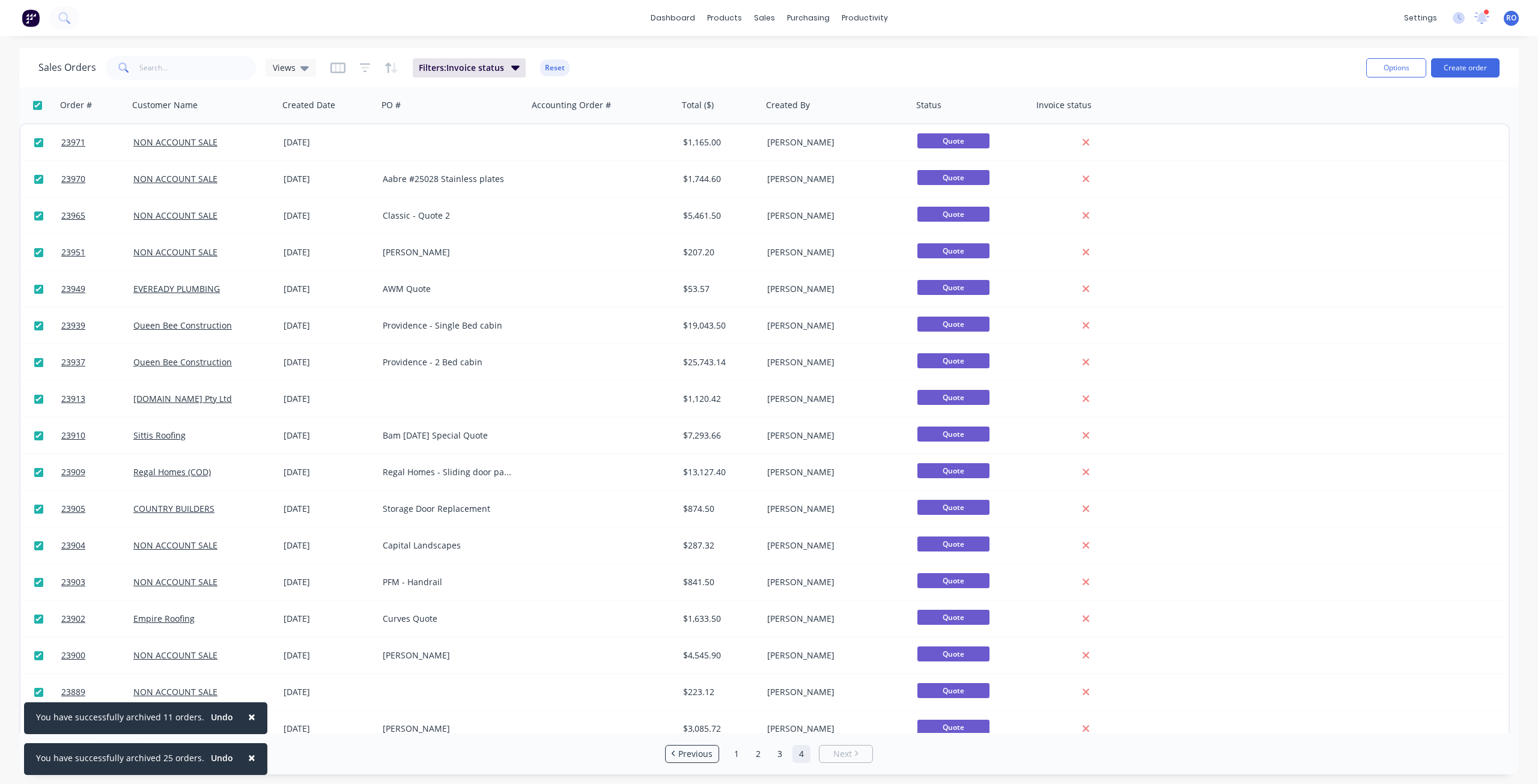
checkbox input "true"
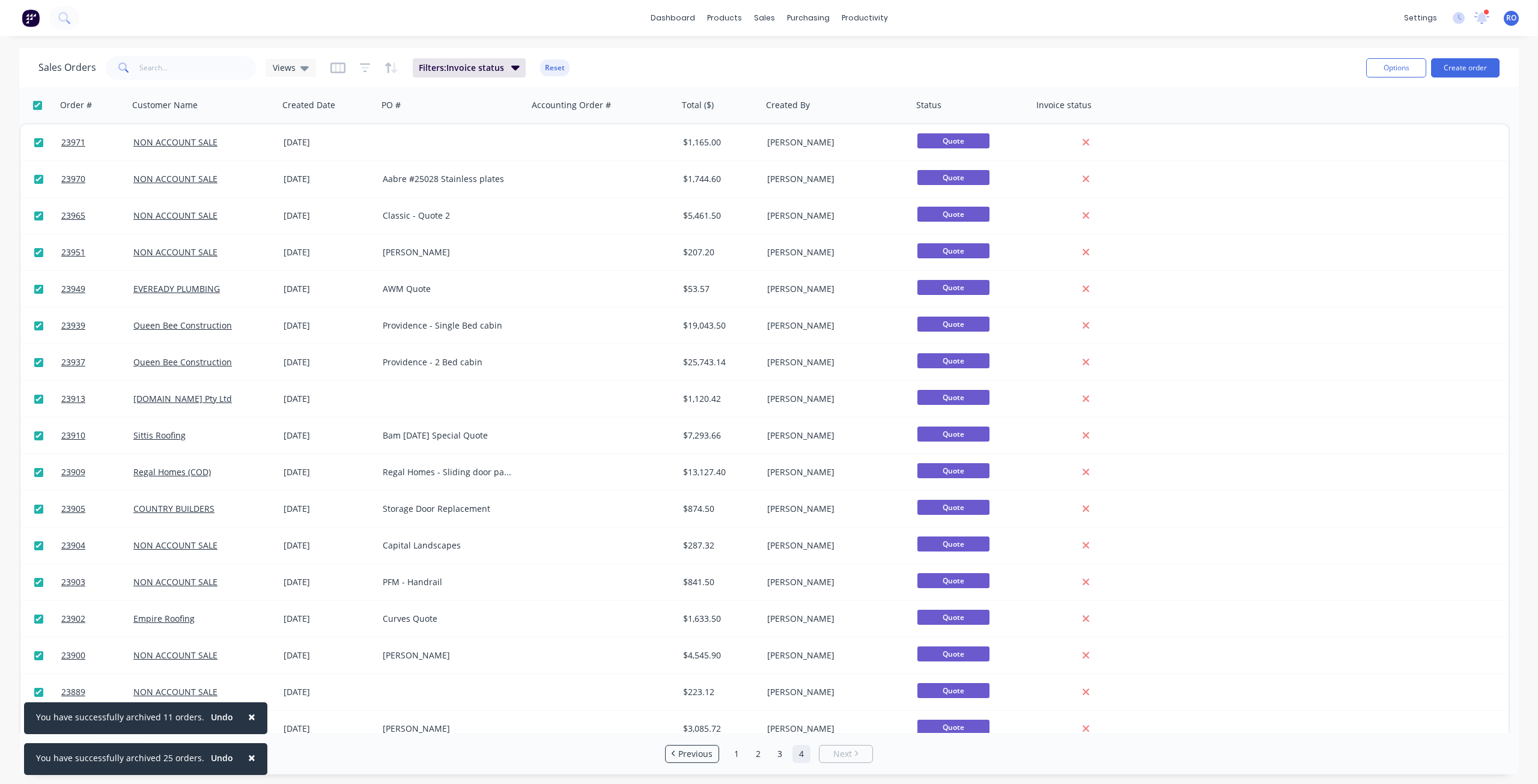
checkbox input "true"
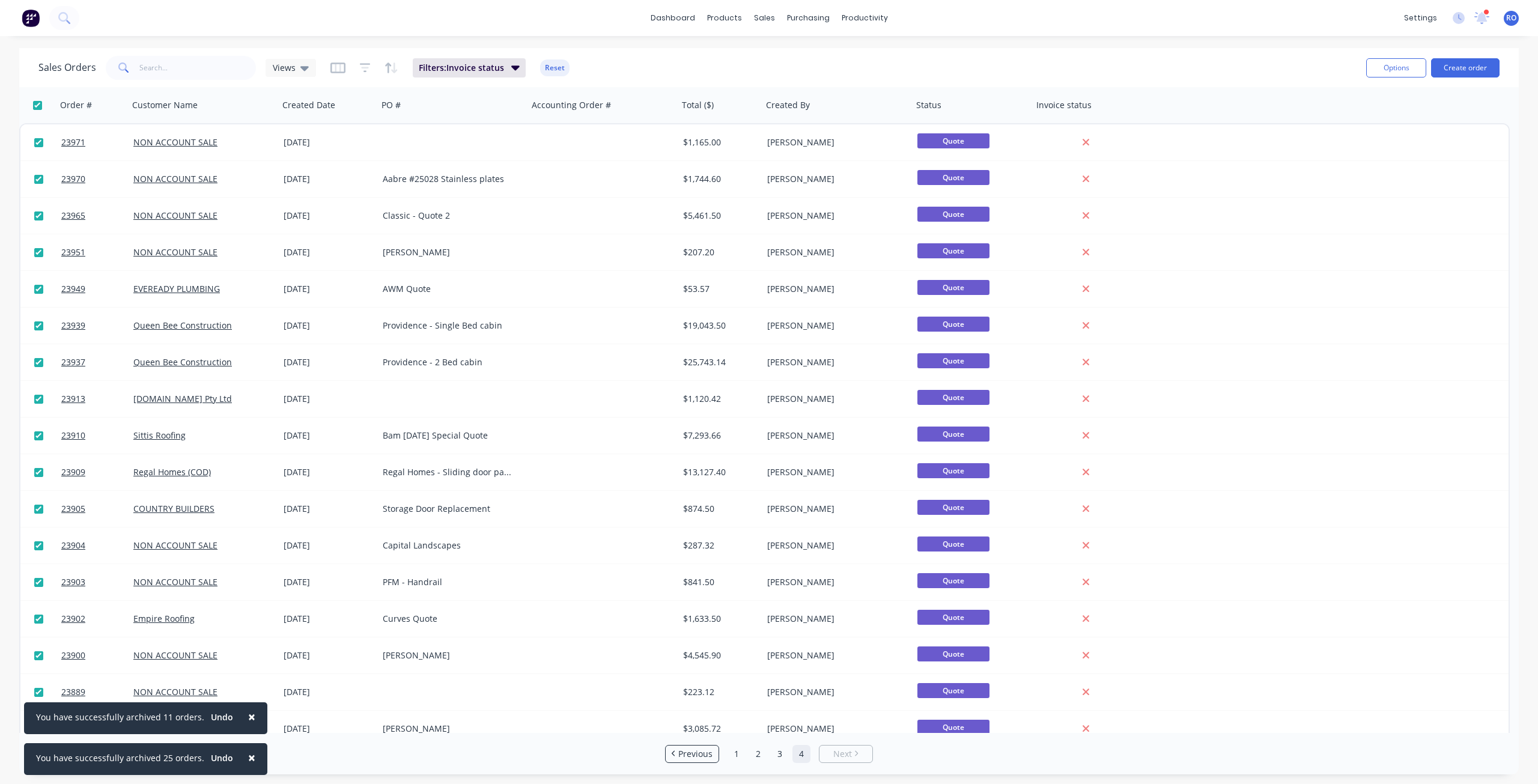
checkbox input "true"
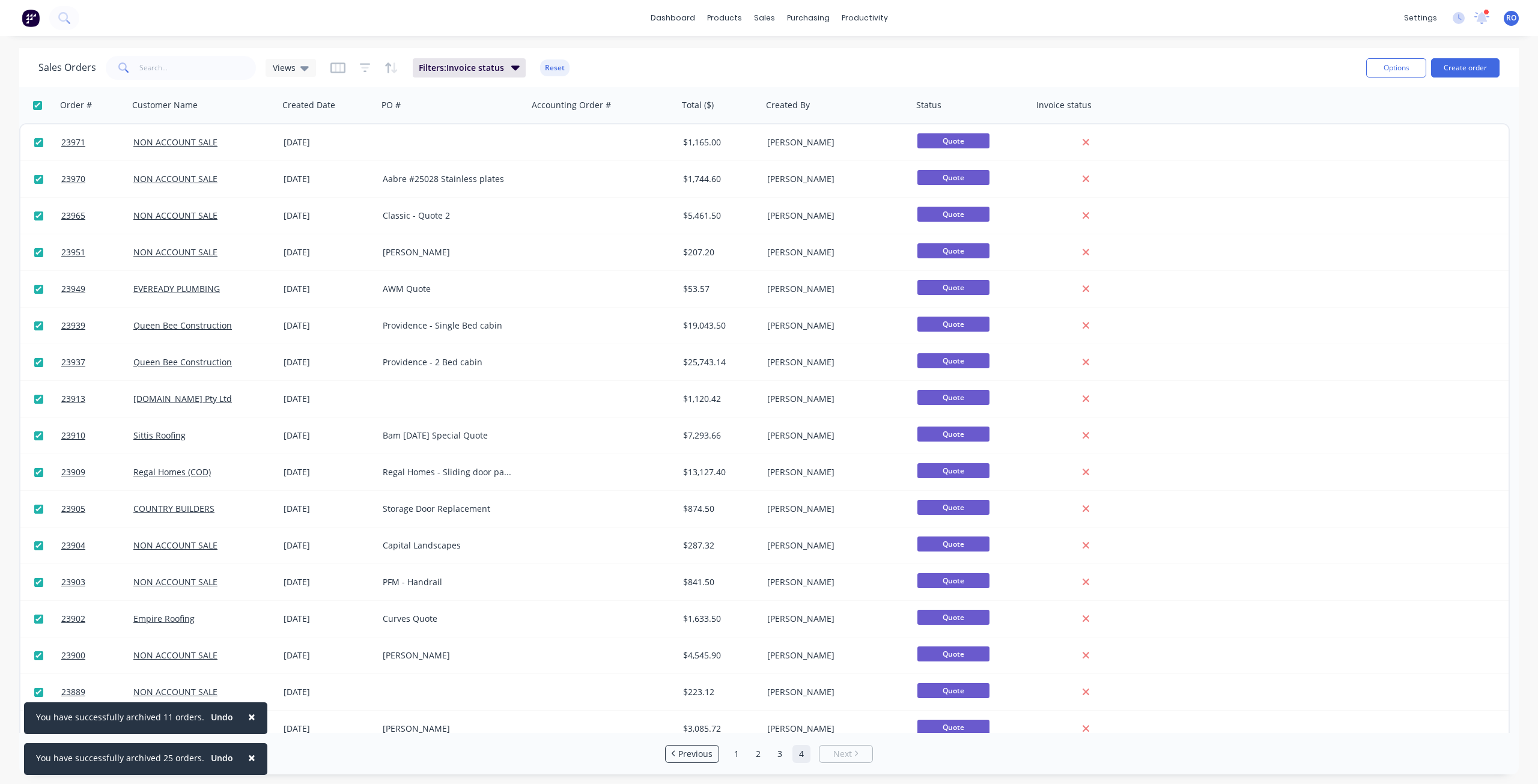
checkbox input "true"
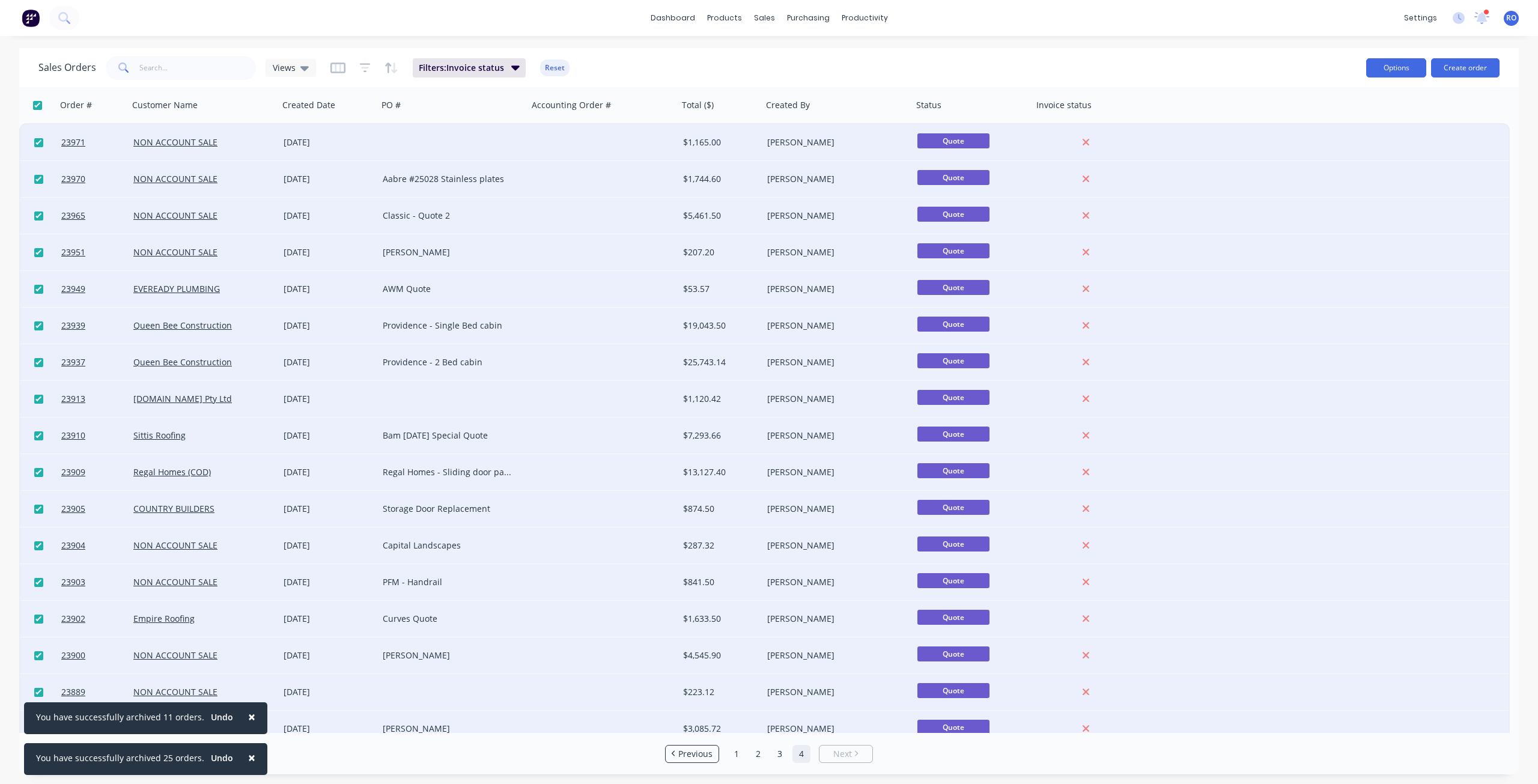
click at [1153, 70] on button "Options" at bounding box center [1395, 67] width 60 height 19
click at [1153, 128] on div "Archive" at bounding box center [1360, 122] width 110 height 17
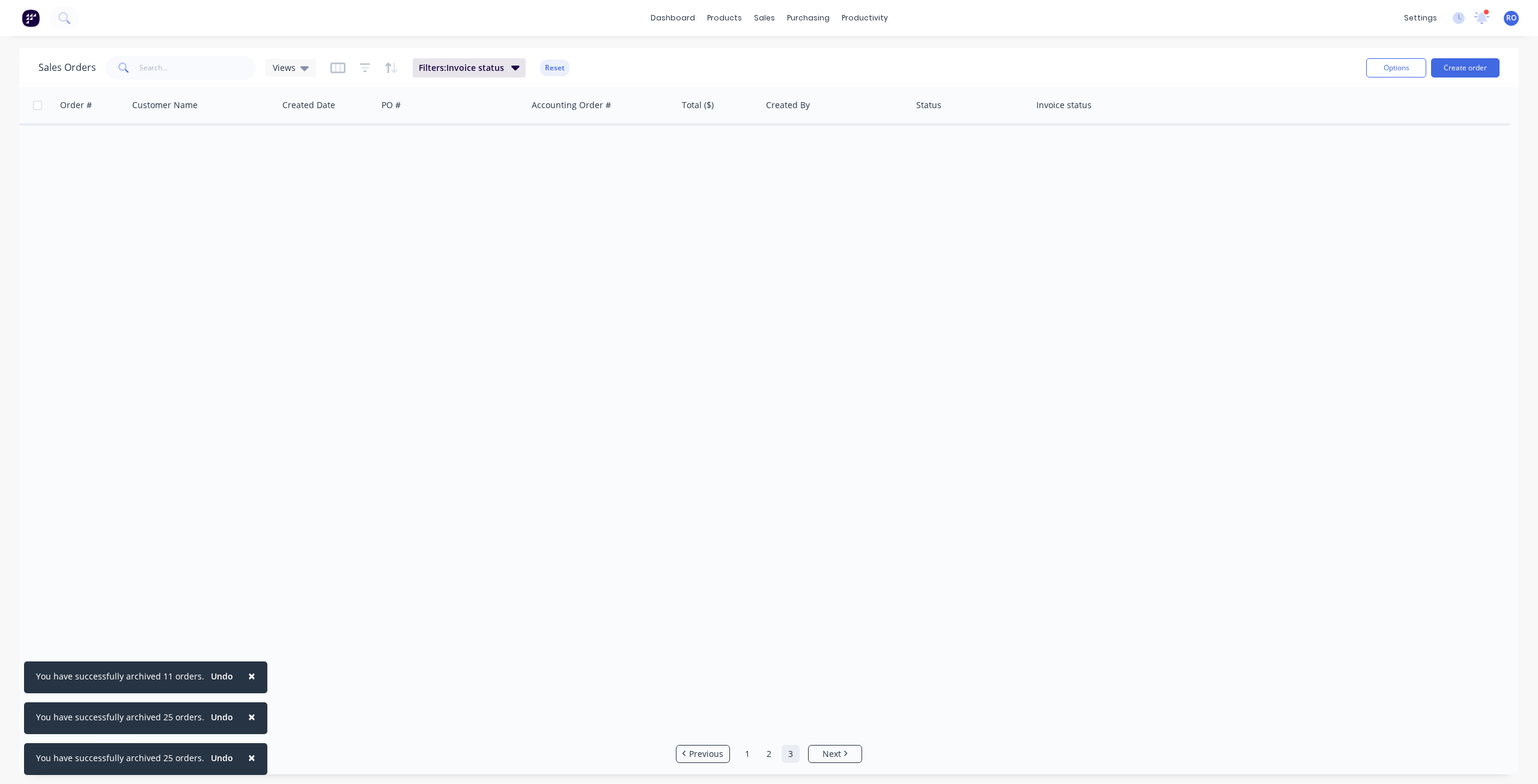
click at [788, 567] on link "3" at bounding box center [790, 753] width 18 height 18
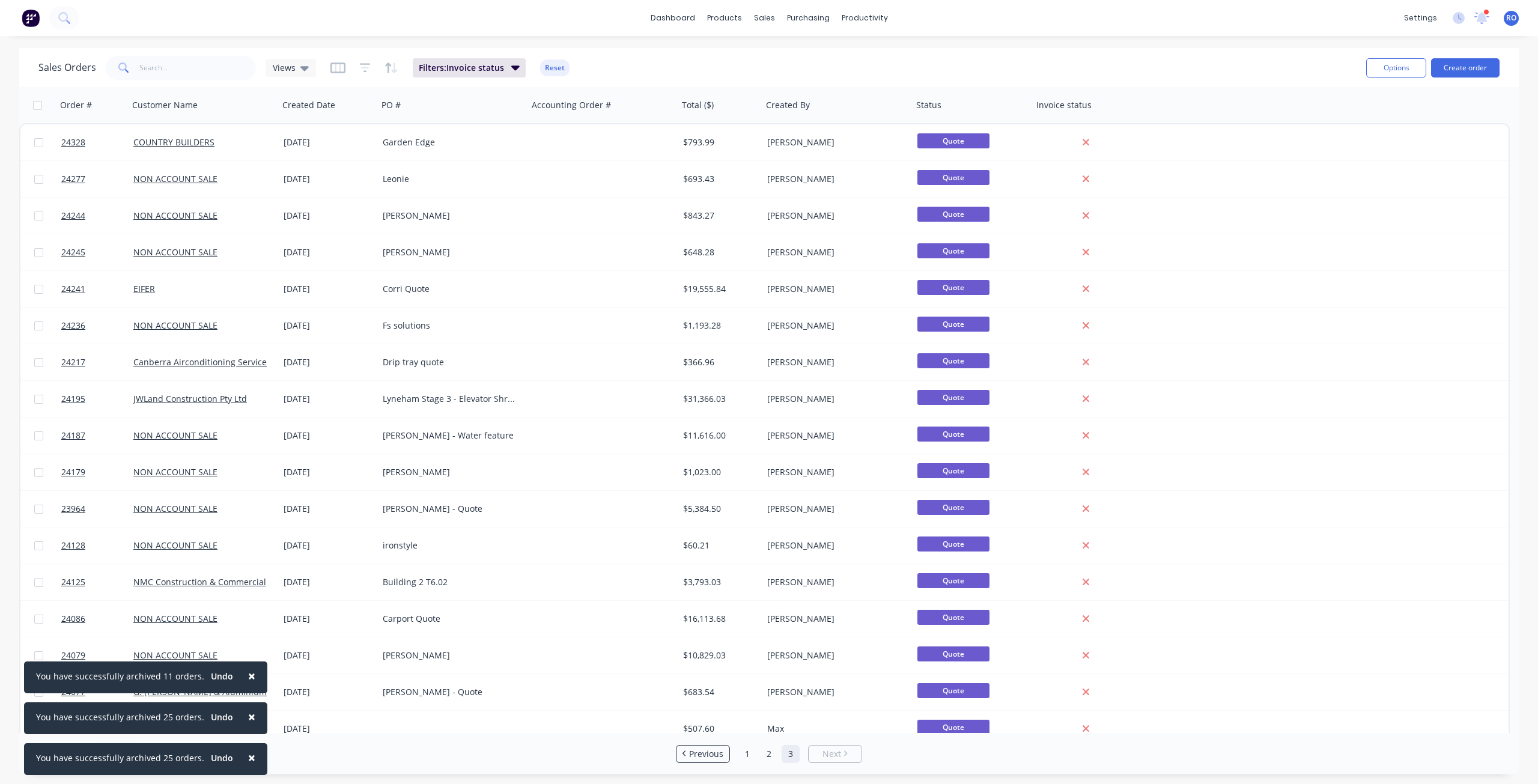
click at [34, 107] on input "checkbox" at bounding box center [38, 105] width 9 height 9
checkbox input "true"
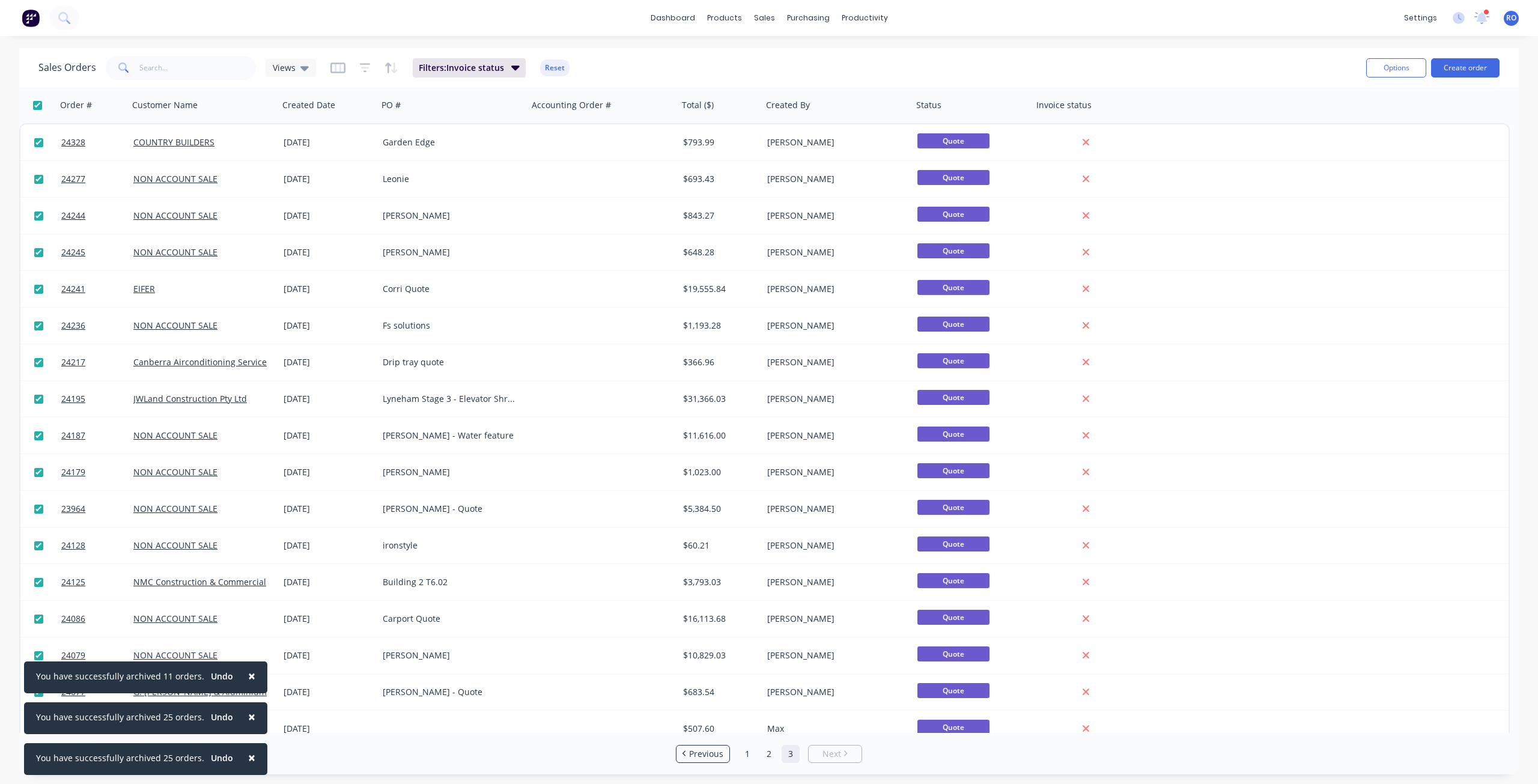
checkbox input "true"
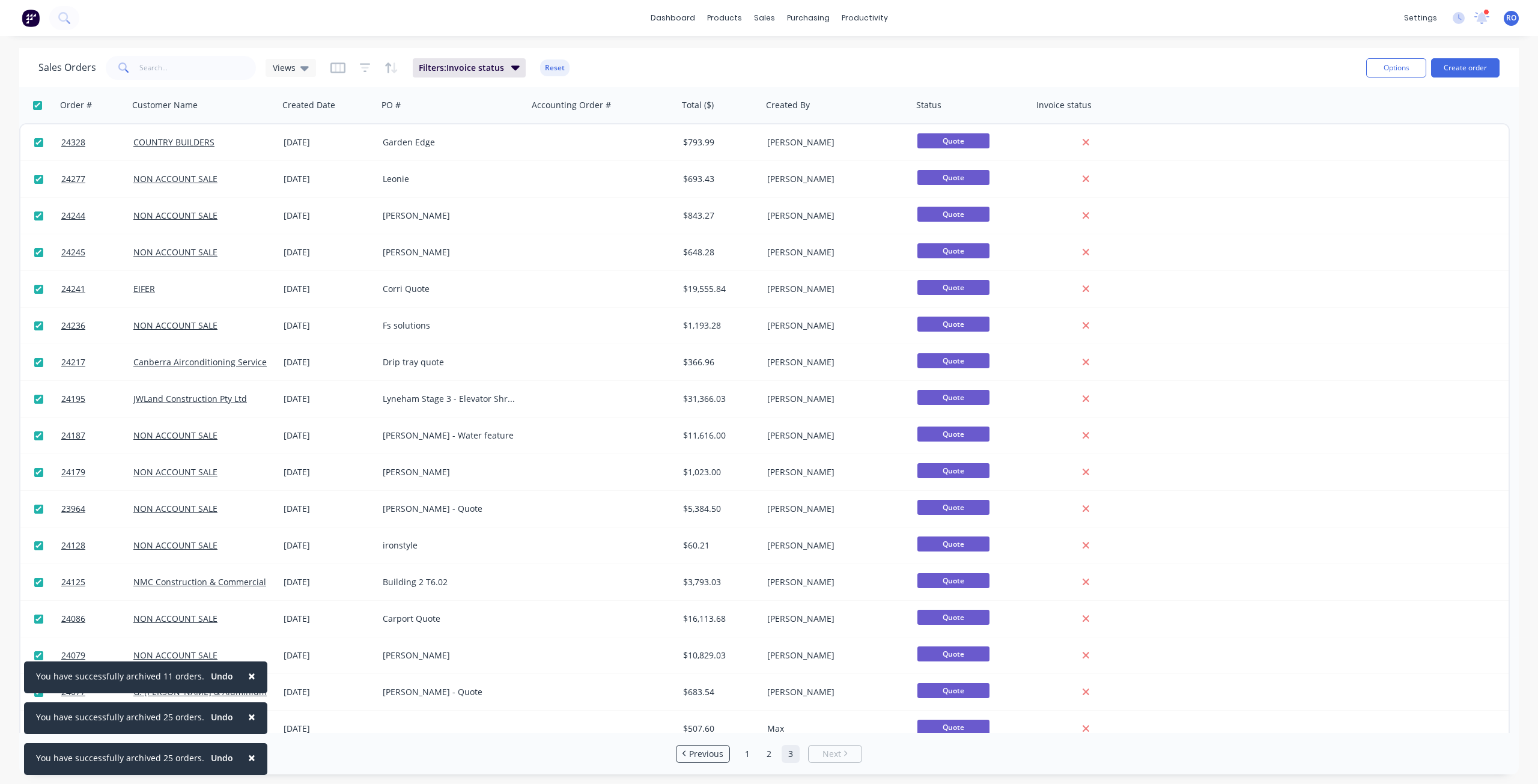
checkbox input "true"
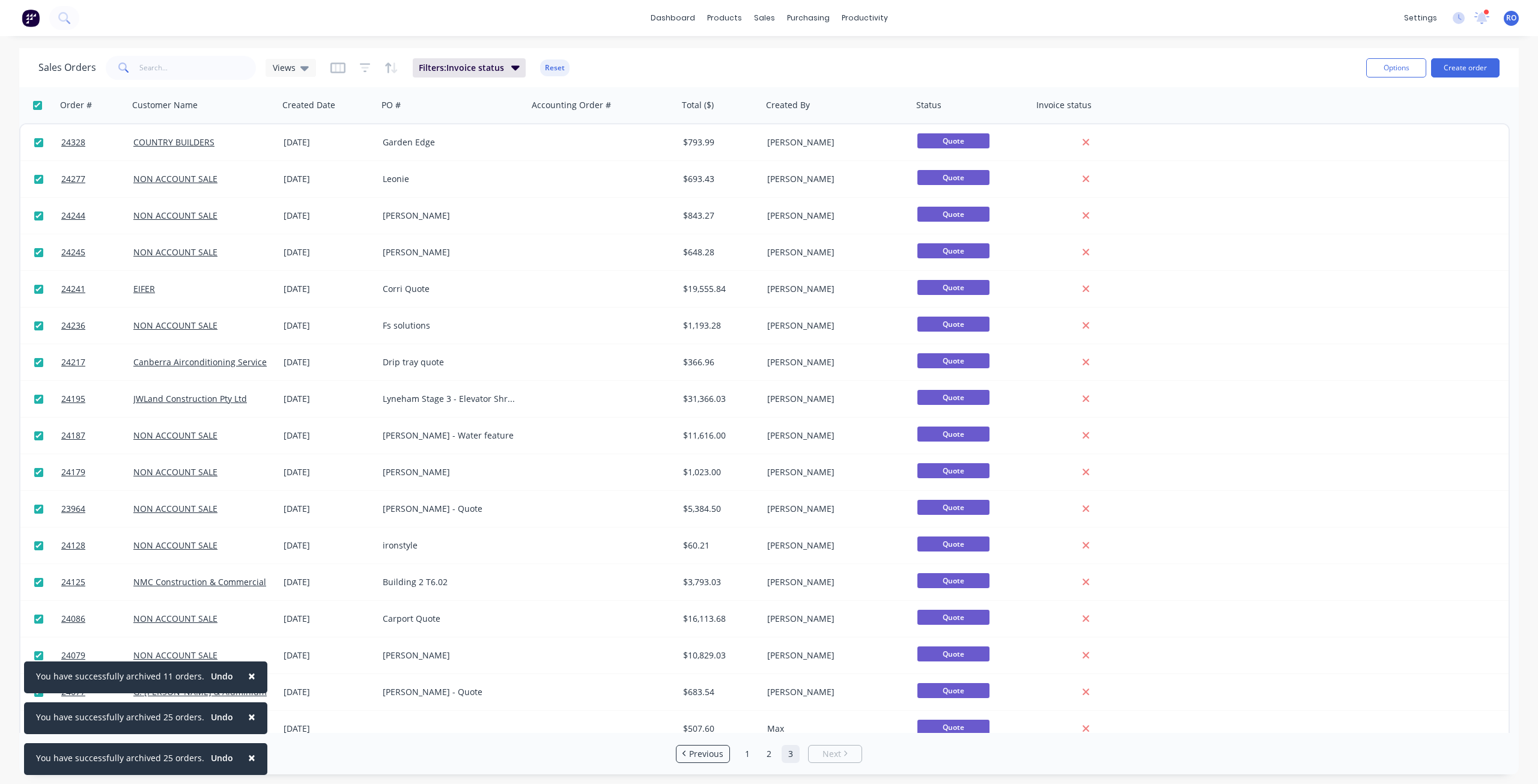
checkbox input "true"
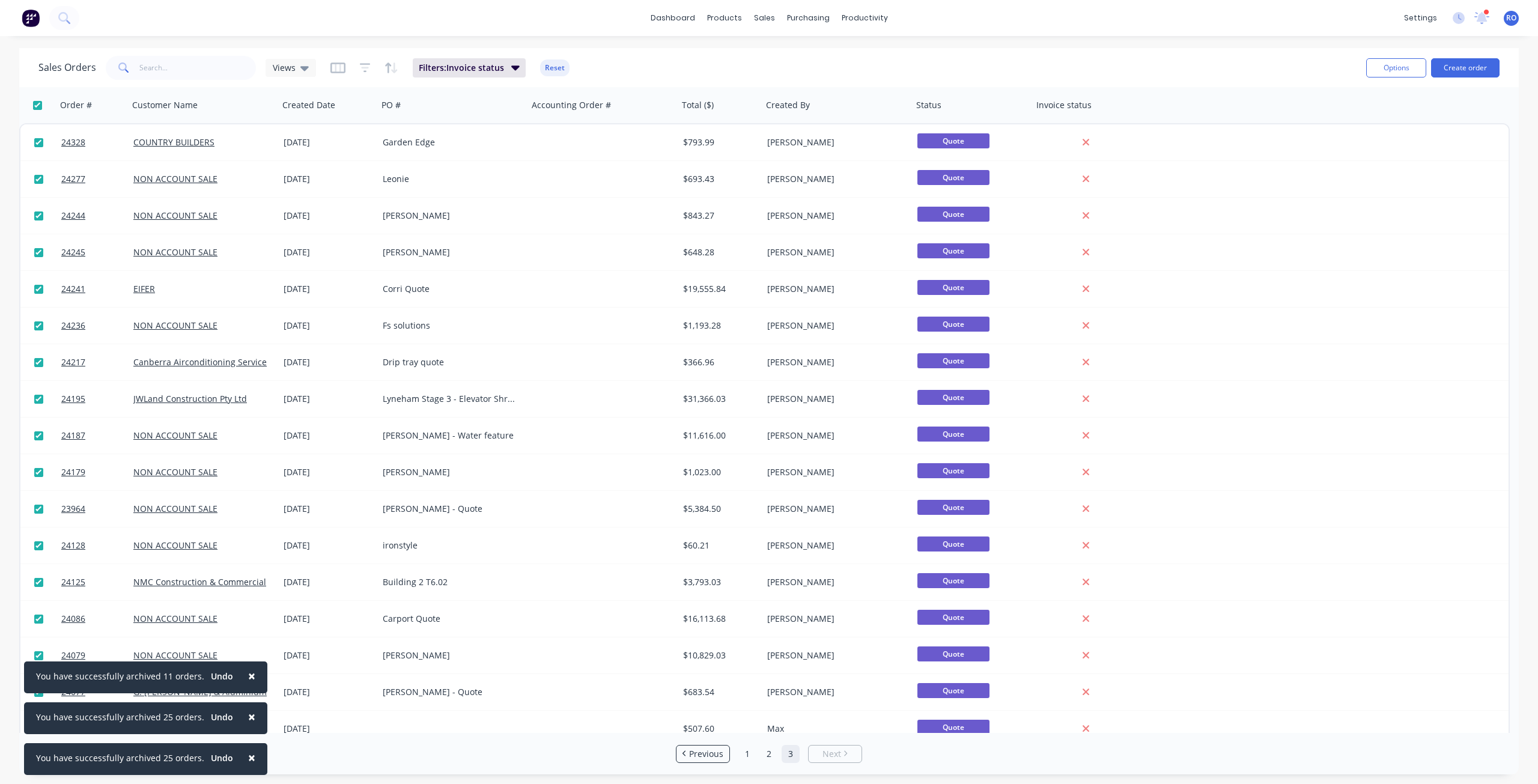
checkbox input "true"
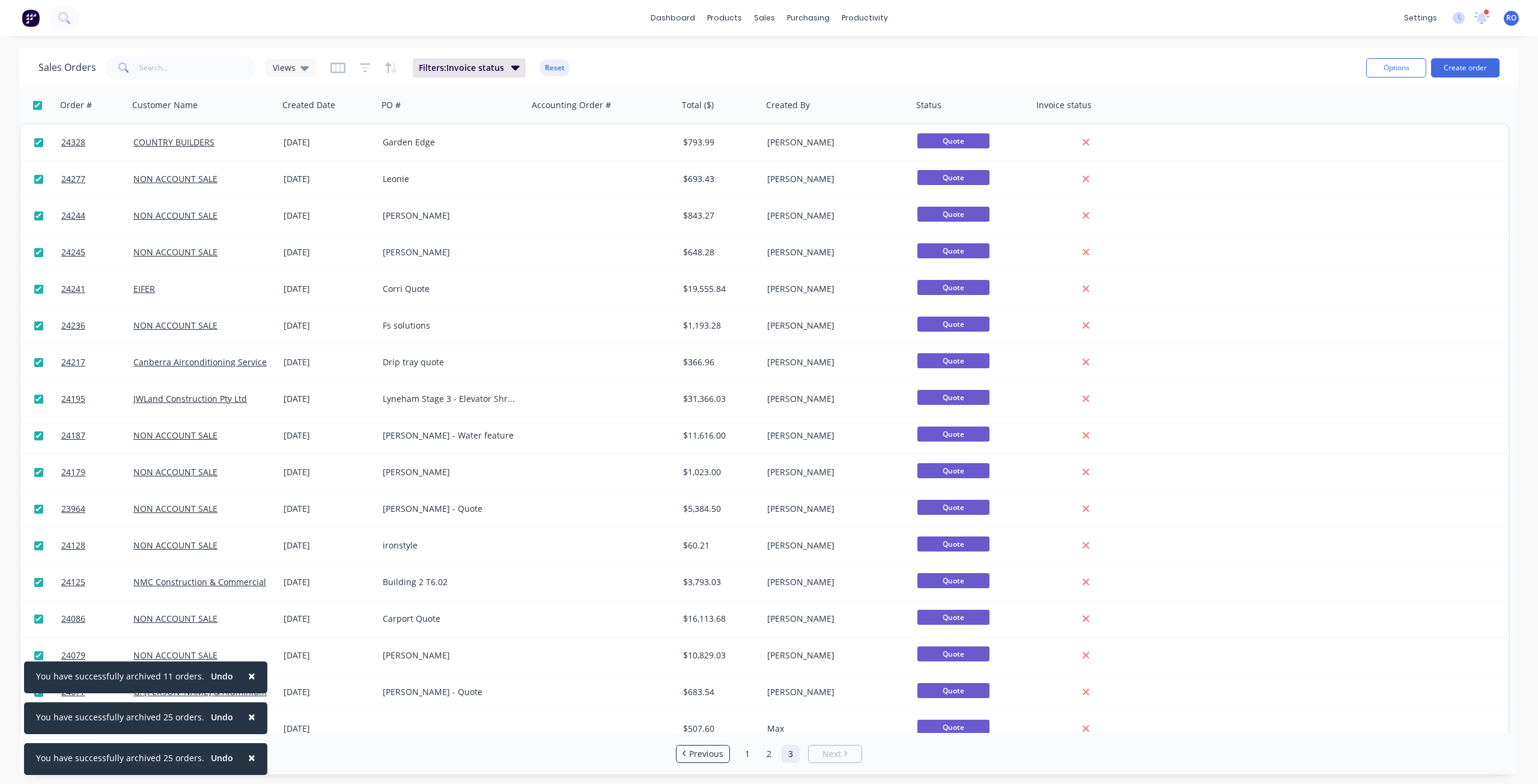
checkbox input "true"
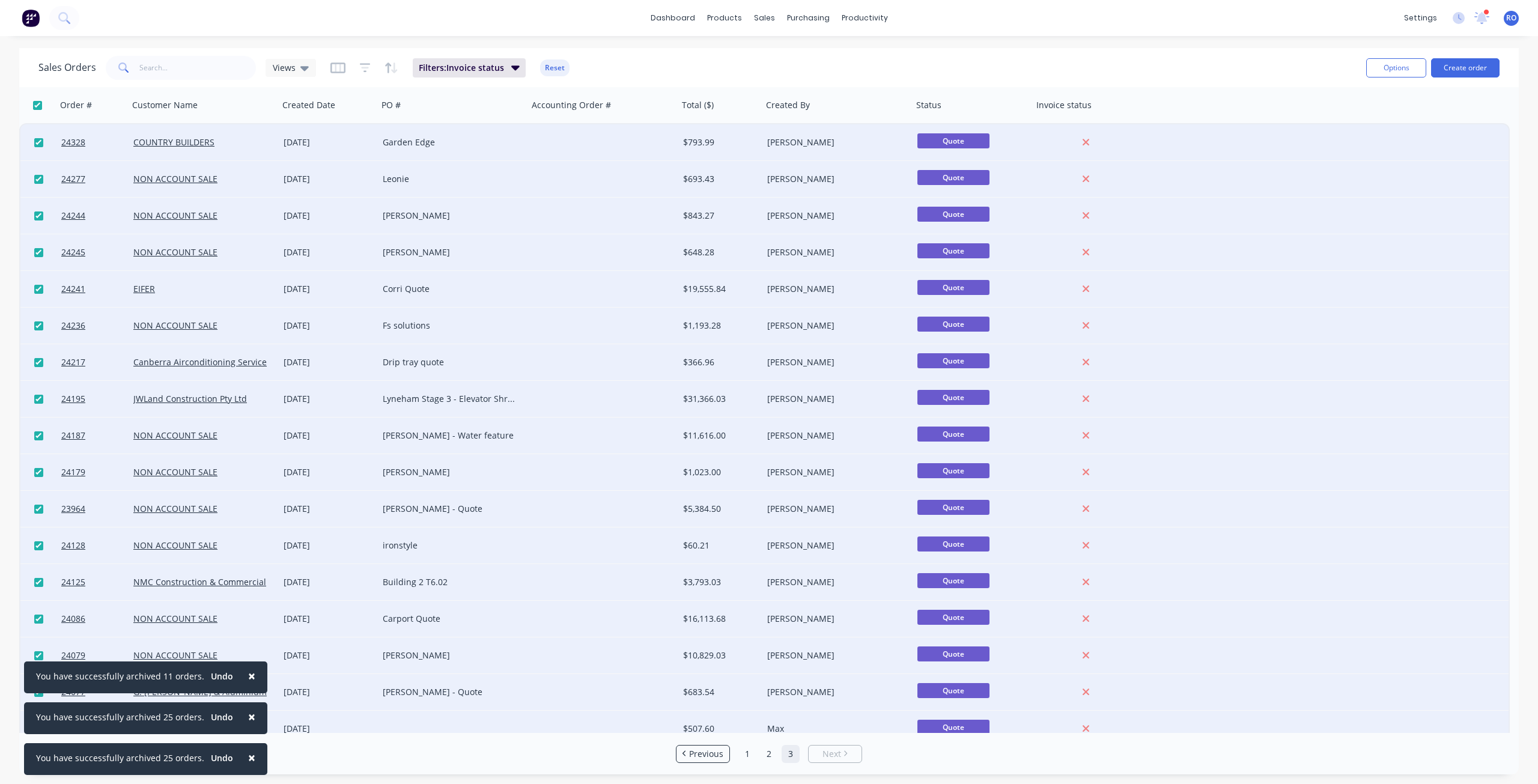
click at [1153, 57] on div "Options Create order" at bounding box center [1430, 68] width 138 height 30
click at [1153, 64] on button "Options" at bounding box center [1395, 67] width 60 height 19
click at [1153, 117] on div "Archive" at bounding box center [1360, 122] width 110 height 17
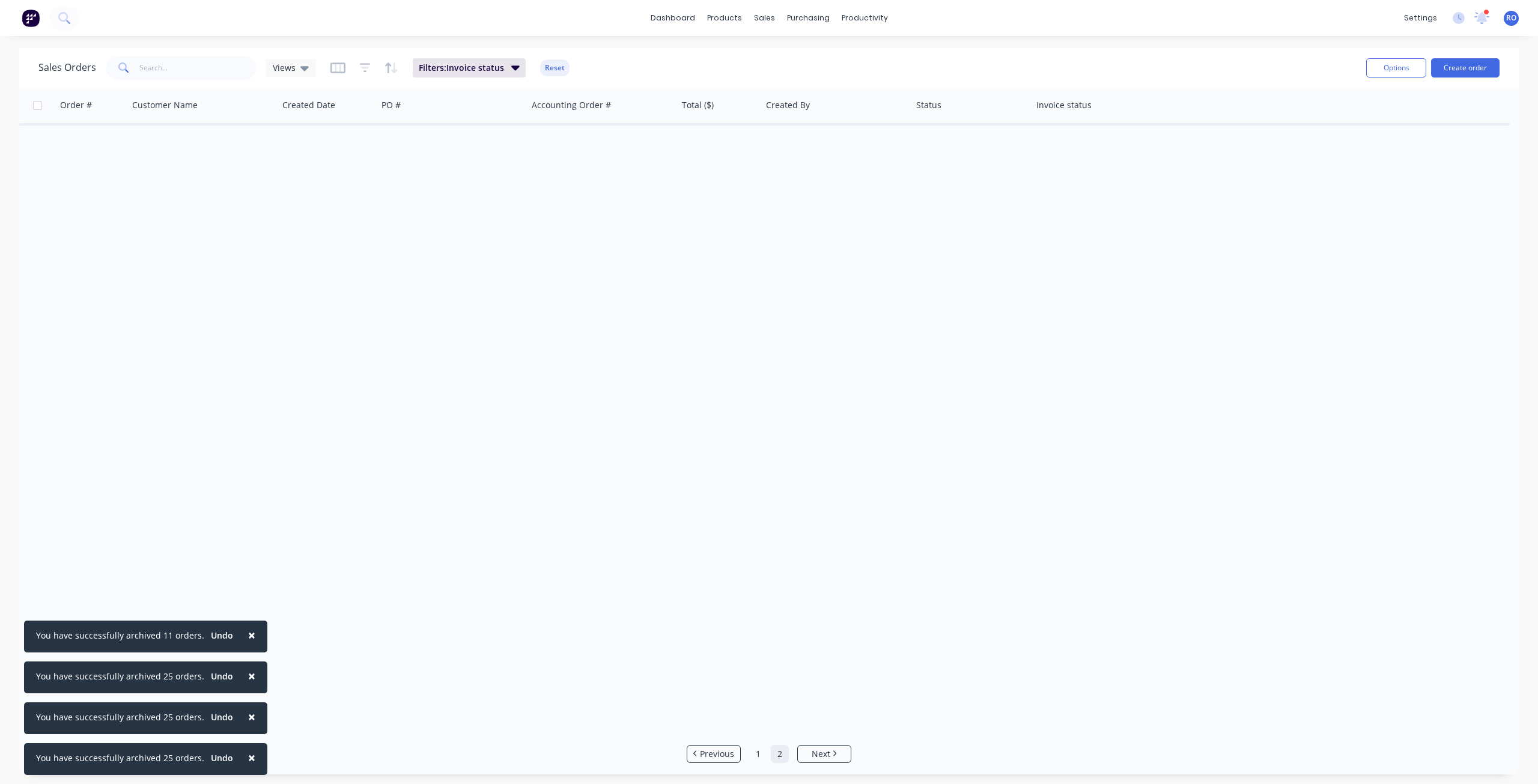
click at [774, 567] on link "2" at bounding box center [779, 753] width 18 height 18
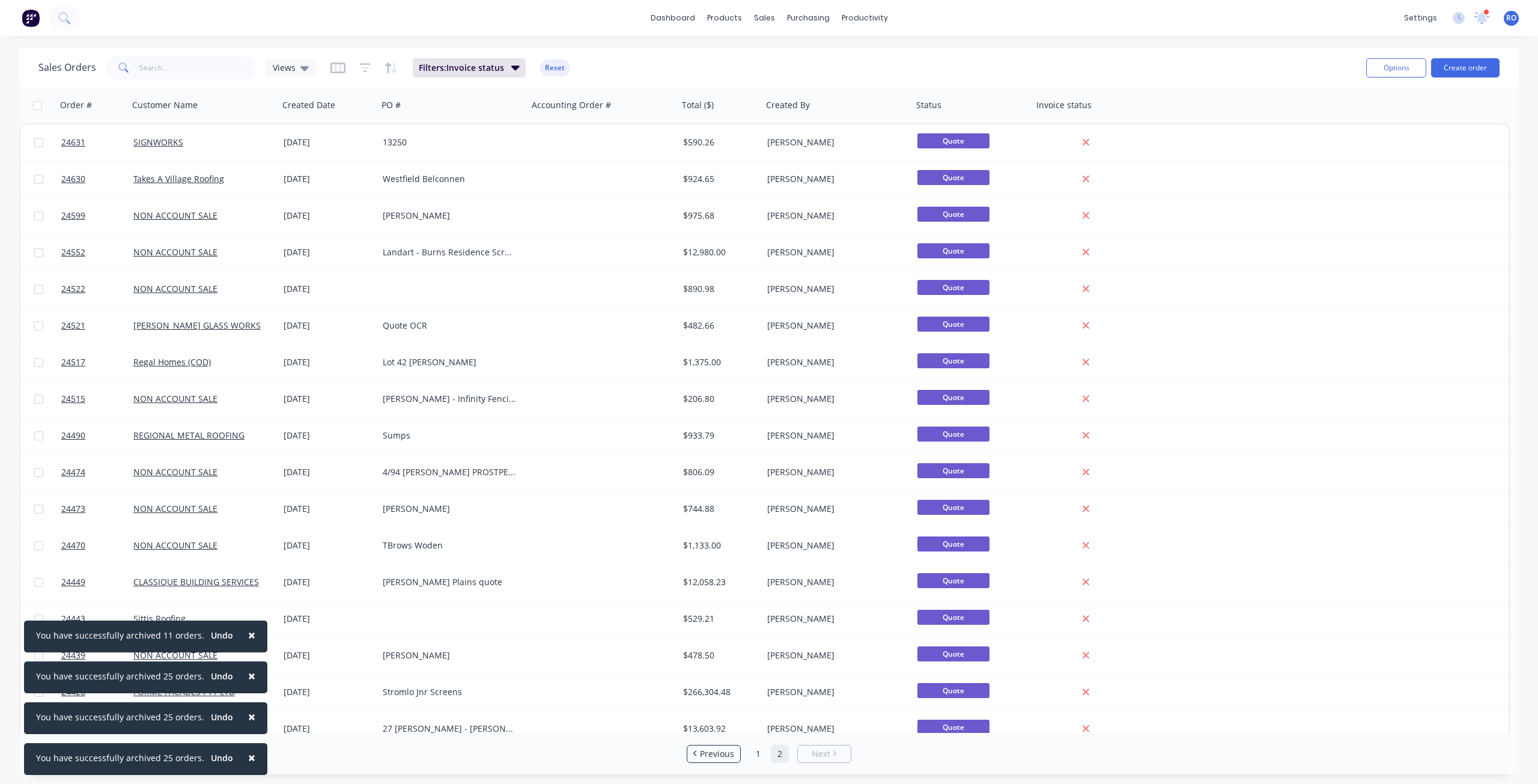
click at [35, 103] on input "checkbox" at bounding box center [38, 105] width 9 height 9
checkbox input "true"
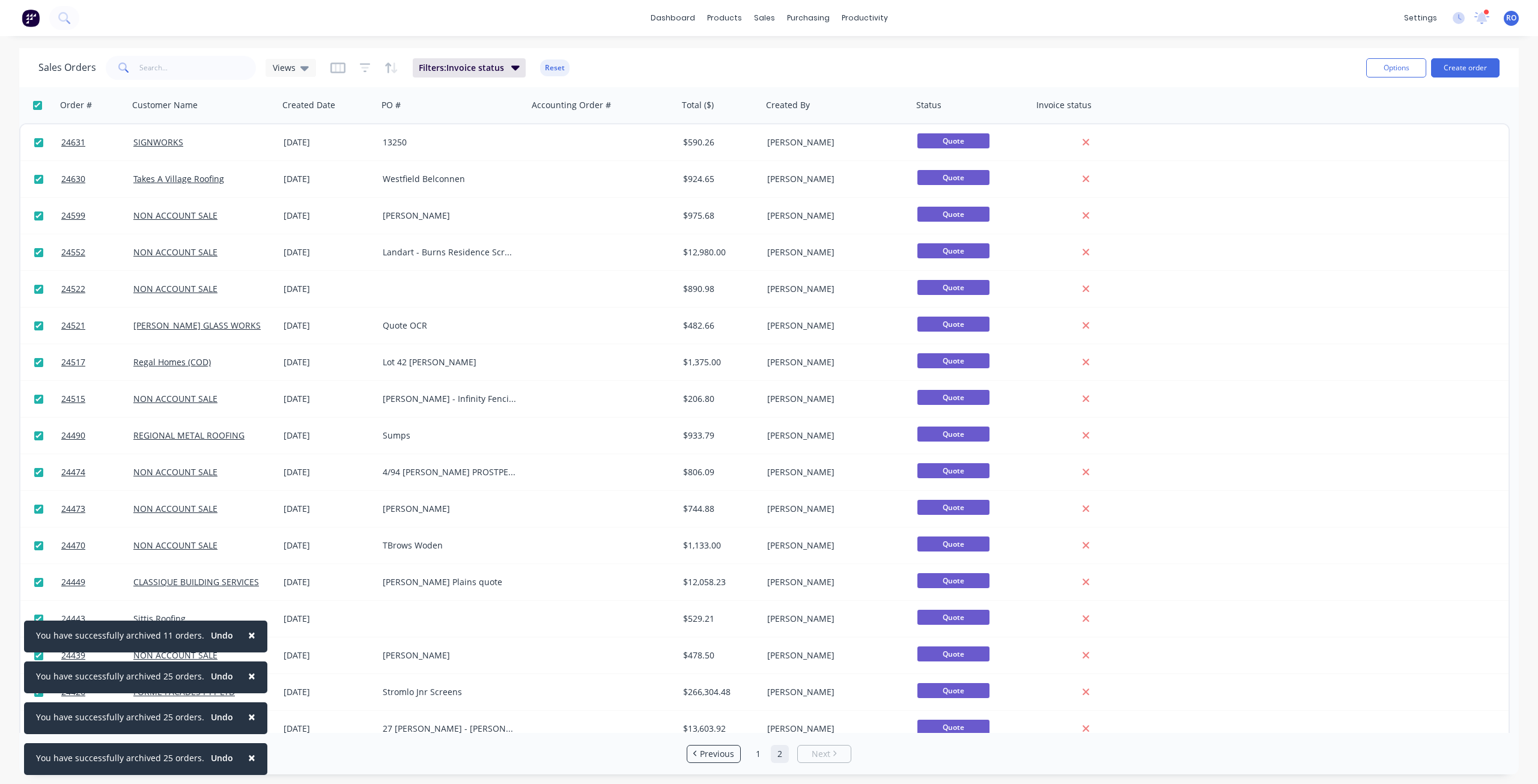
checkbox input "true"
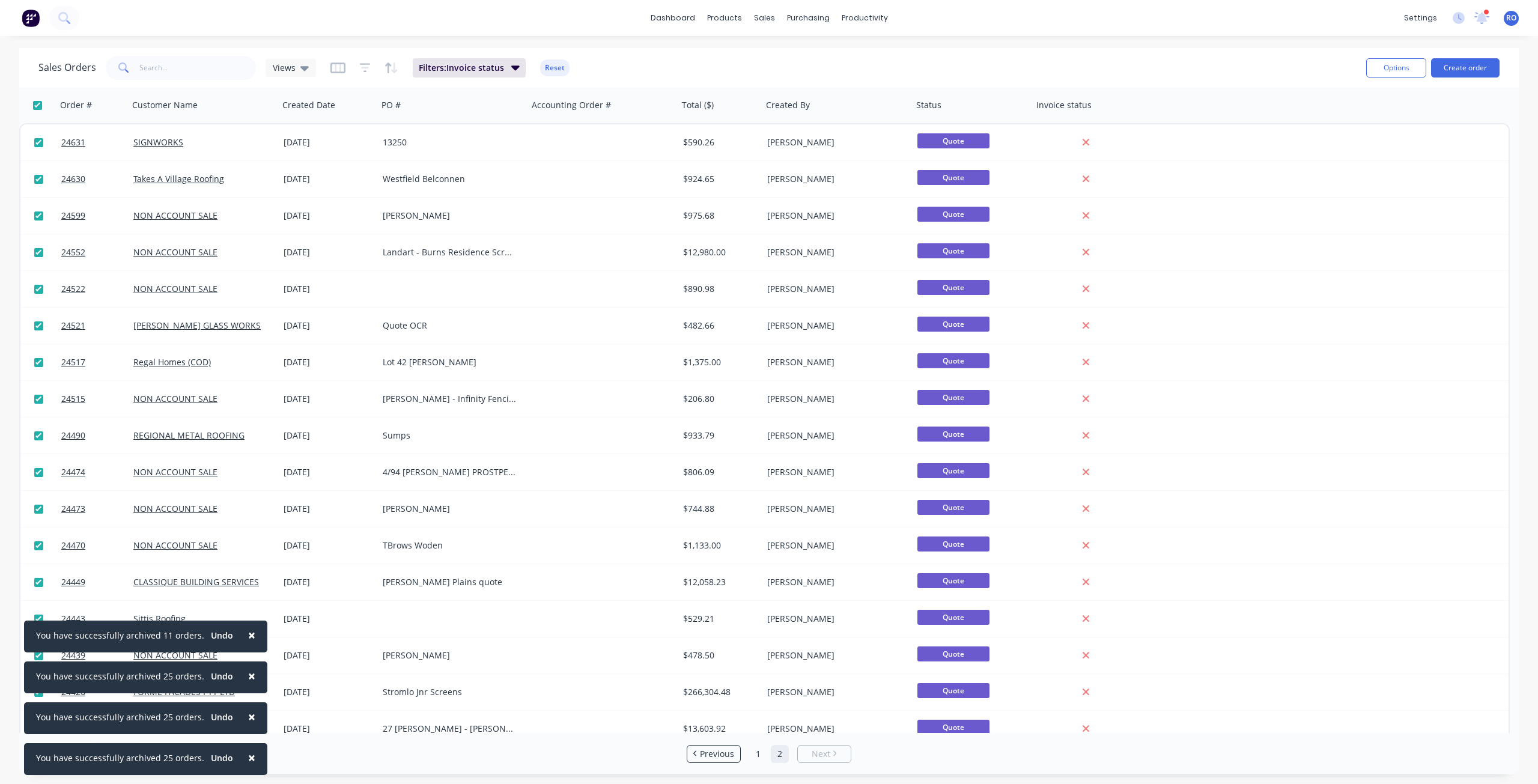
checkbox input "true"
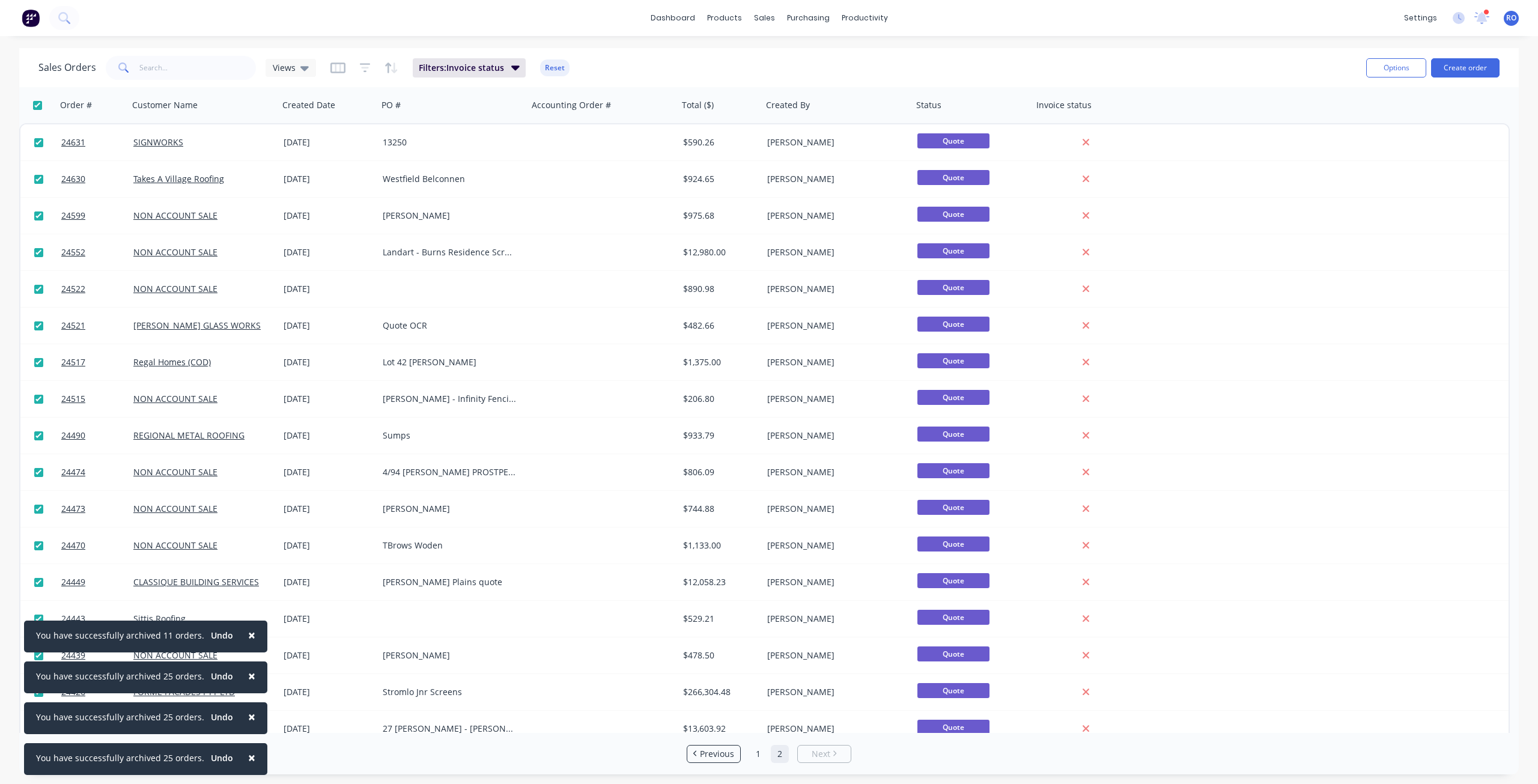
checkbox input "true"
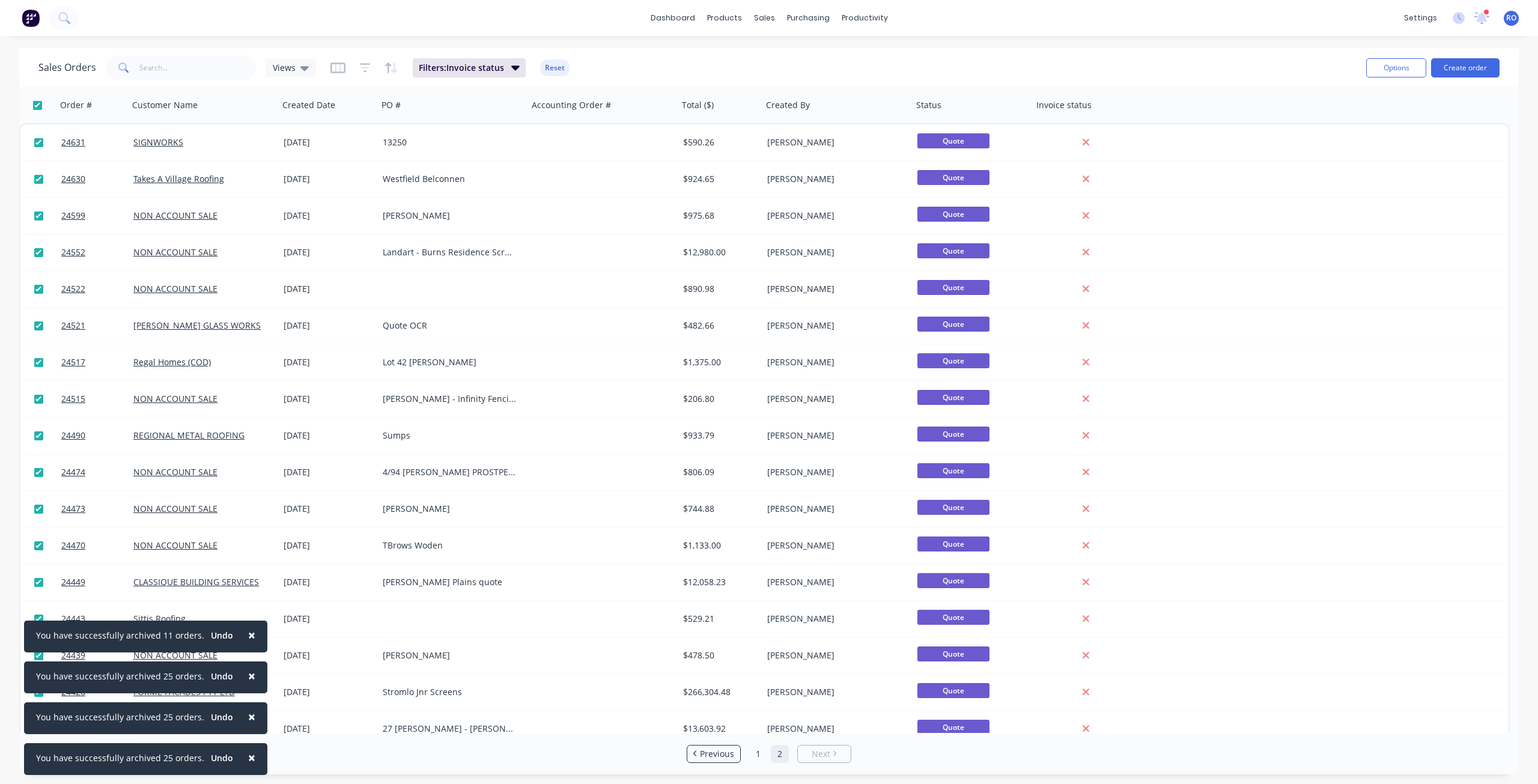
checkbox input "true"
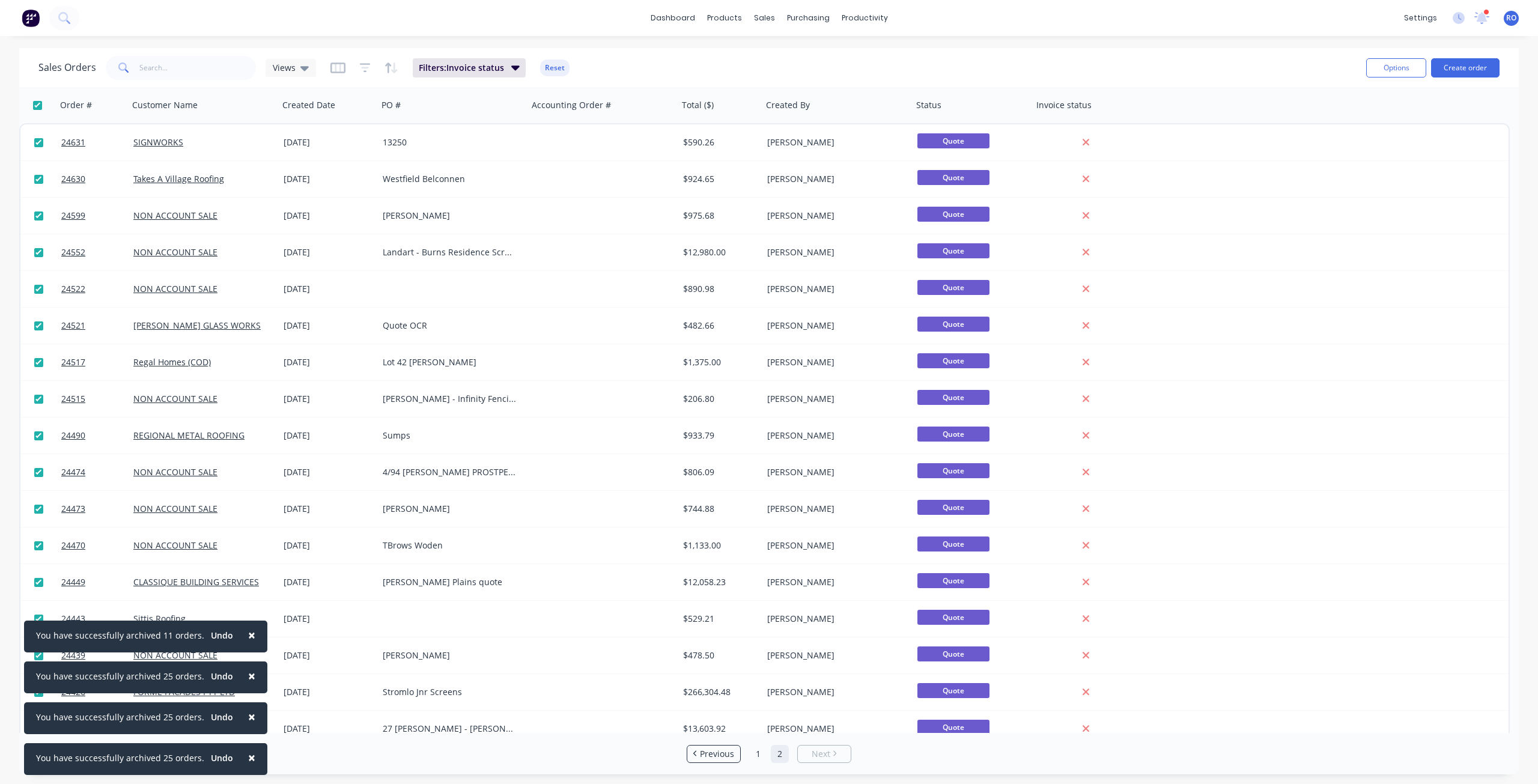
checkbox input "true"
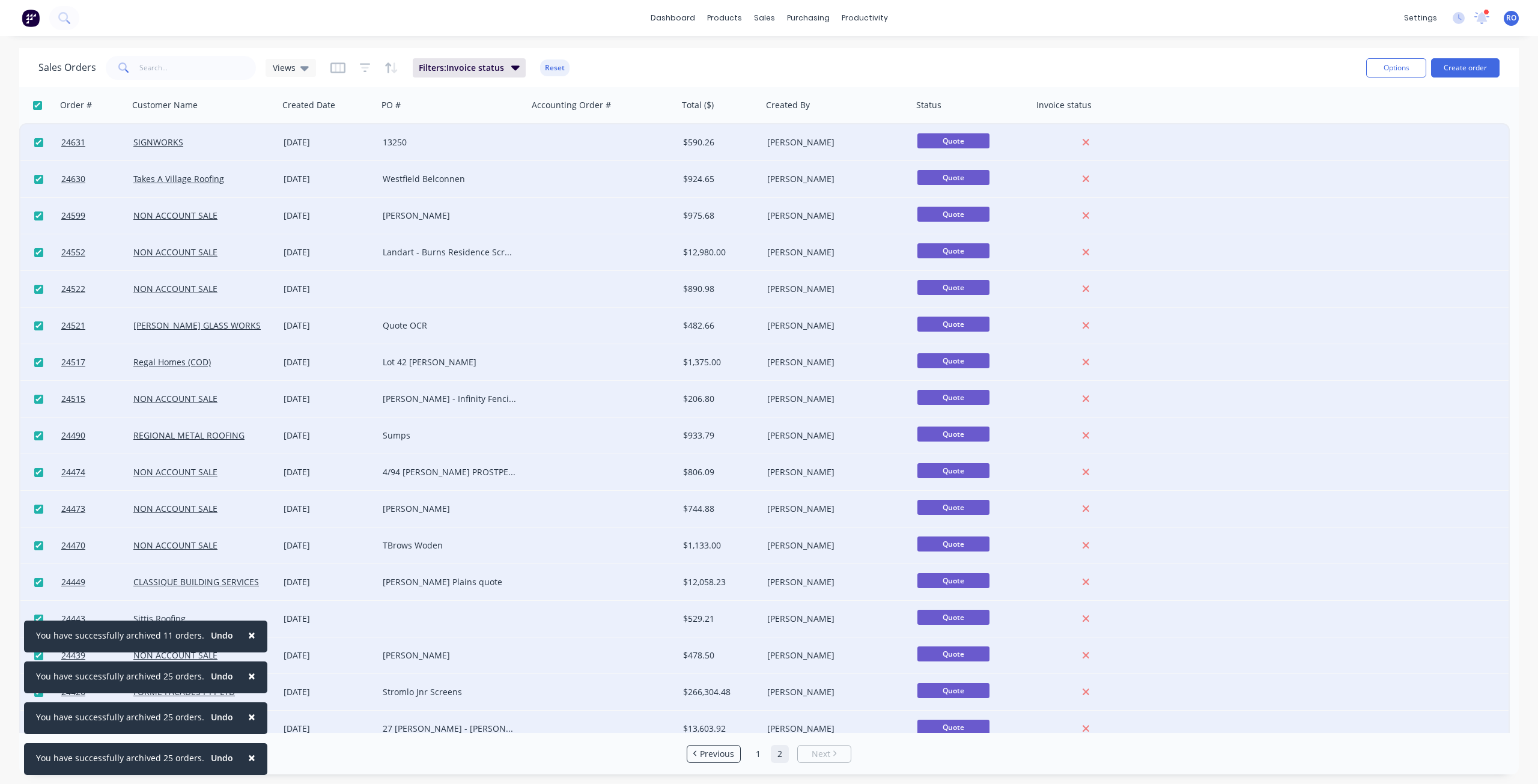
click at [43, 256] on input "checkbox" at bounding box center [39, 252] width 9 height 9
checkbox input "false"
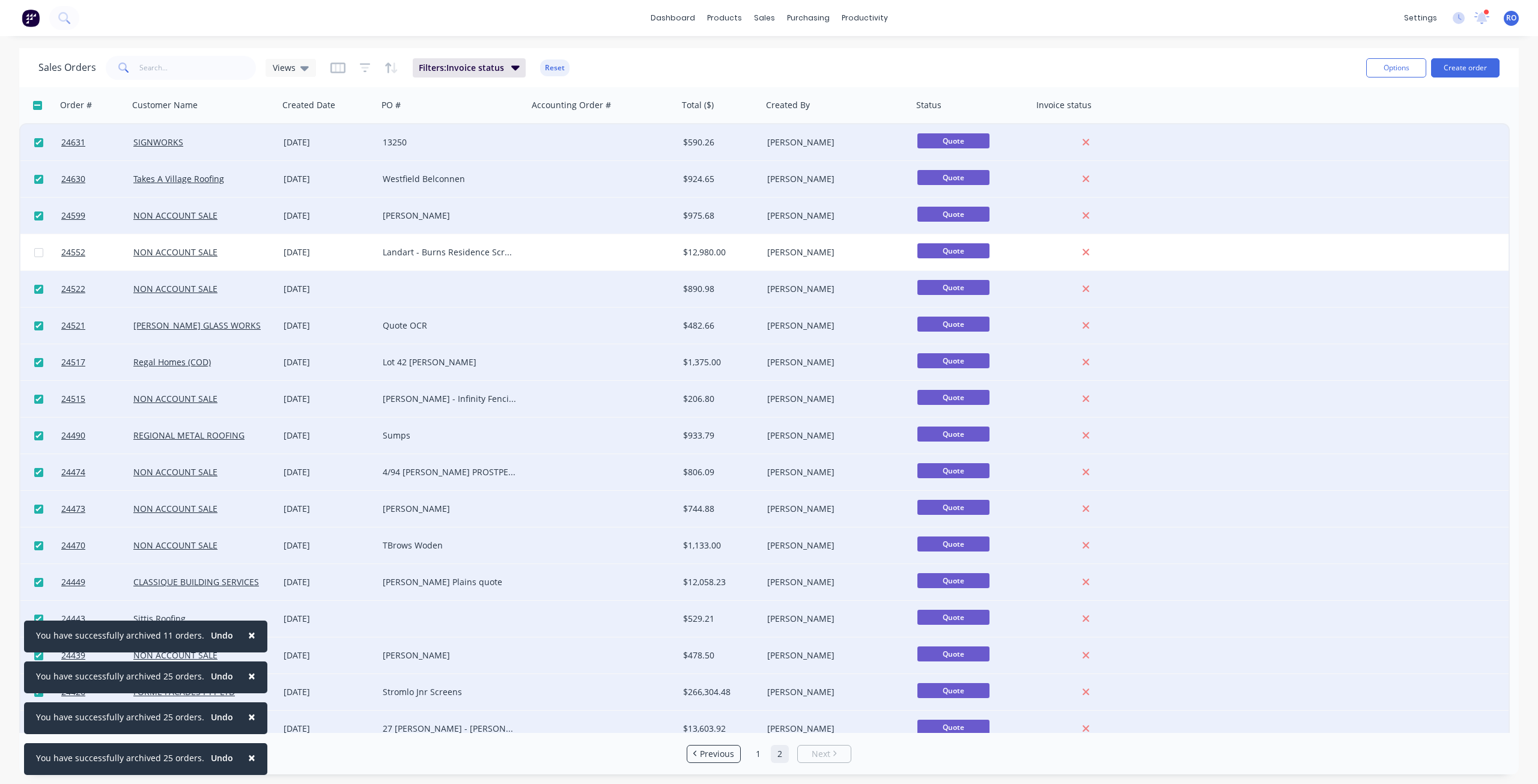
click at [33, 215] on div at bounding box center [38, 215] width 36 height 36
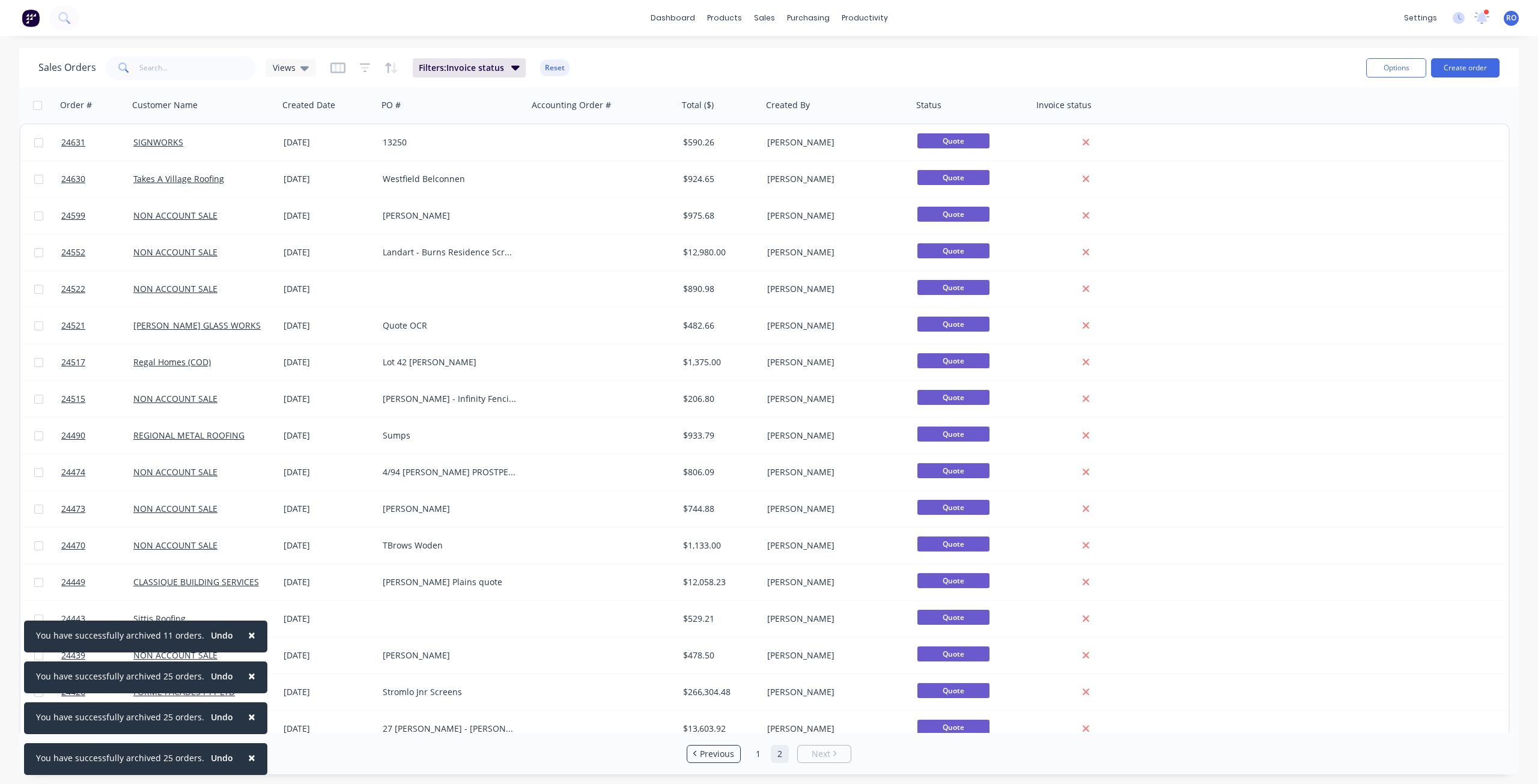
click at [34, 108] on input "checkbox" at bounding box center [38, 105] width 9 height 9
checkbox input "true"
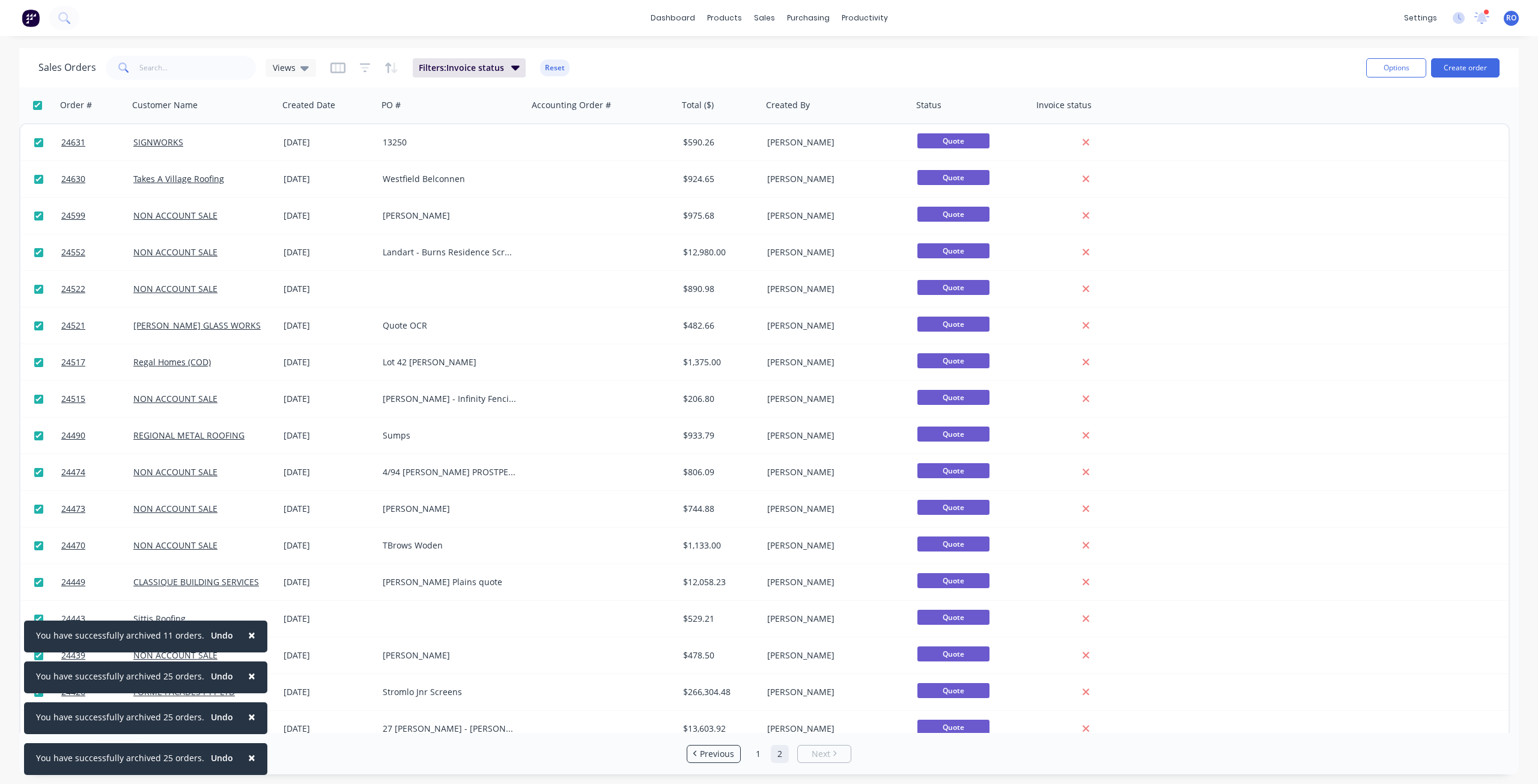
checkbox input "true"
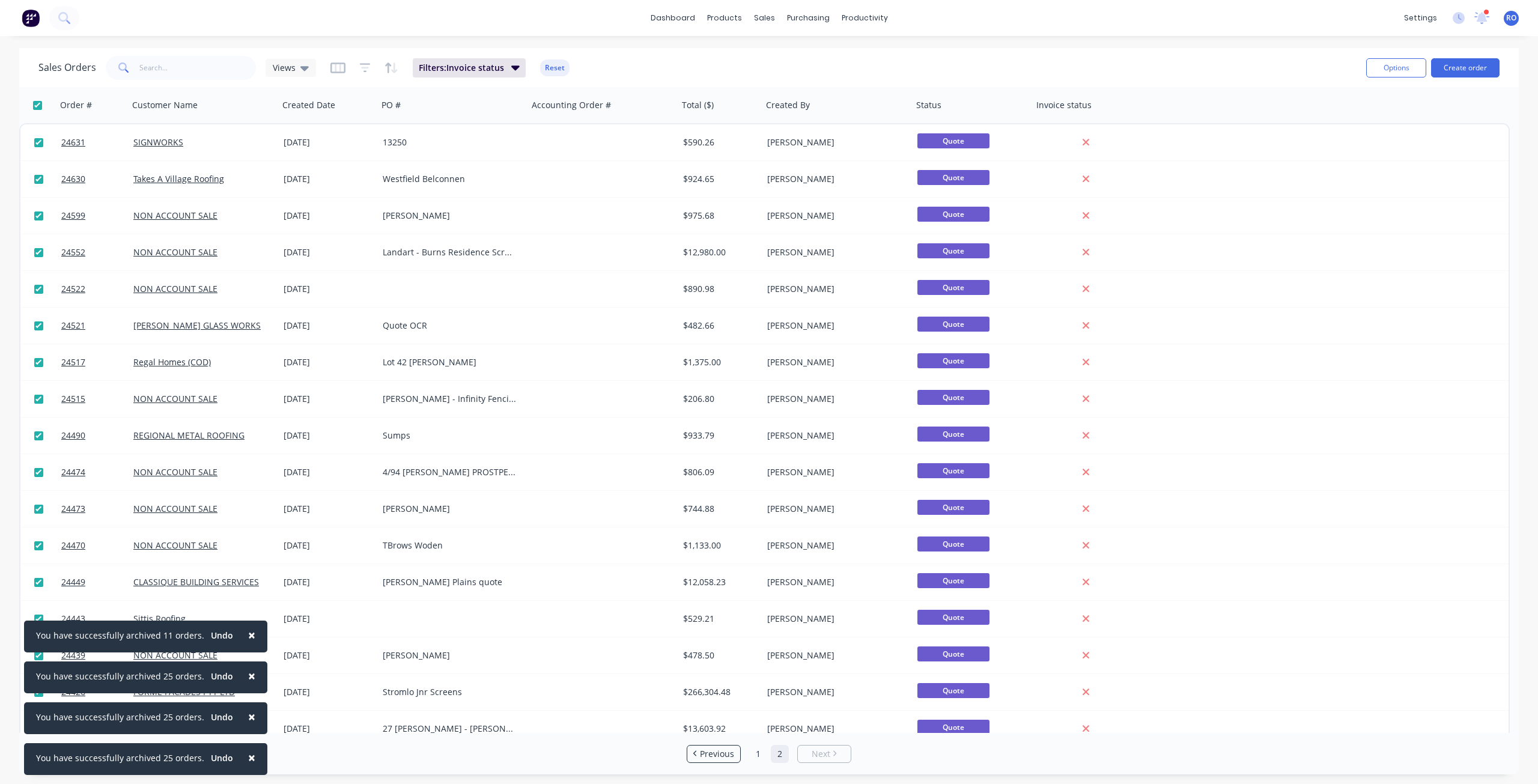
checkbox input "true"
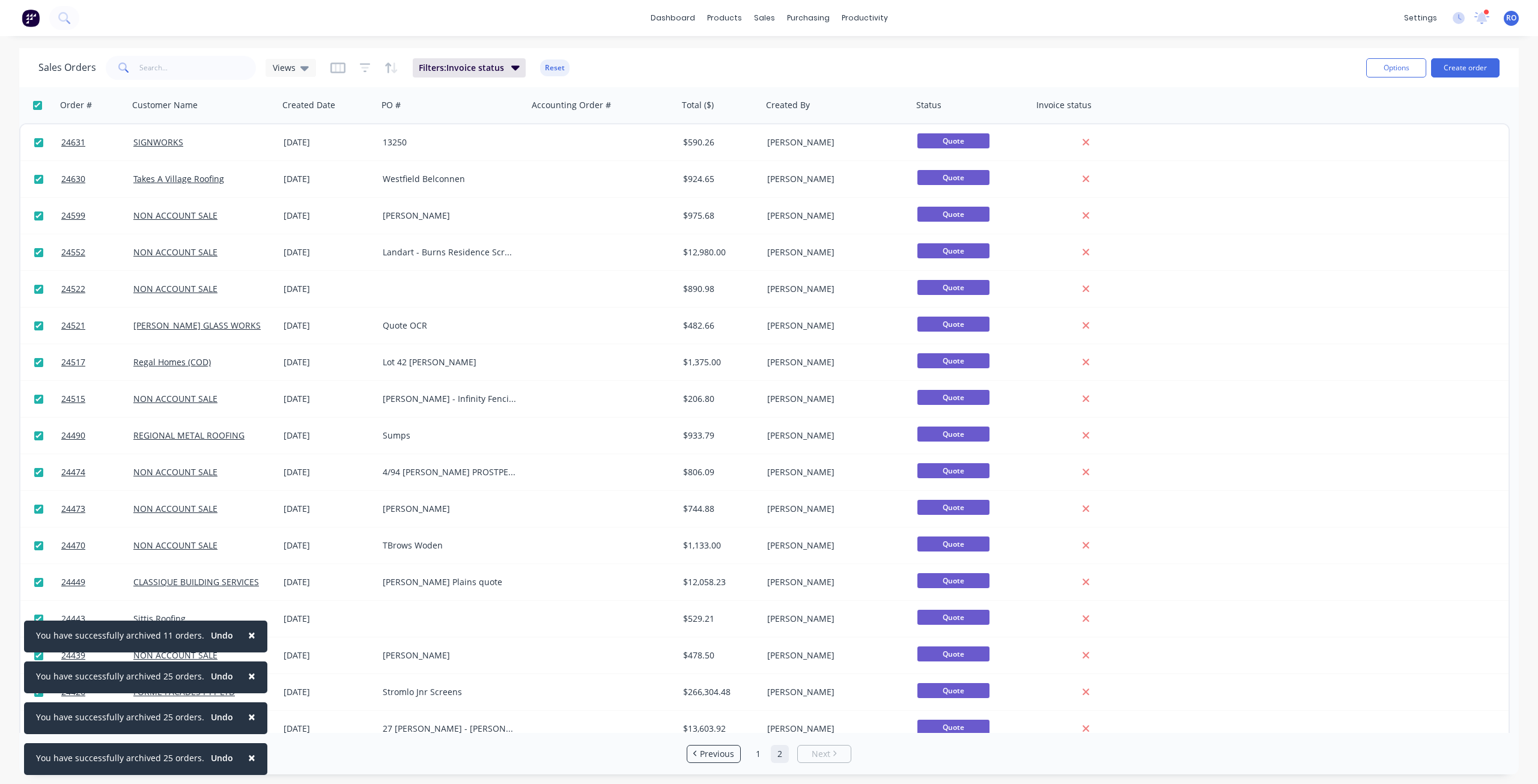
checkbox input "true"
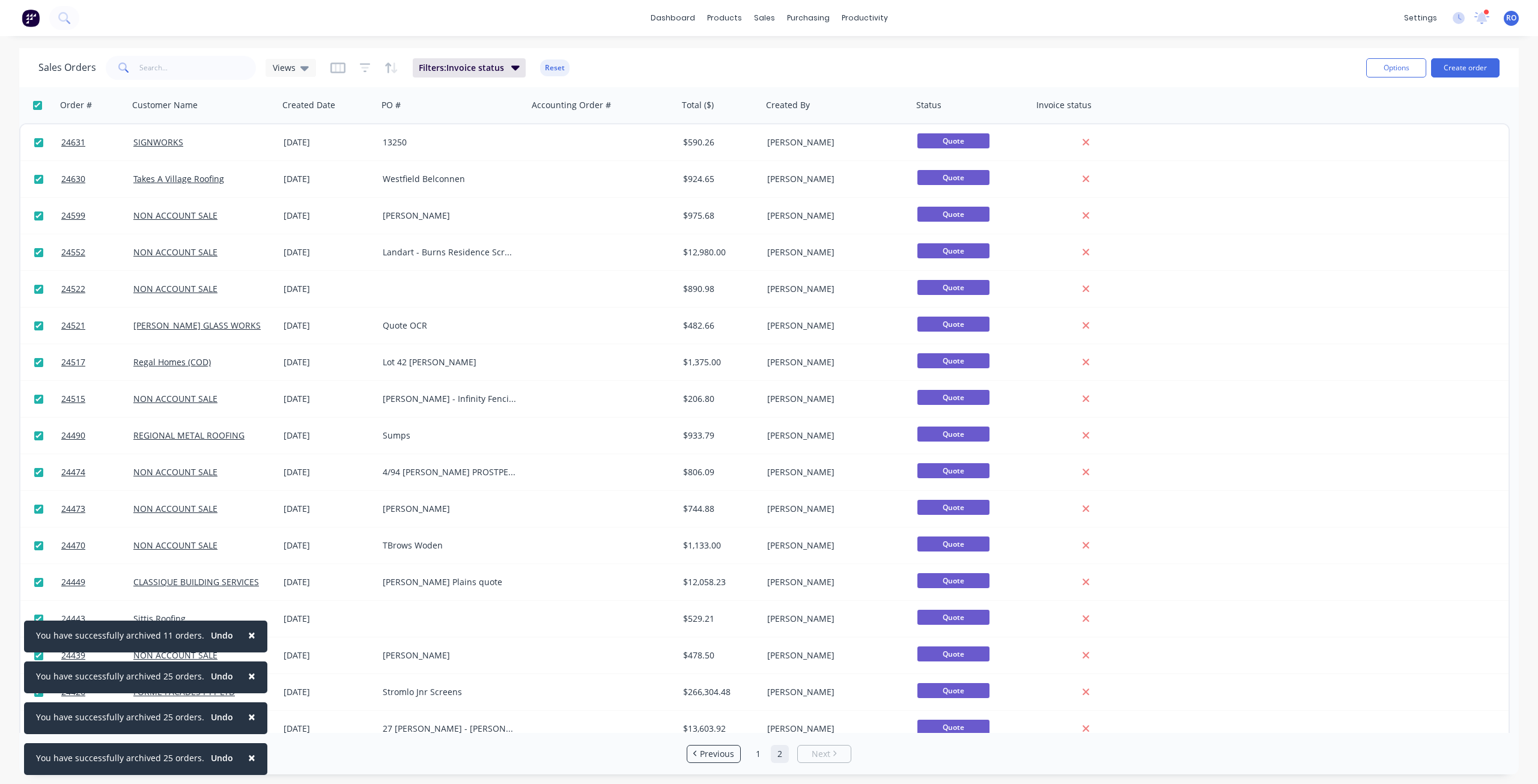
checkbox input "true"
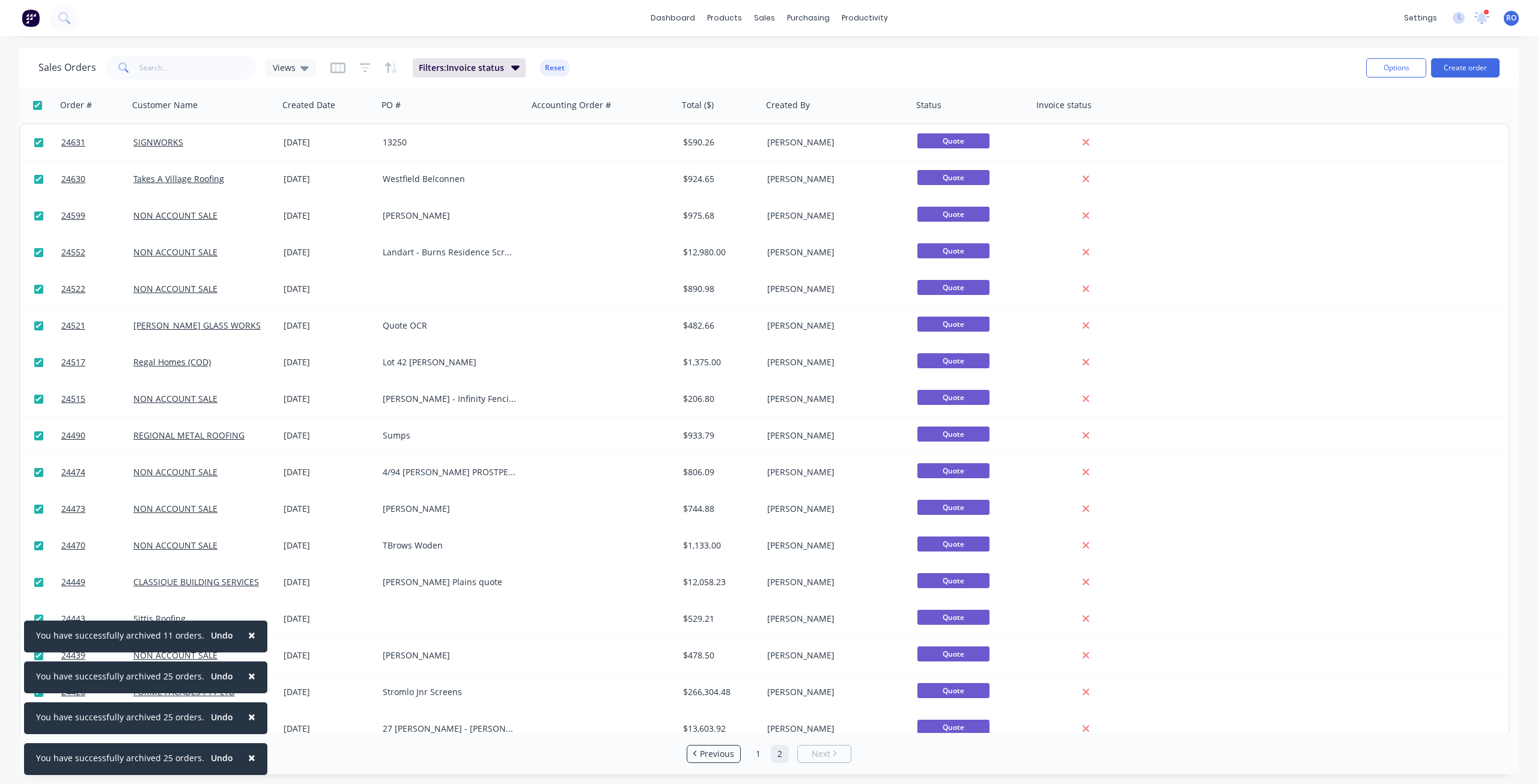
checkbox input "true"
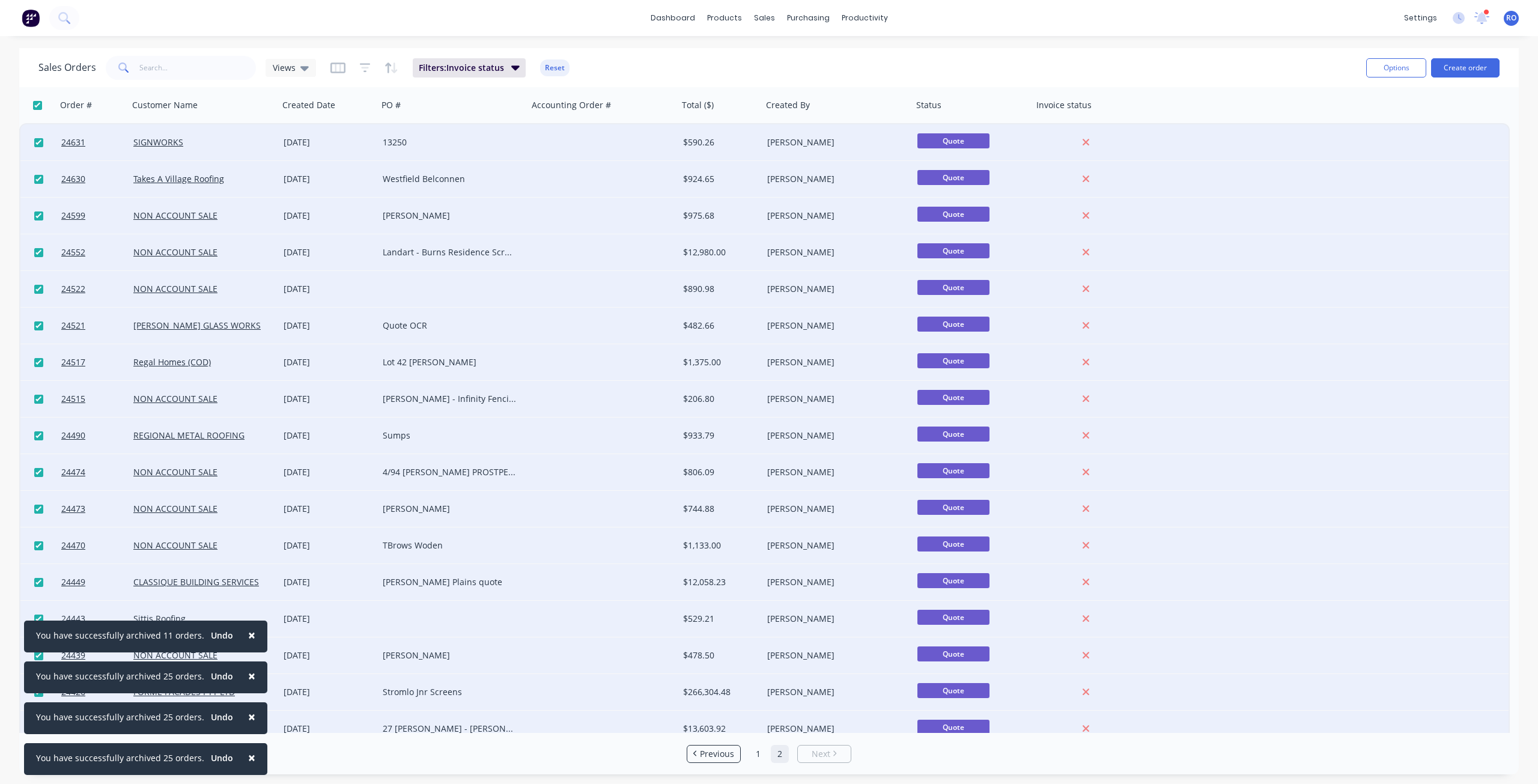
click at [39, 141] on input "checkbox" at bounding box center [39, 142] width 9 height 9
checkbox input "false"
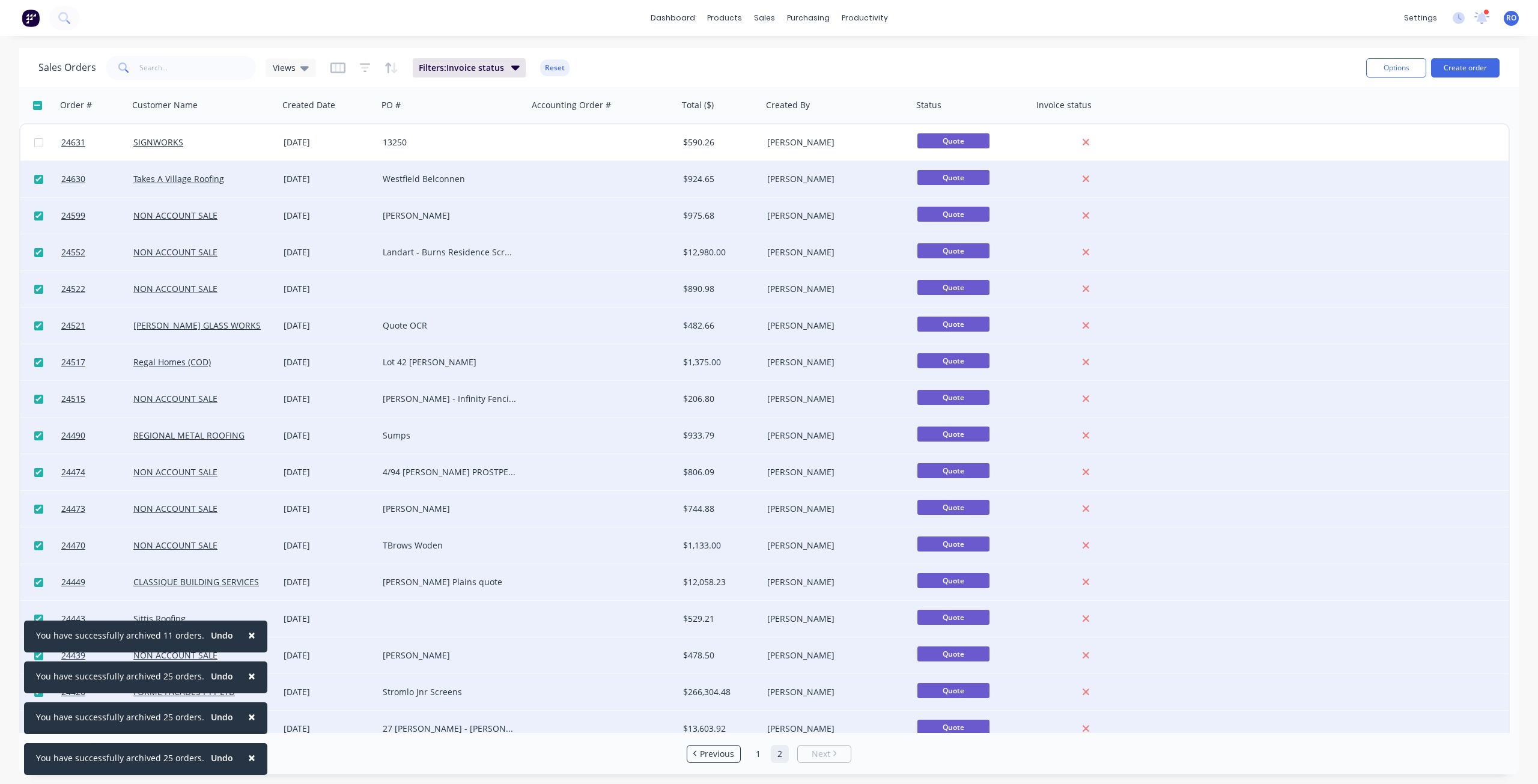
click at [35, 178] on input "checkbox" at bounding box center [39, 179] width 9 height 9
checkbox input "false"
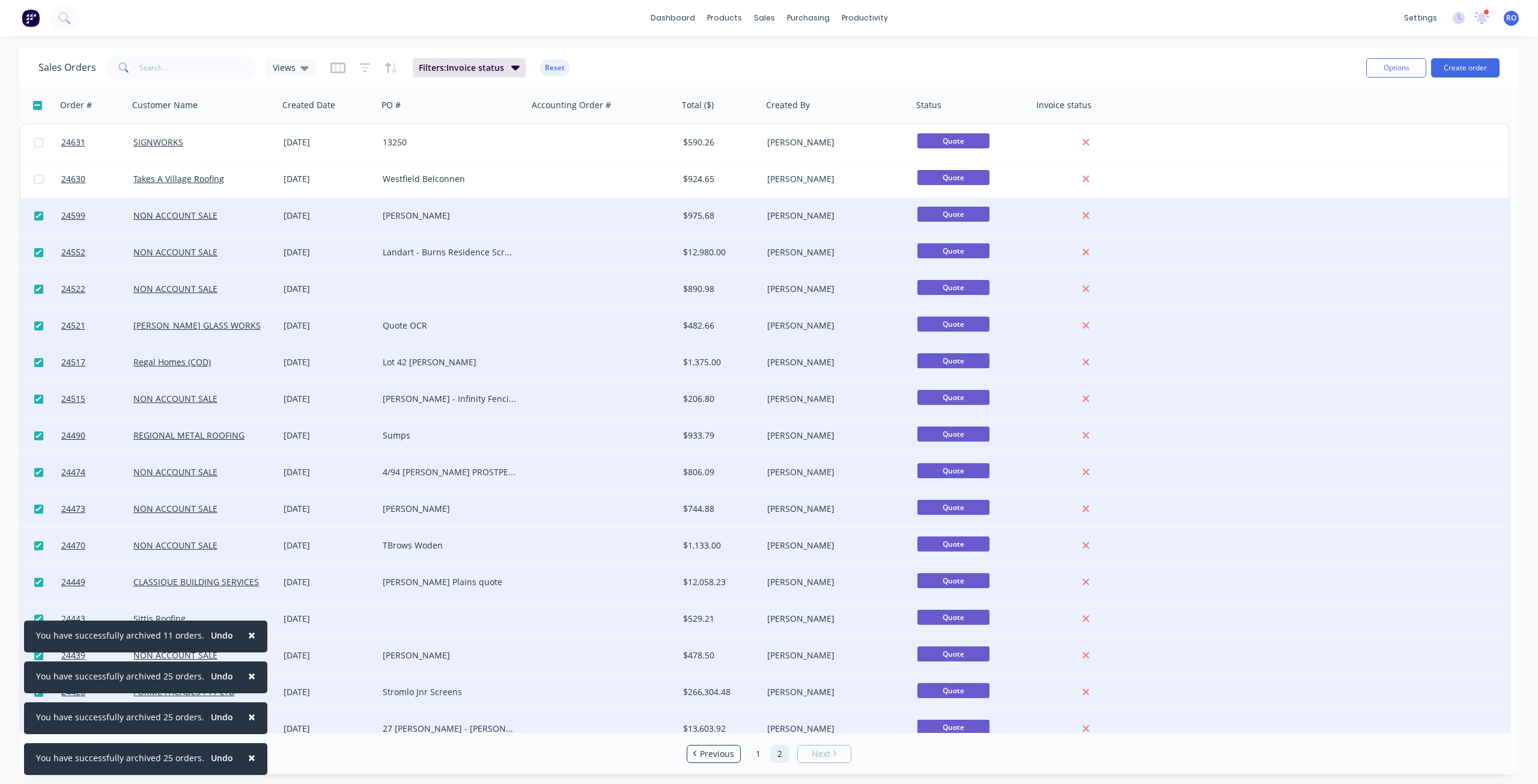
click at [39, 210] on div at bounding box center [38, 215] width 36 height 36
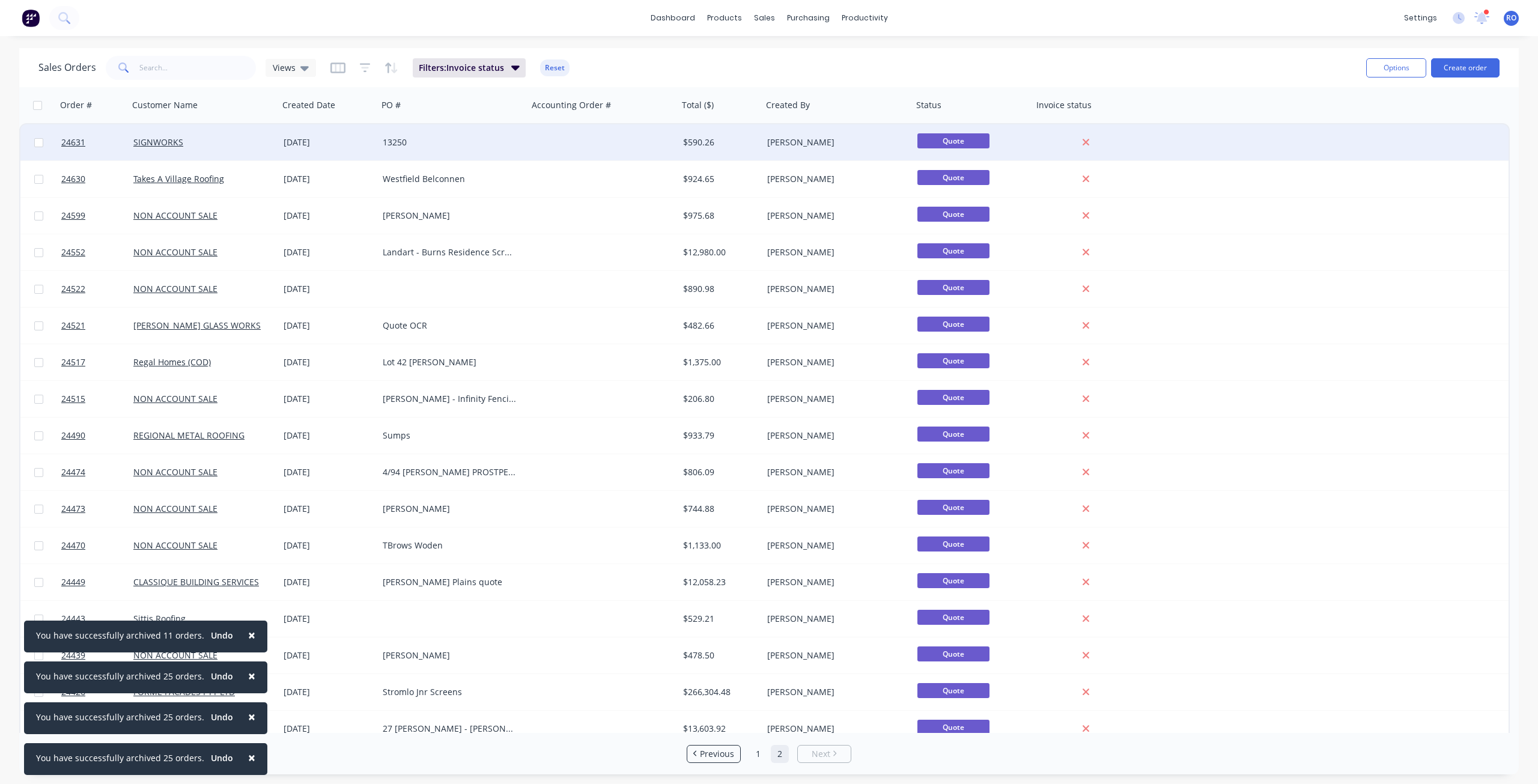
drag, startPoint x: 36, startPoint y: 105, endPoint x: 36, endPoint y: 133, distance: 28.0
click at [36, 108] on input "checkbox" at bounding box center [38, 105] width 9 height 9
checkbox input "true"
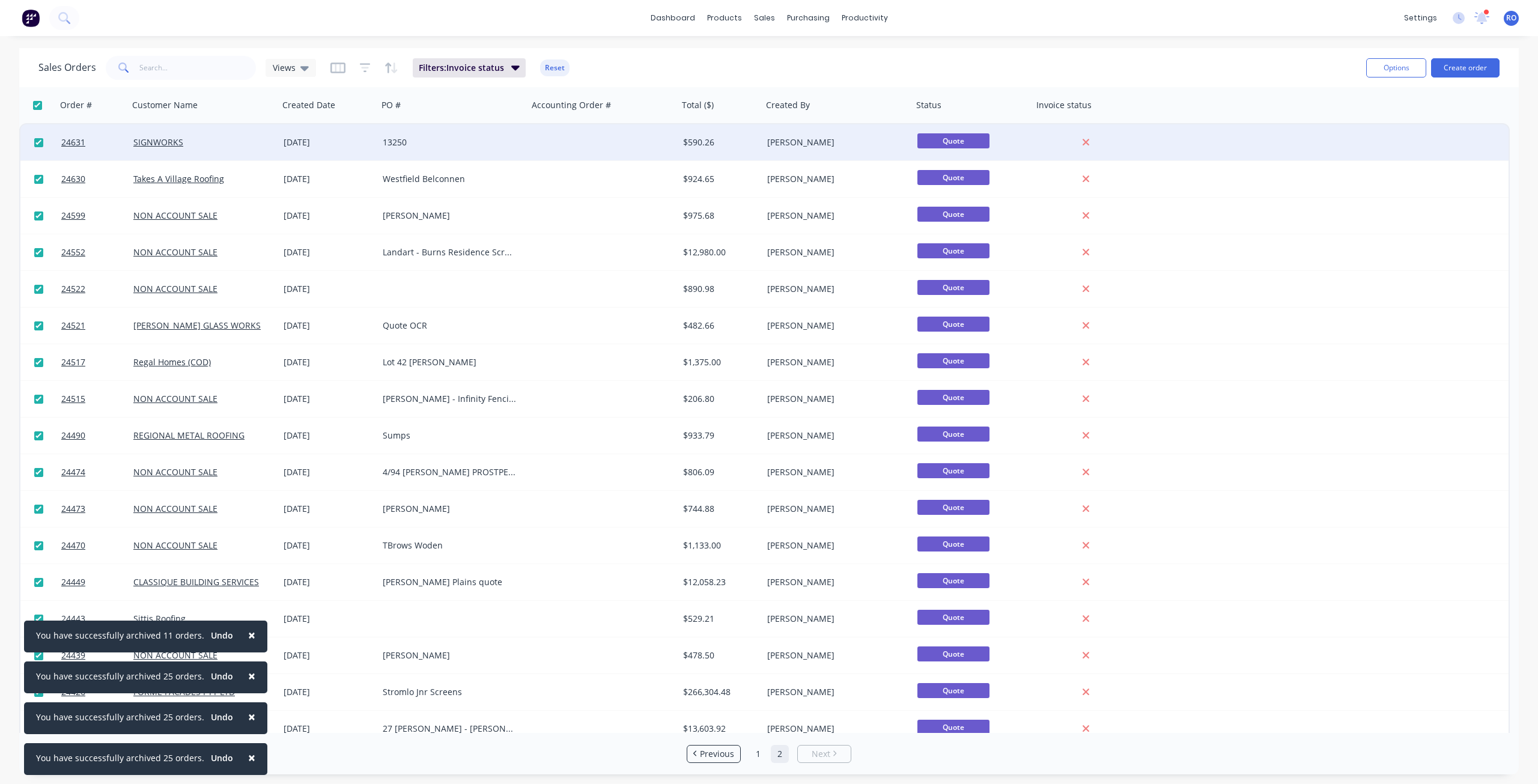
checkbox input "true"
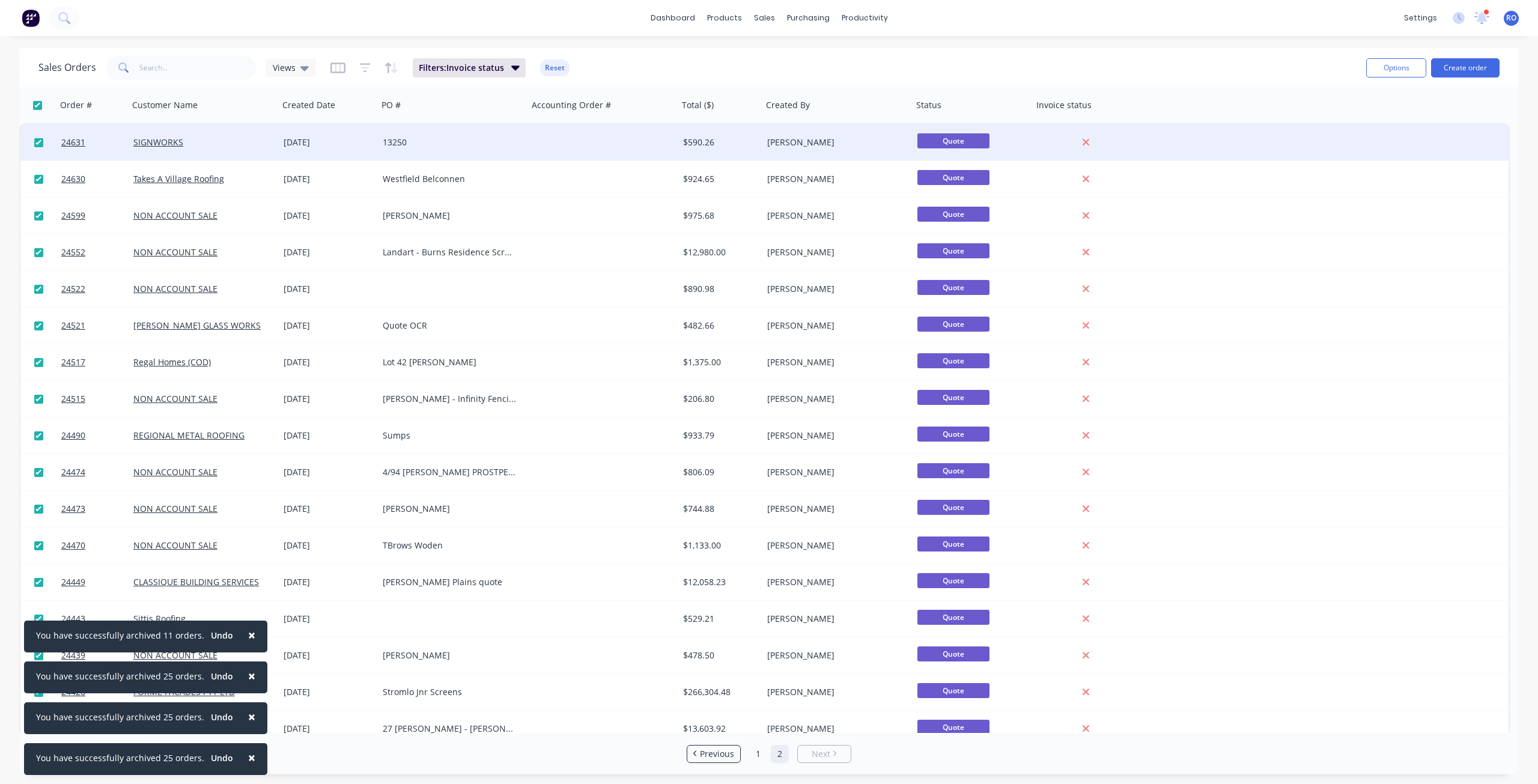
checkbox input "true"
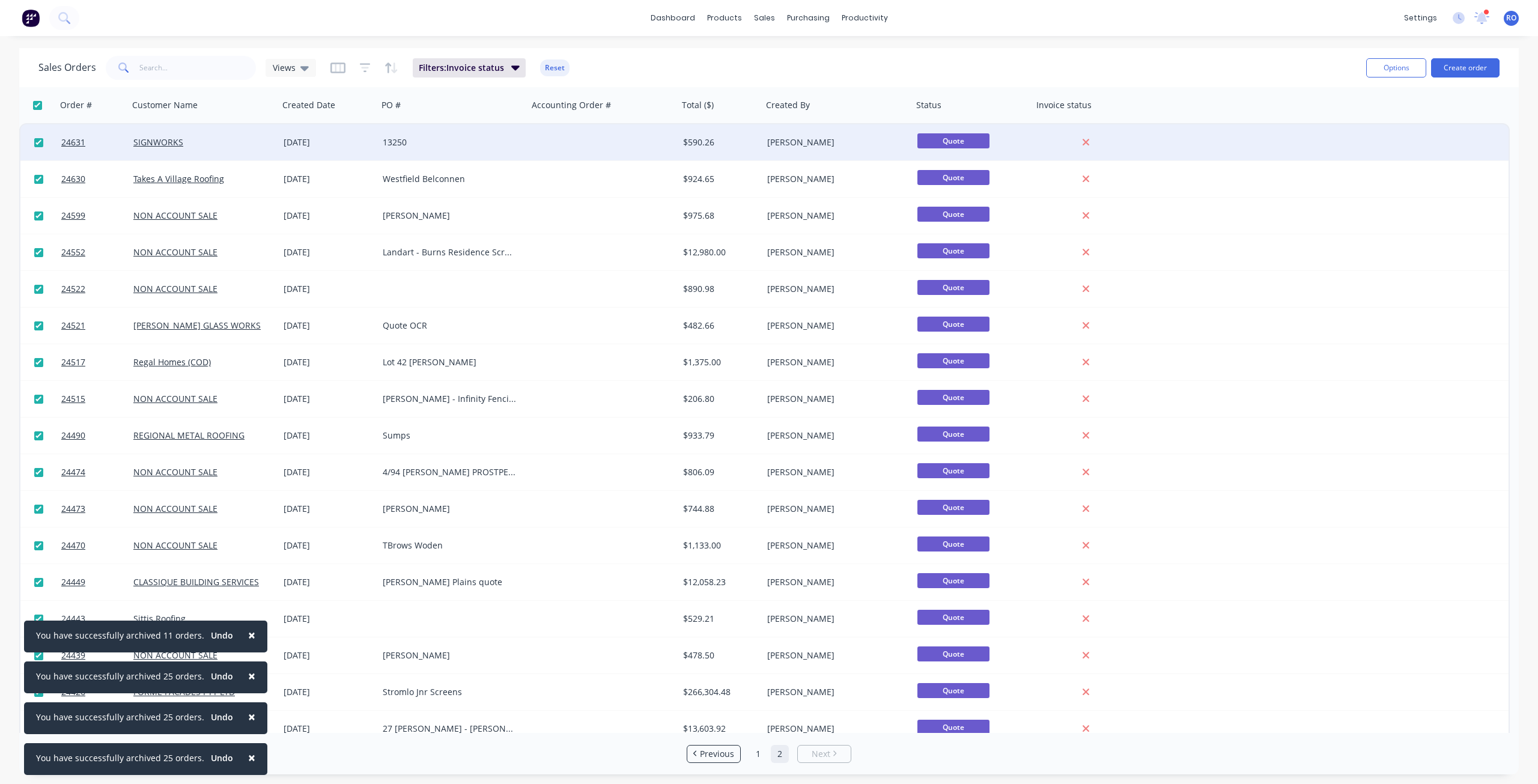
checkbox input "true"
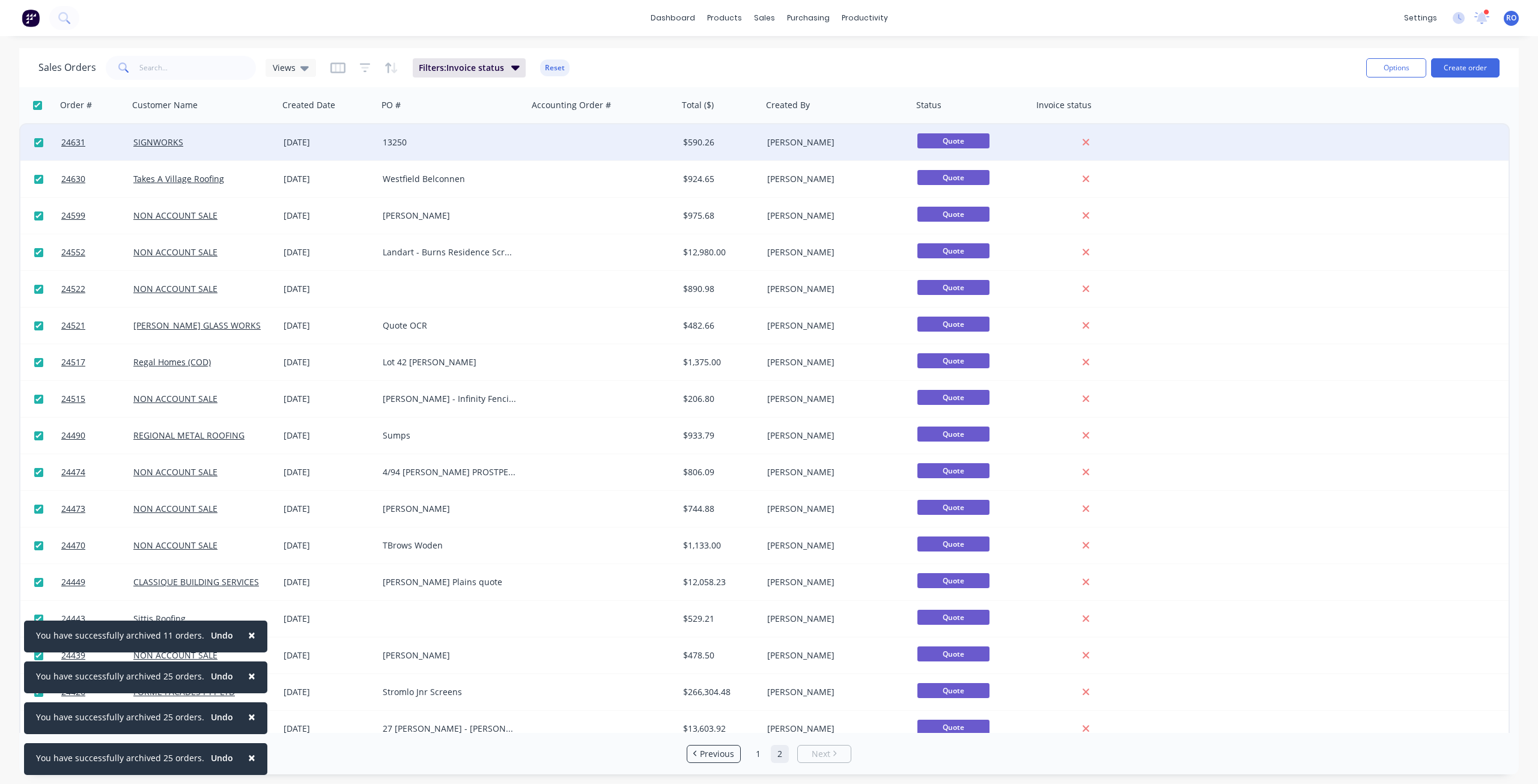
checkbox input "true"
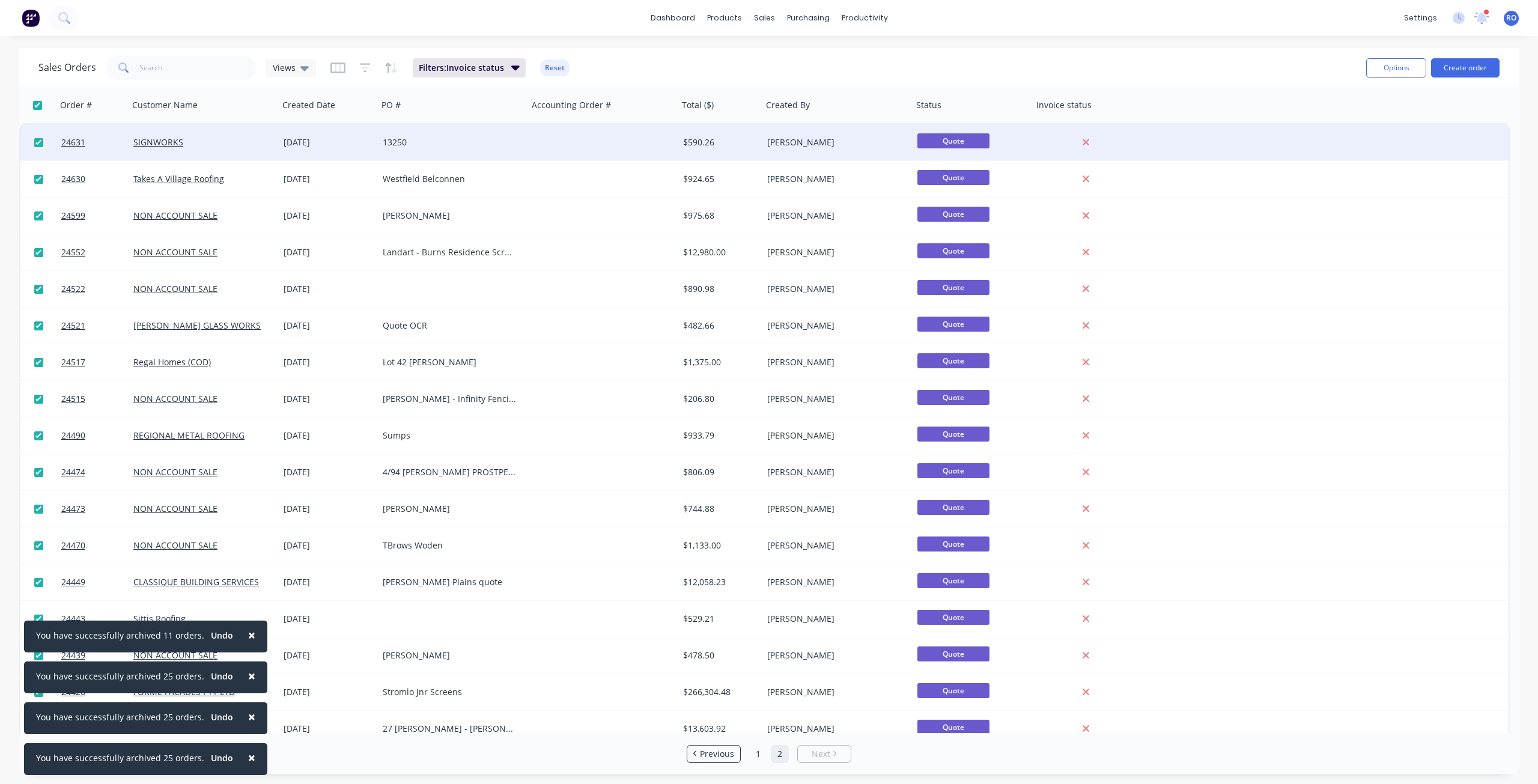
checkbox input "true"
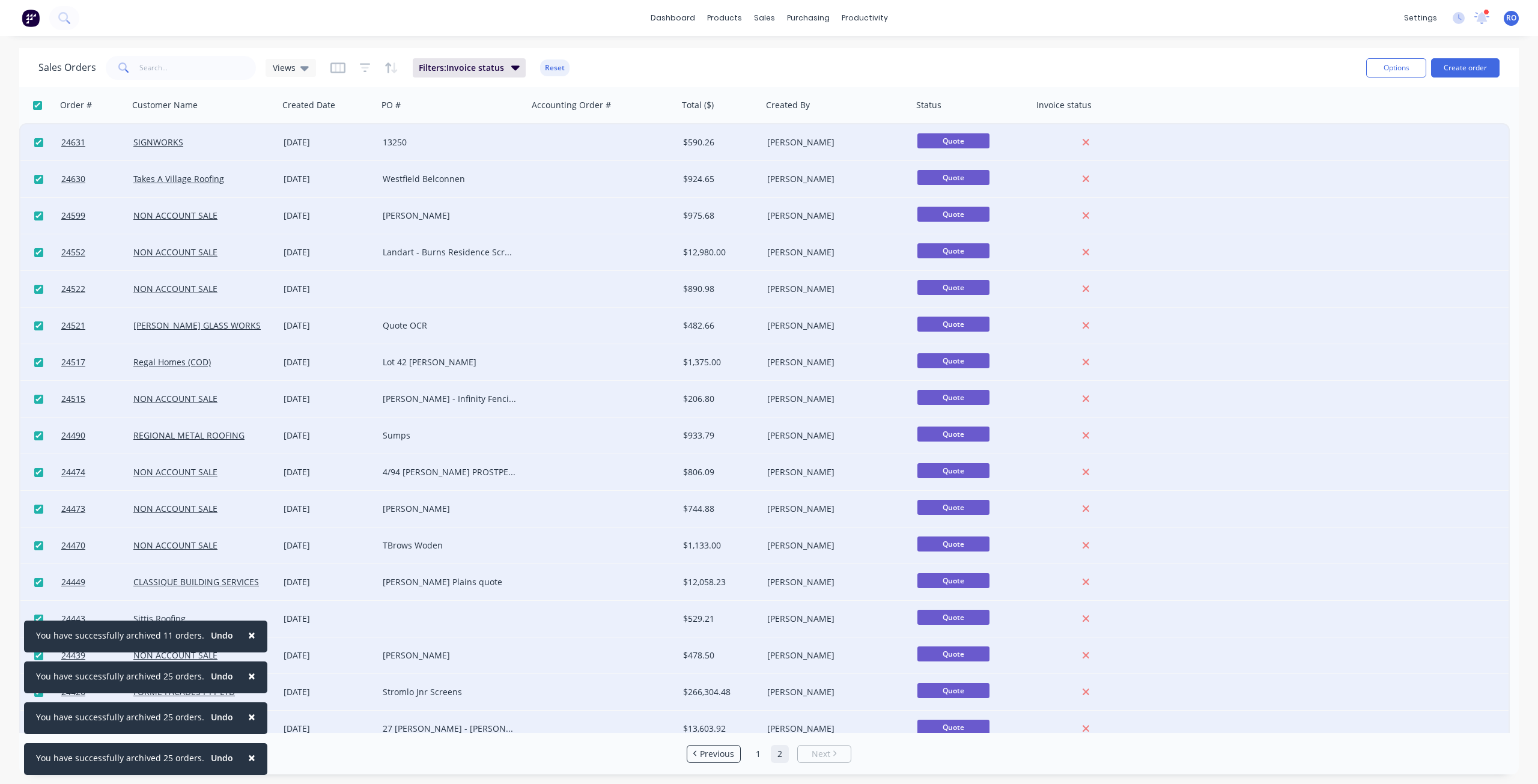
click at [38, 146] on input "checkbox" at bounding box center [39, 142] width 9 height 9
checkbox input "false"
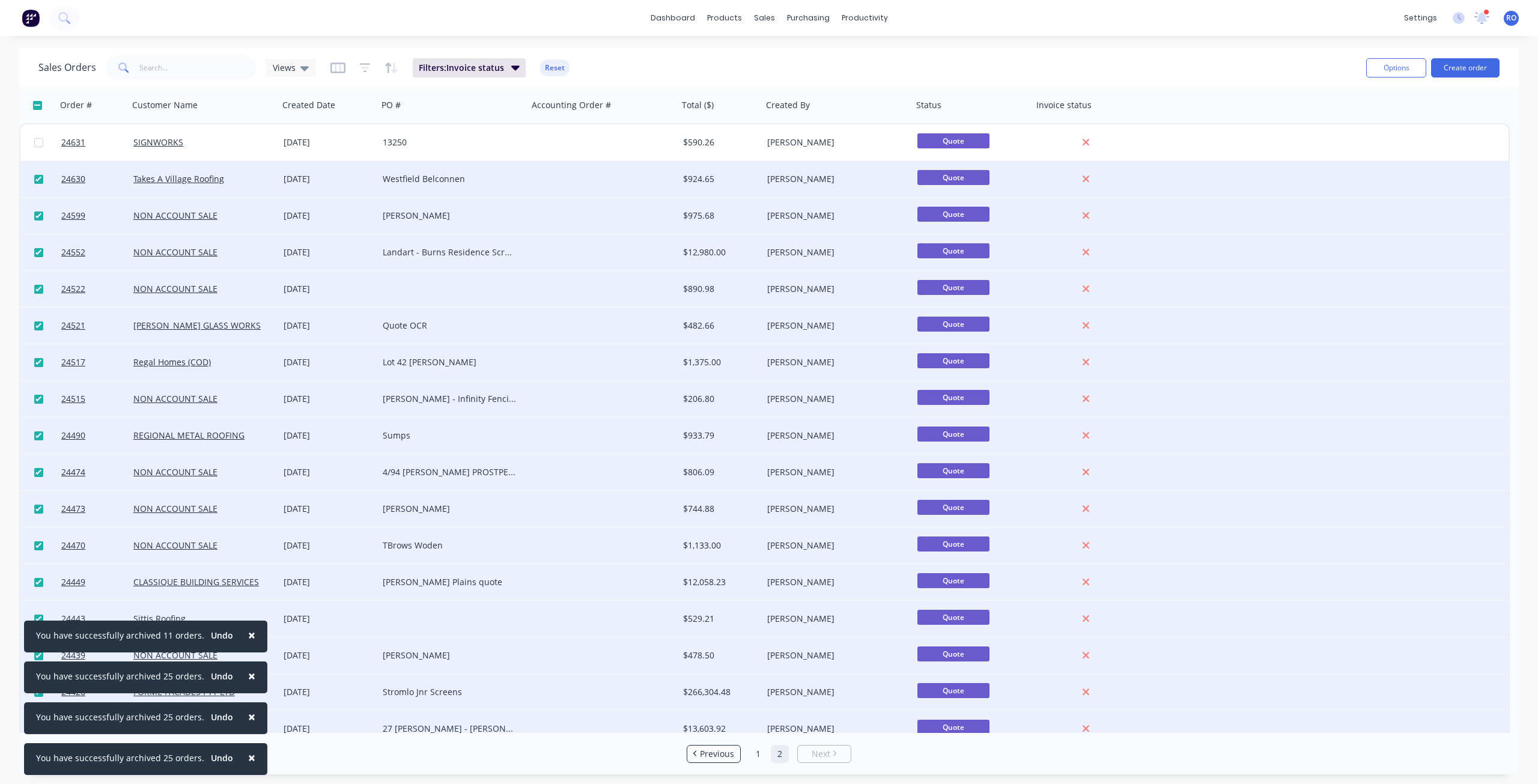
click at [38, 180] on input "checkbox" at bounding box center [39, 179] width 9 height 9
checkbox input "false"
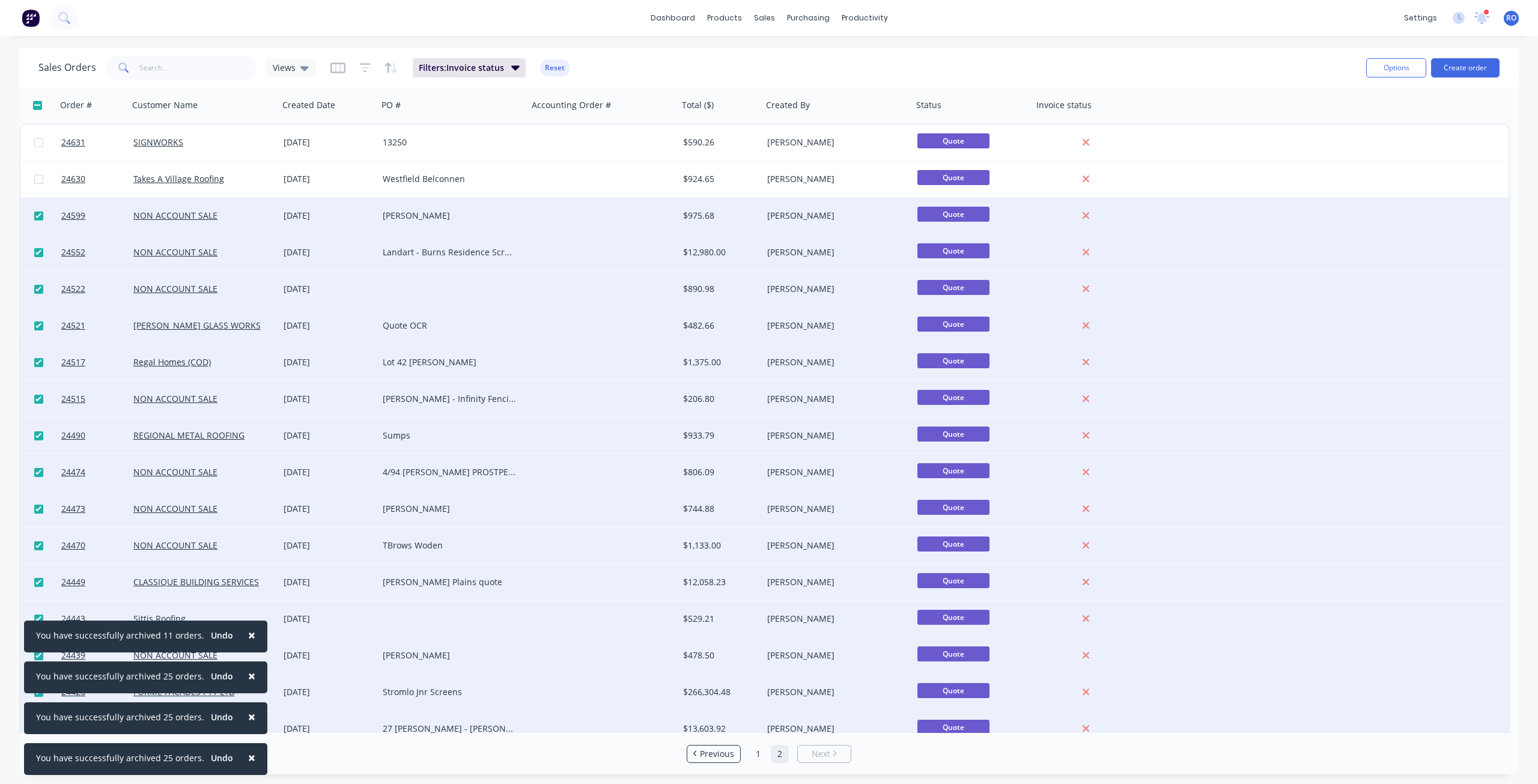
click at [38, 218] on input "checkbox" at bounding box center [39, 216] width 9 height 9
checkbox input "false"
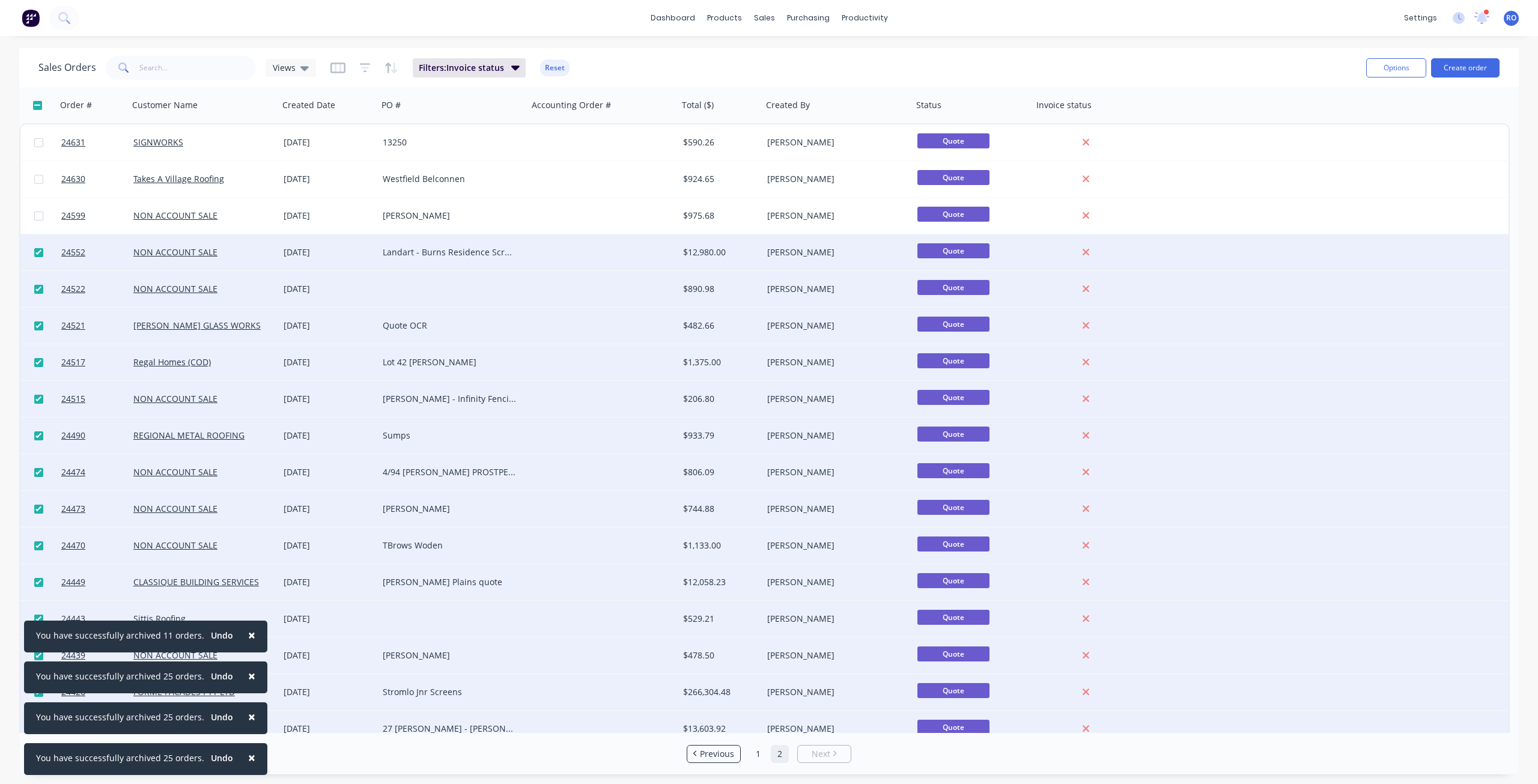
click at [39, 255] on input "checkbox" at bounding box center [39, 252] width 9 height 9
checkbox input "false"
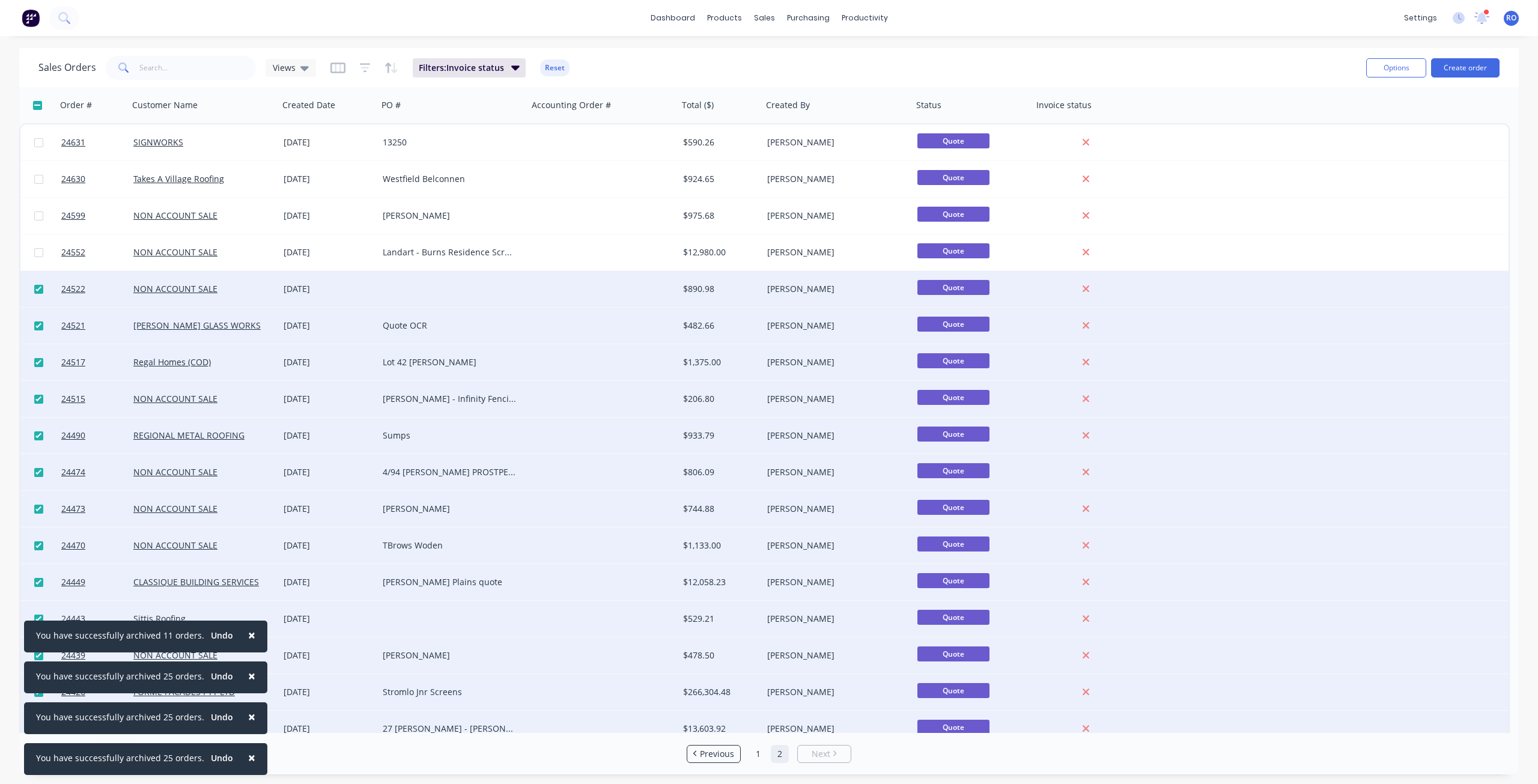
click at [36, 289] on input "checkbox" at bounding box center [39, 289] width 9 height 9
checkbox input "false"
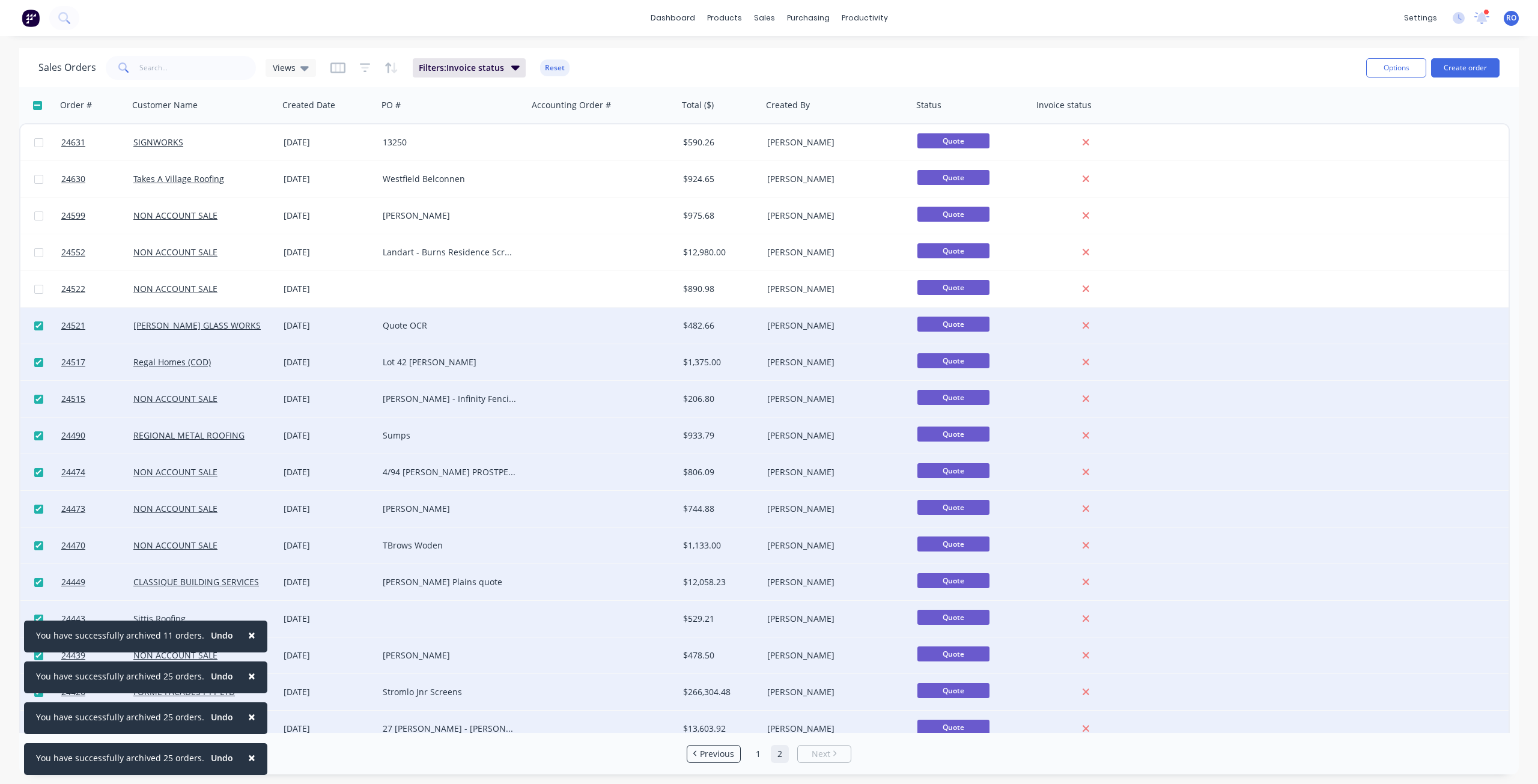
click at [36, 326] on input "checkbox" at bounding box center [39, 326] width 9 height 9
checkbox input "false"
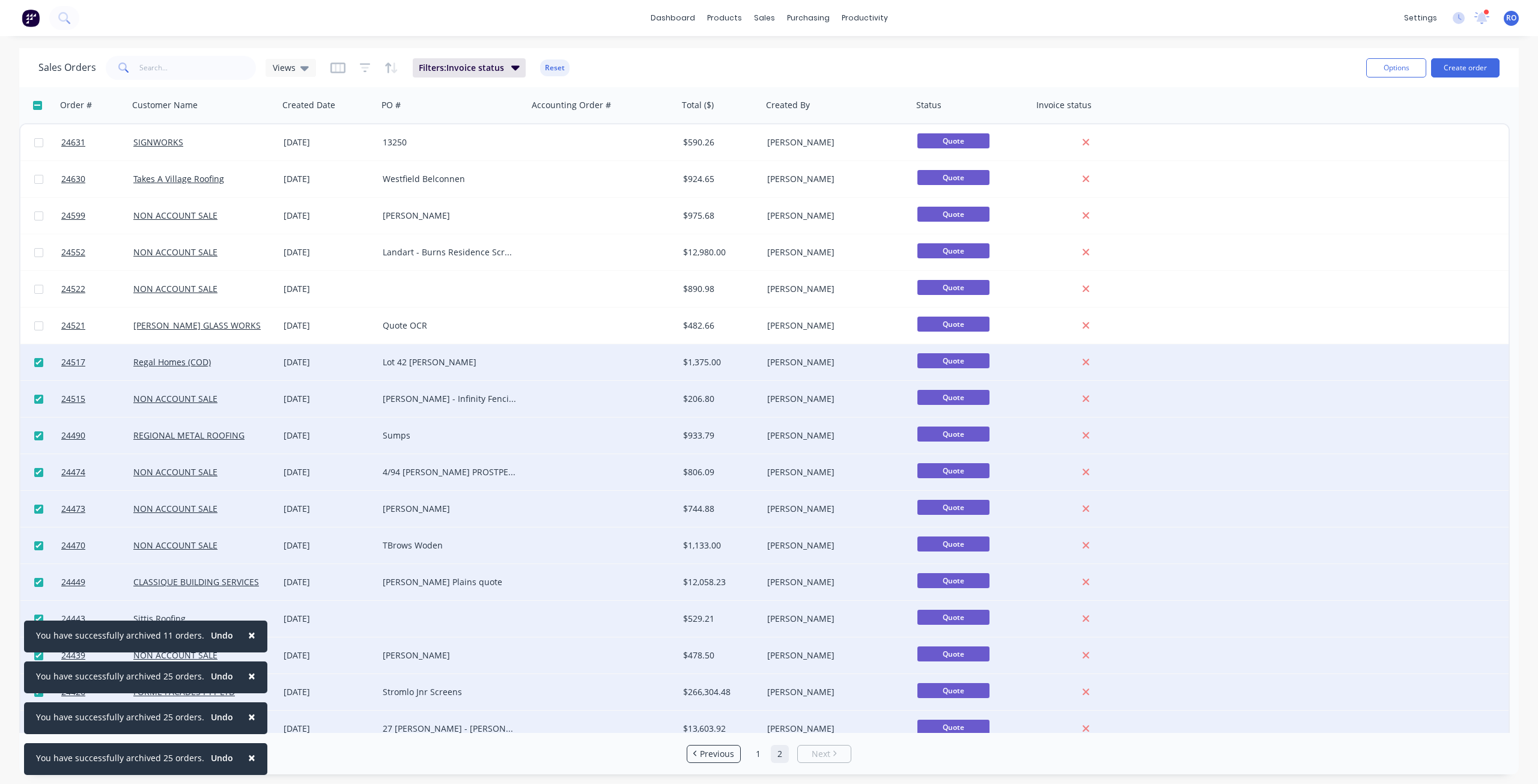
click at [41, 361] on input "checkbox" at bounding box center [39, 362] width 9 height 9
checkbox input "false"
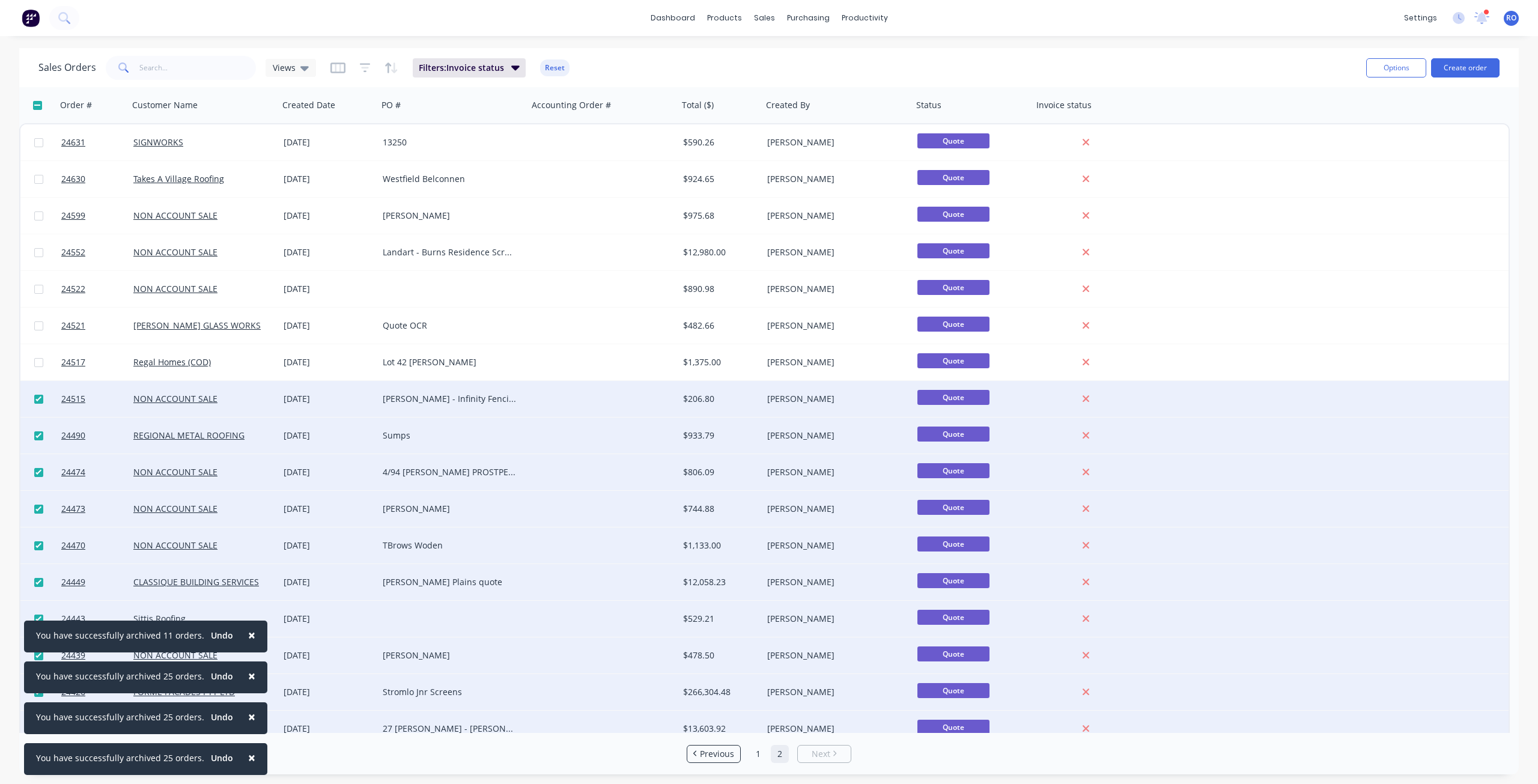
click at [36, 401] on input "checkbox" at bounding box center [39, 399] width 9 height 9
checkbox input "false"
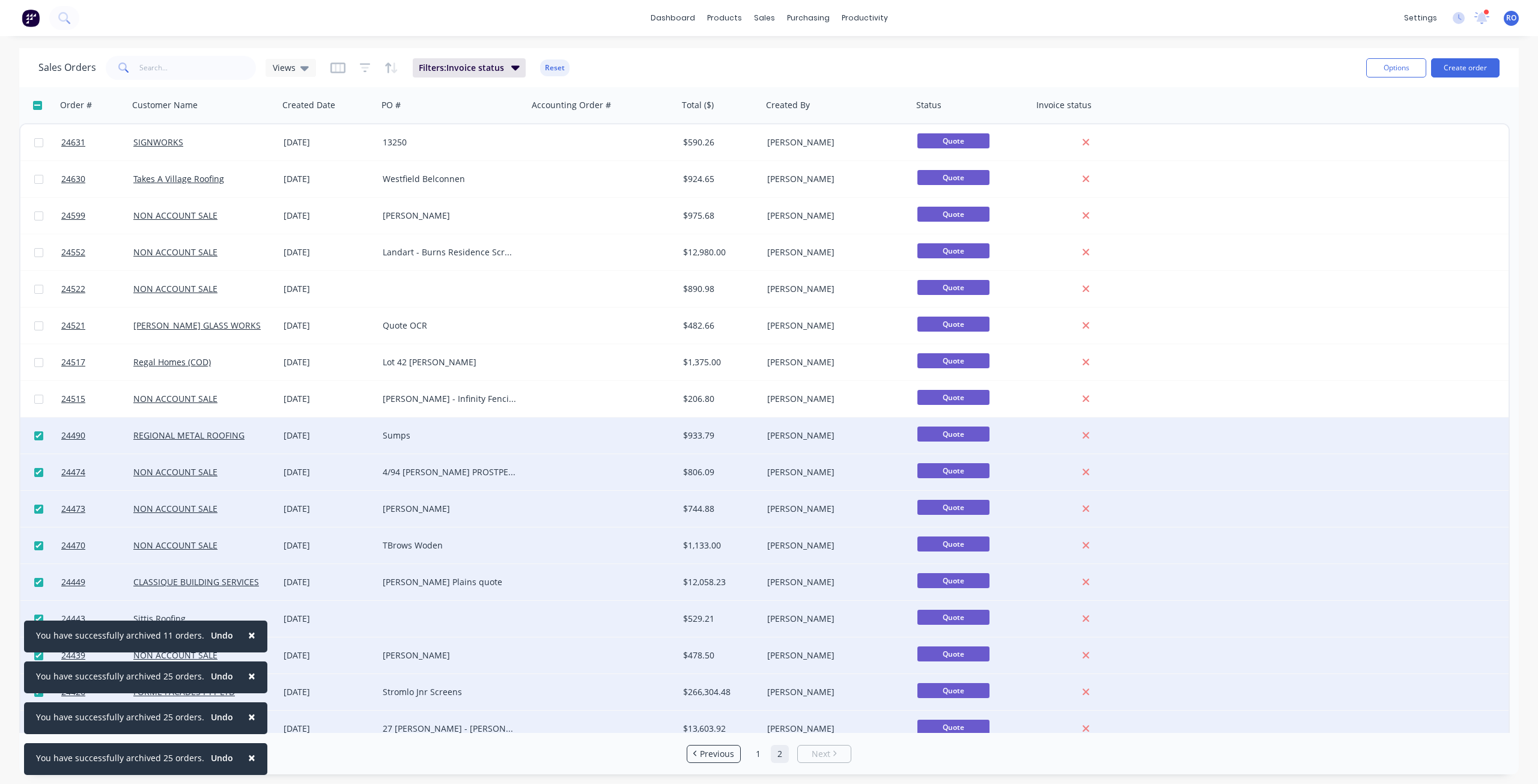
click at [38, 437] on input "checkbox" at bounding box center [39, 435] width 9 height 9
checkbox input "false"
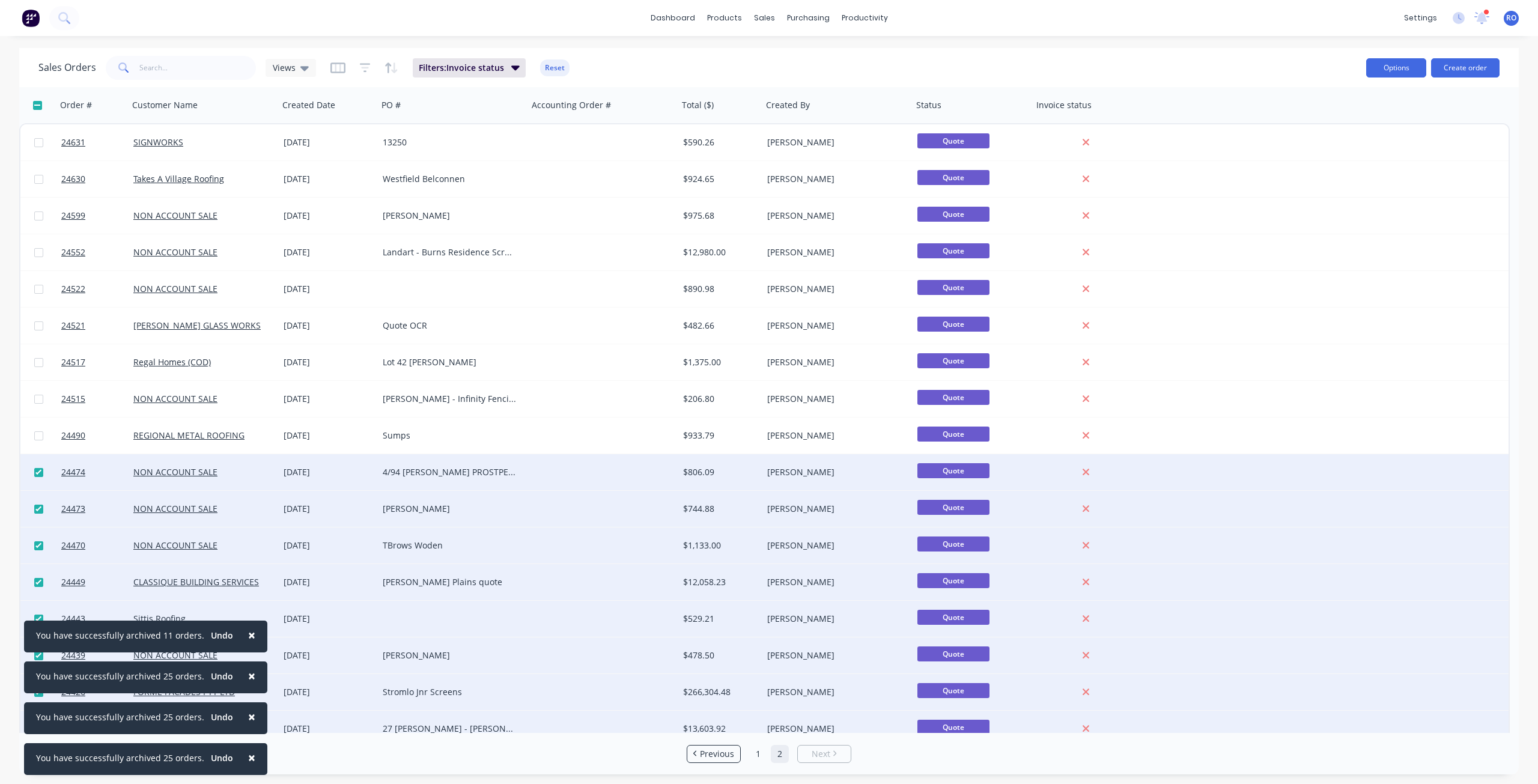
click at [1153, 72] on button "Options" at bounding box center [1395, 67] width 60 height 19
click at [1153, 123] on div "Archive" at bounding box center [1360, 122] width 110 height 17
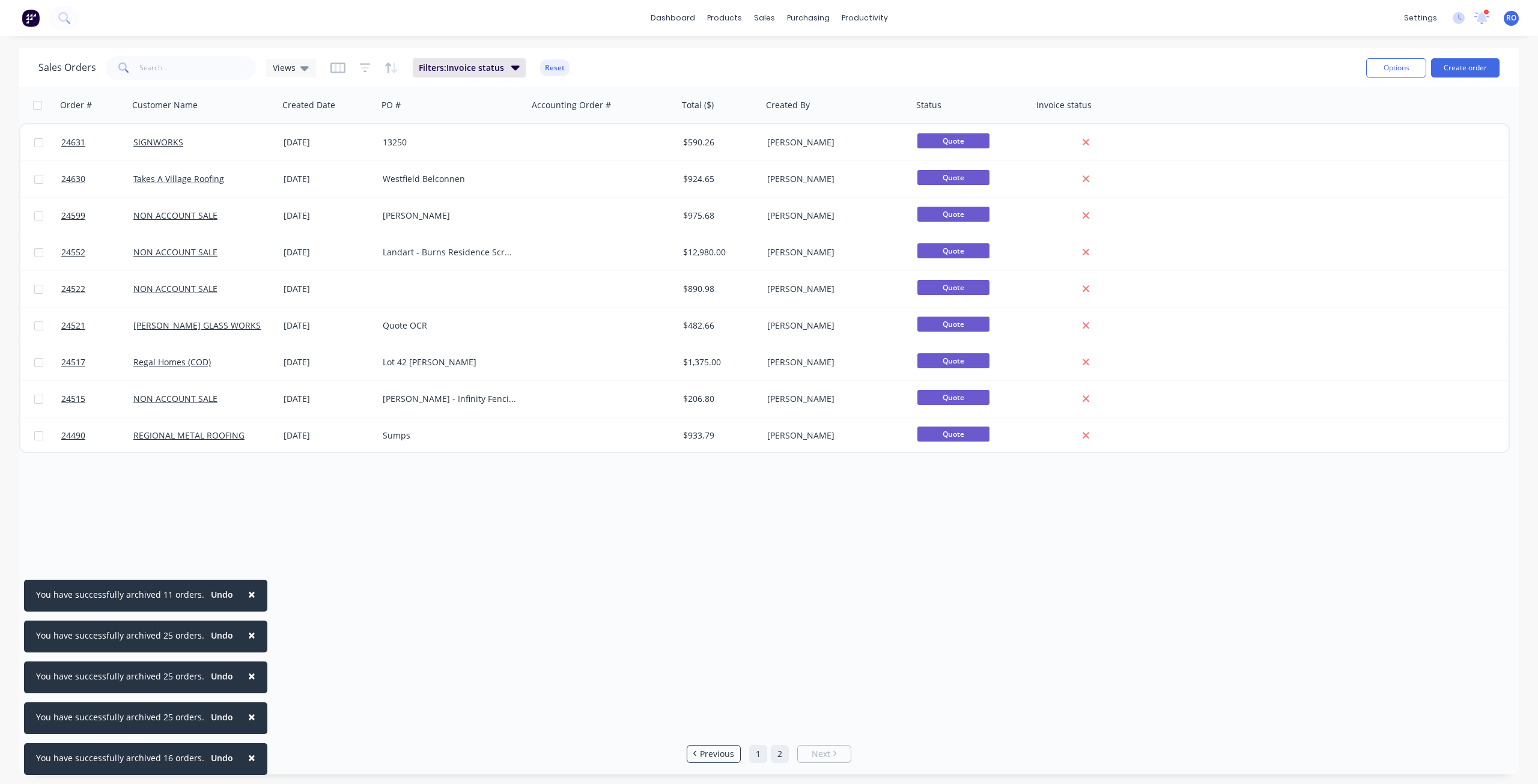
click at [753, 567] on link "1" at bounding box center [758, 753] width 18 height 18
